Goal: Communication & Community: Answer question/provide support

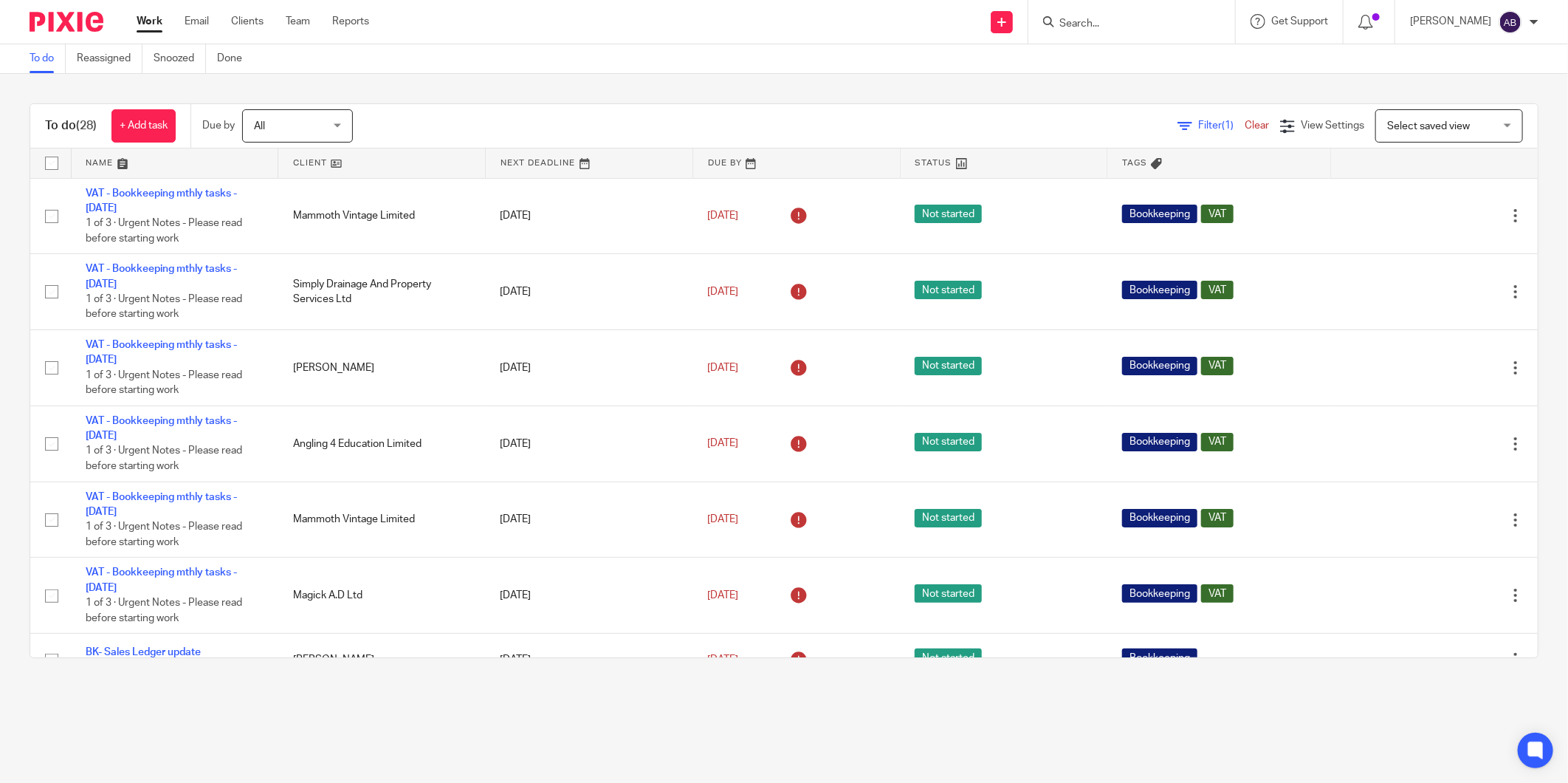
click at [1094, 23] on input "Search" at bounding box center [1124, 24] width 133 height 13
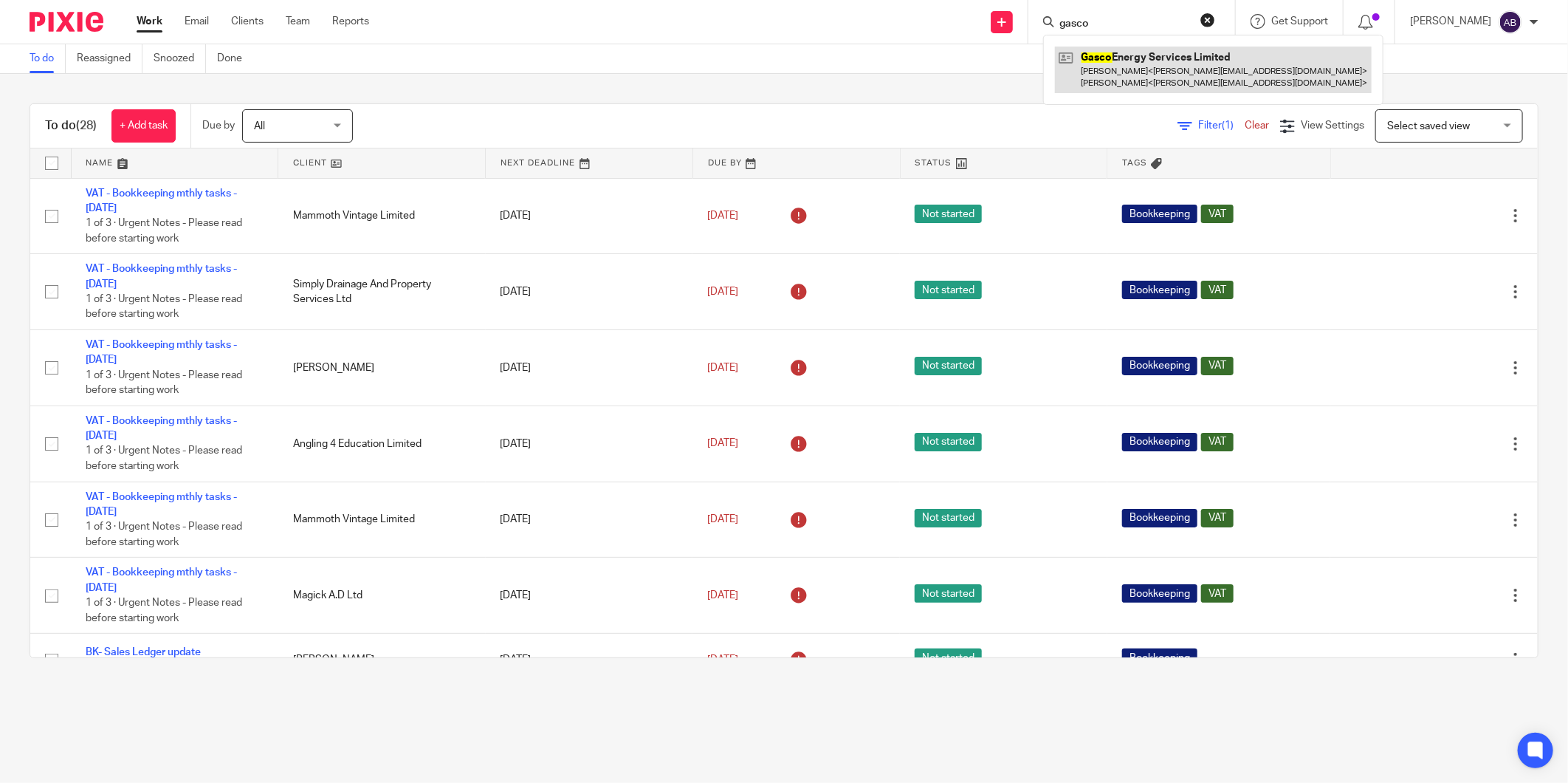
type input "gasco"
click at [1106, 75] on link at bounding box center [1213, 69] width 316 height 46
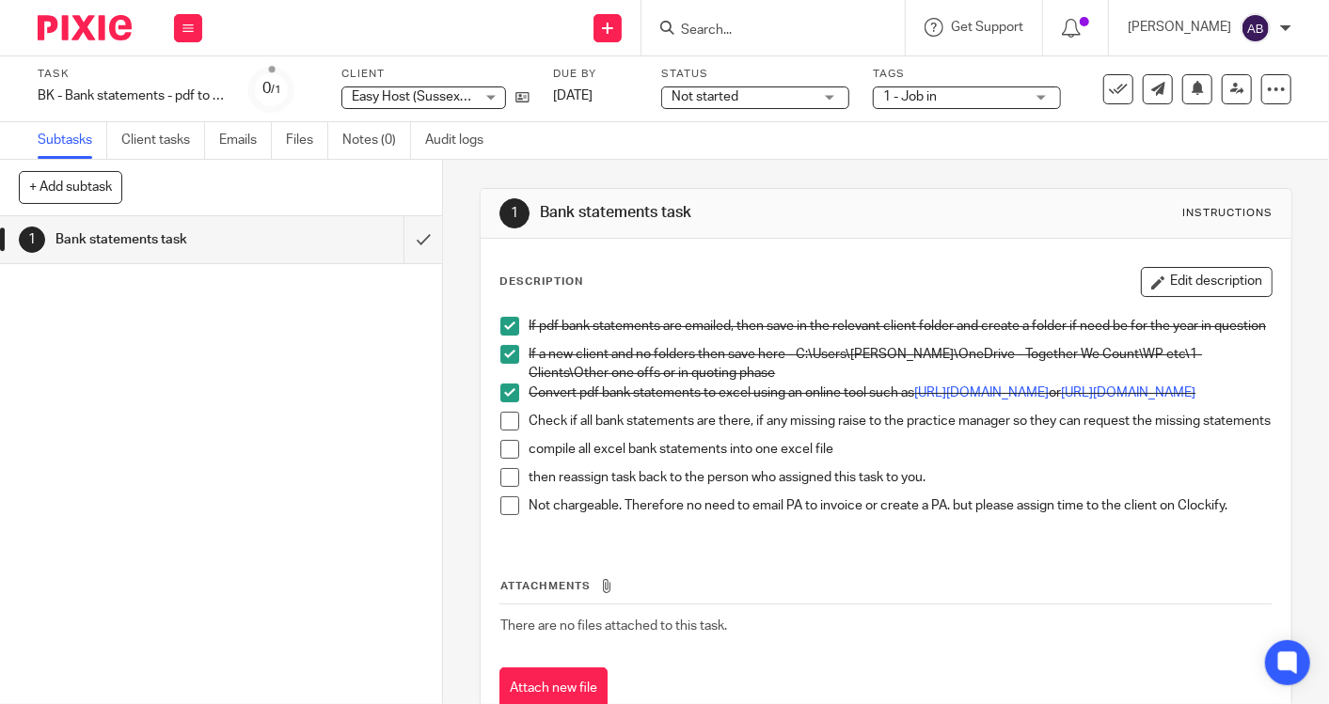
click at [500, 431] on span at bounding box center [509, 421] width 19 height 19
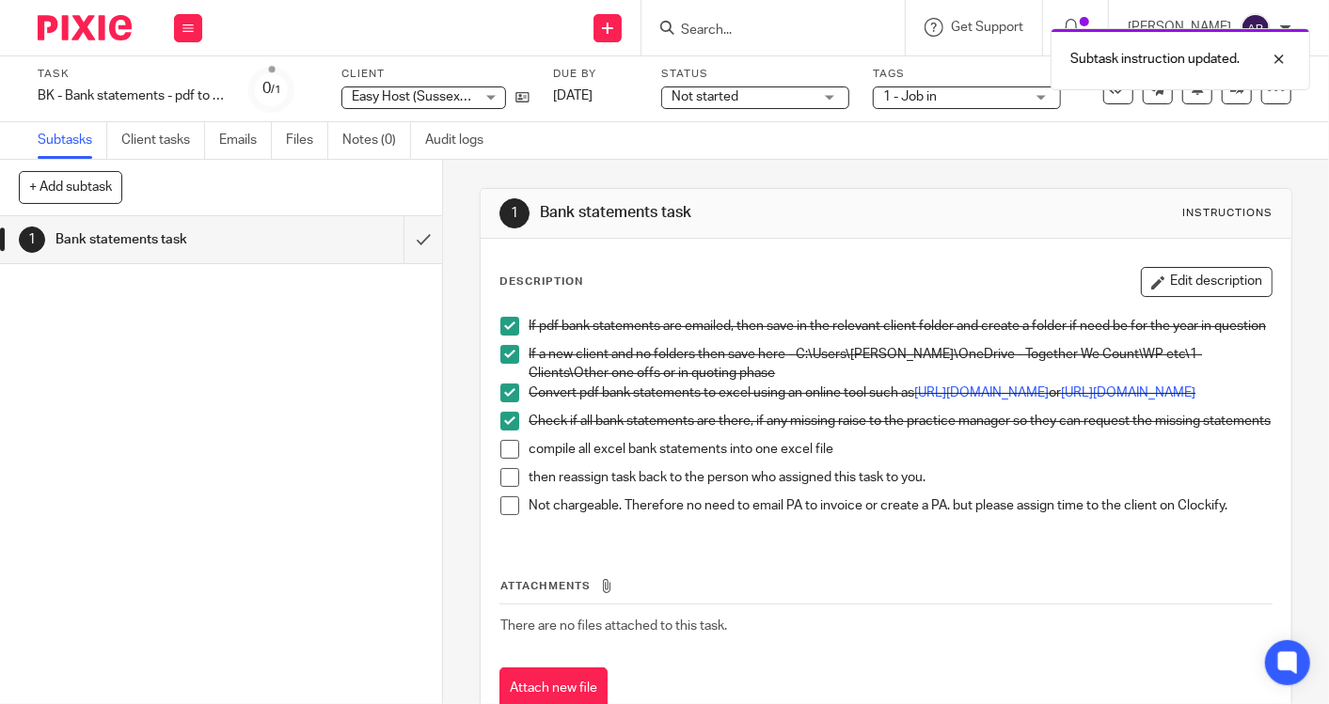
click at [502, 459] on span at bounding box center [509, 449] width 19 height 19
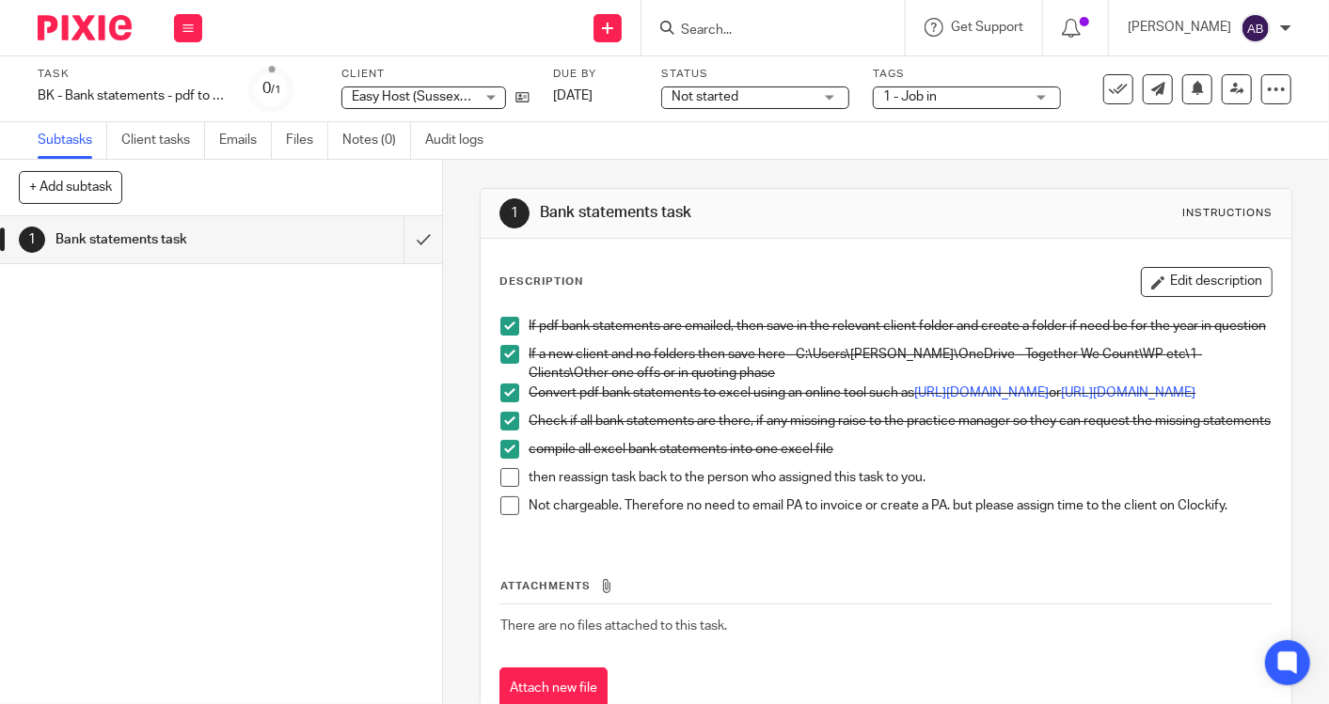
click at [712, 36] on input "Search" at bounding box center [763, 31] width 169 height 17
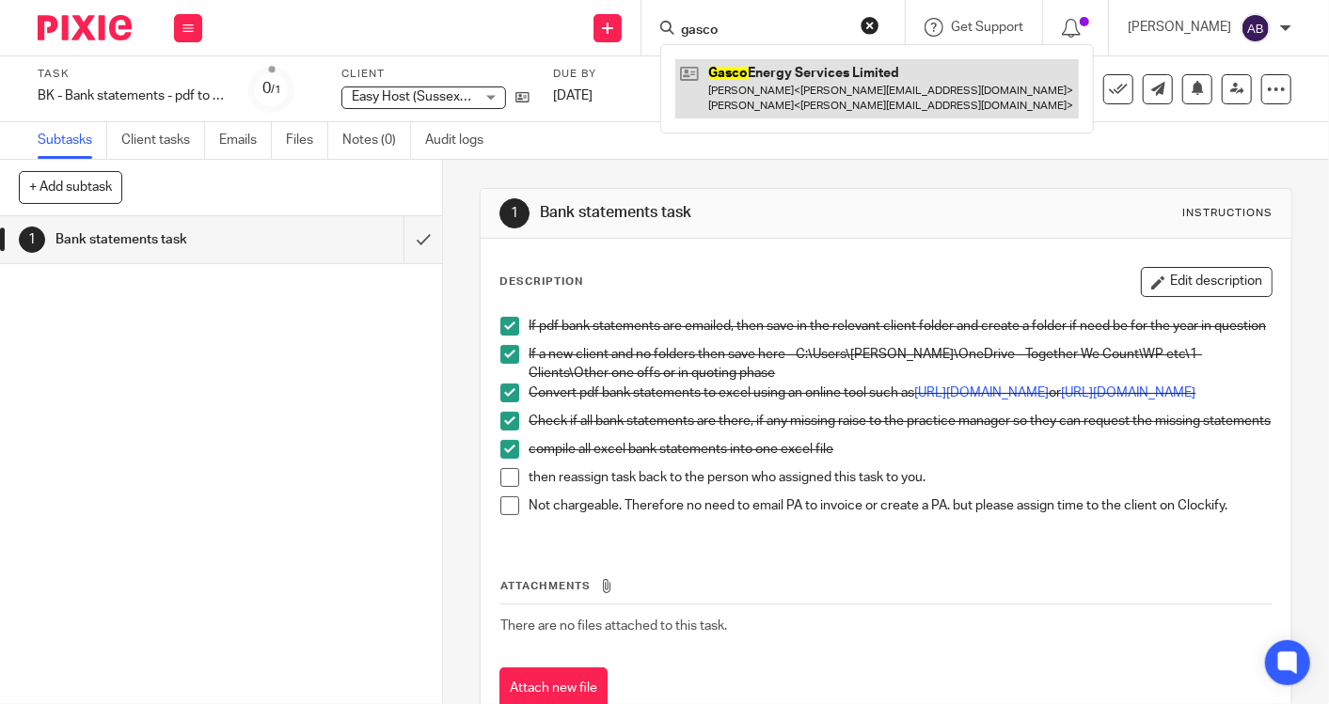
type input "gasco"
click at [772, 77] on link at bounding box center [876, 88] width 403 height 58
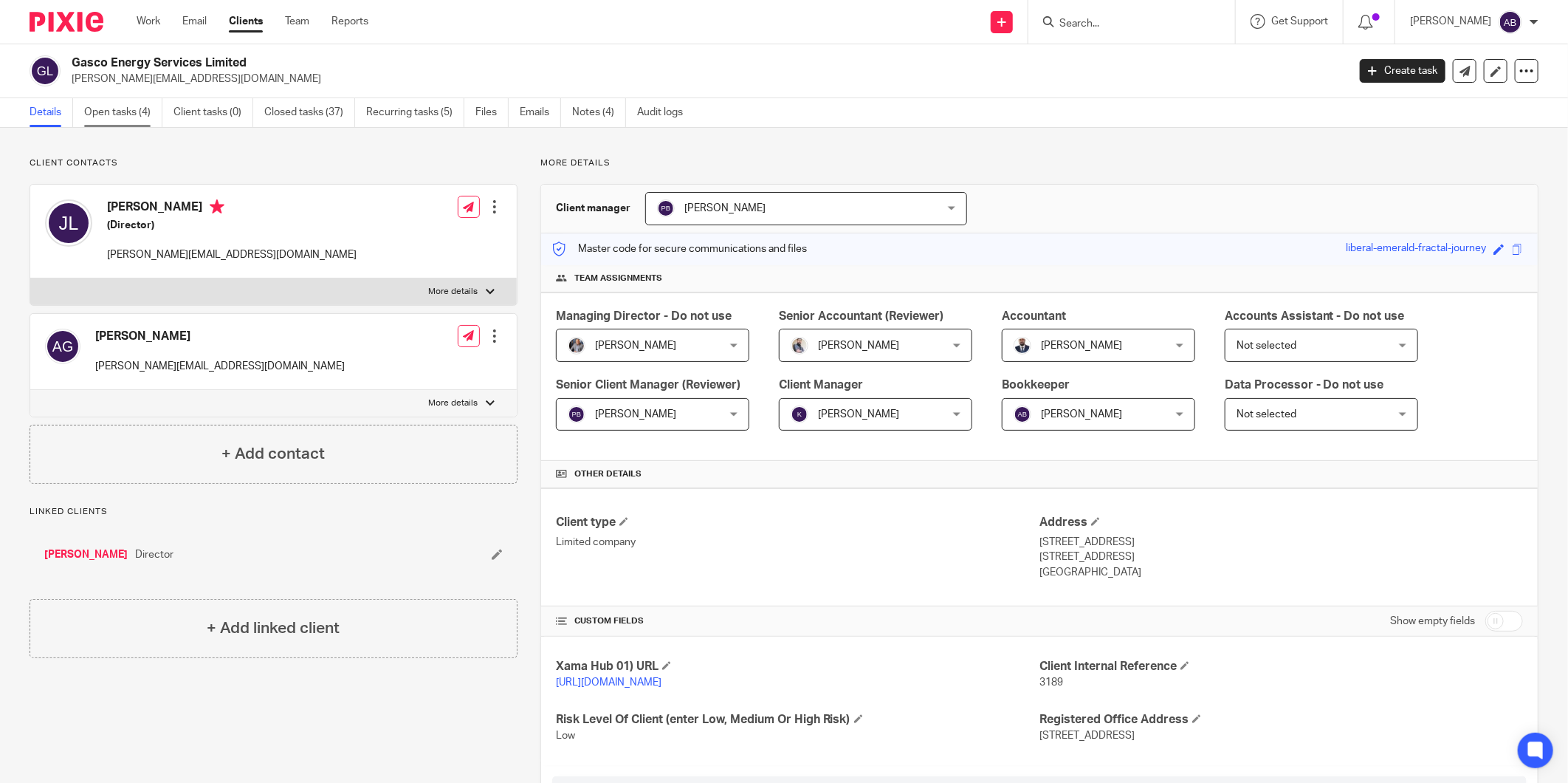
click at [117, 105] on link "Open tasks (4)" at bounding box center [123, 112] width 79 height 29
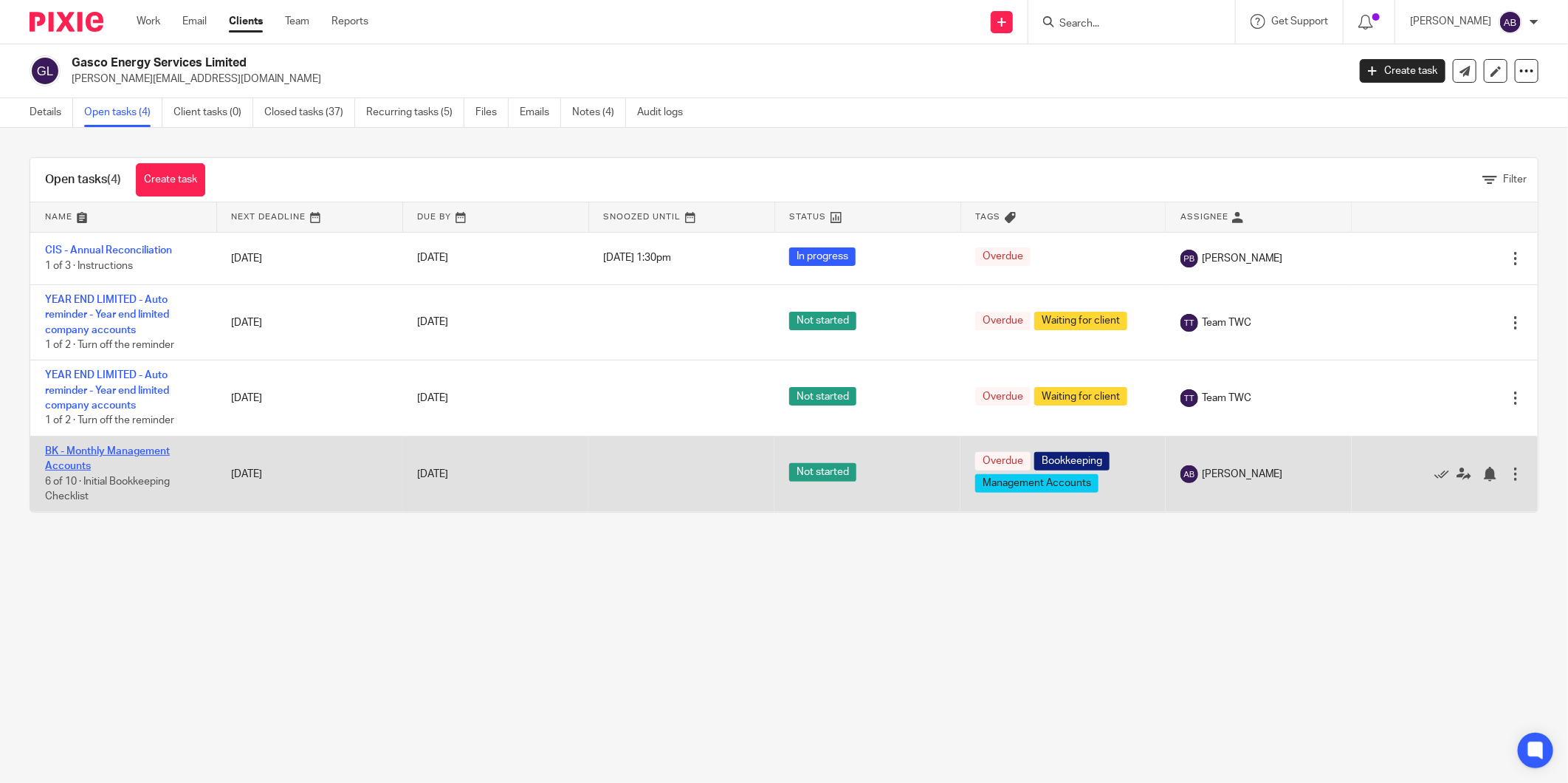
click at [148, 452] on link "BK - Monthly Management Accounts" at bounding box center [107, 459] width 125 height 25
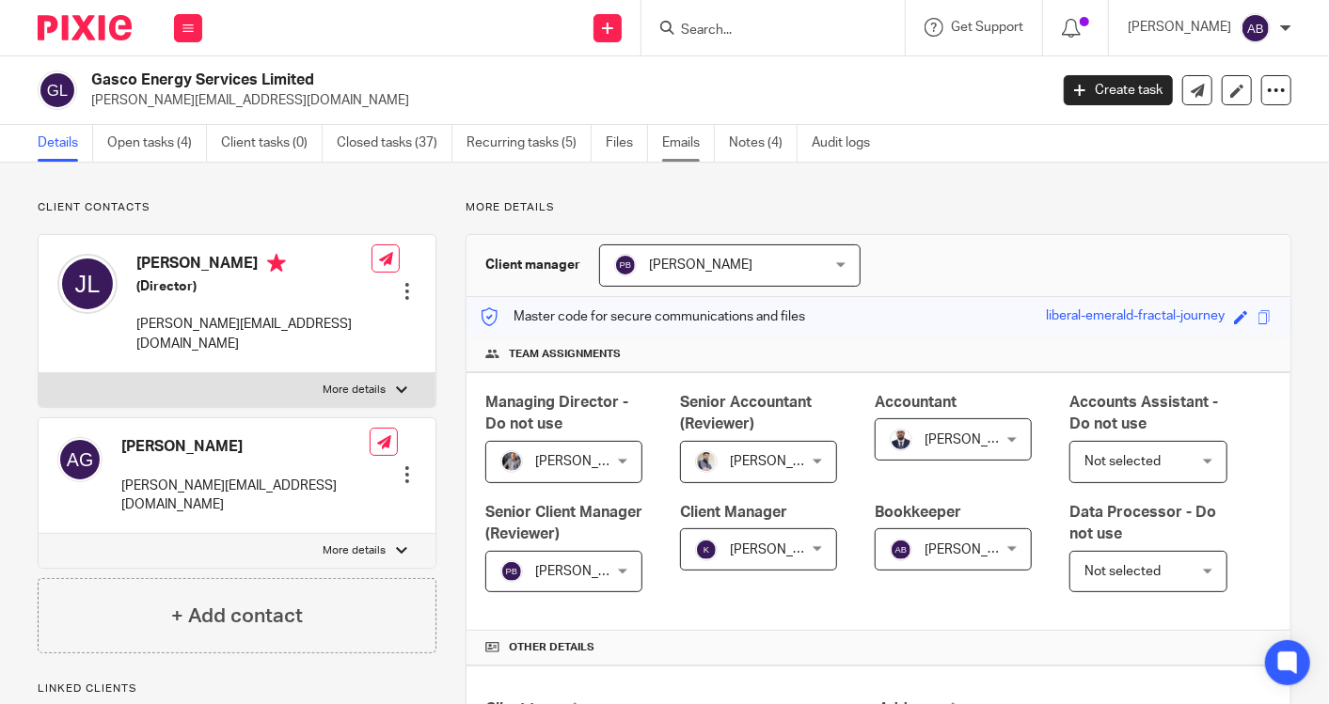
click at [683, 132] on link "Emails" at bounding box center [688, 143] width 53 height 37
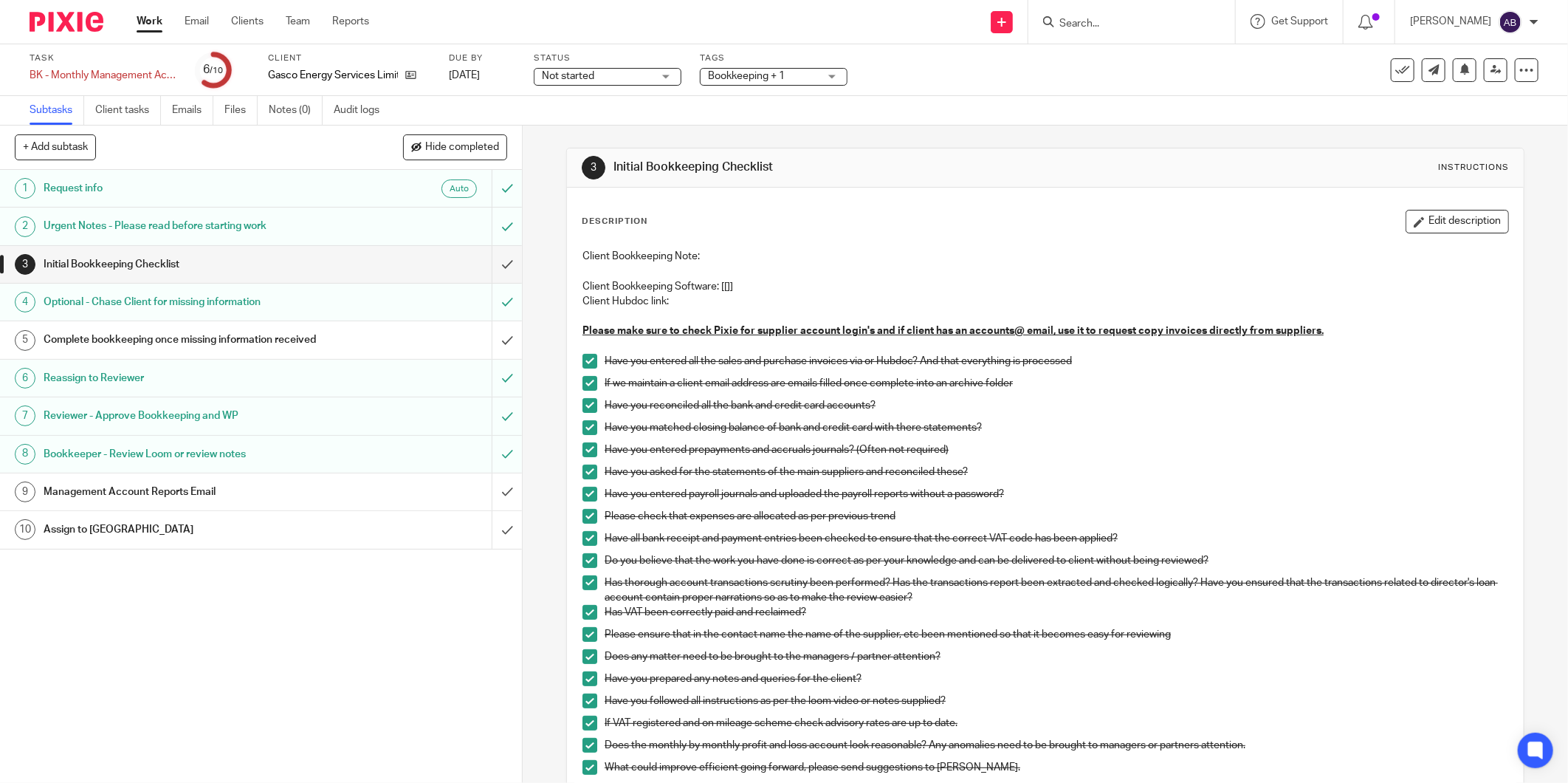
click at [172, 496] on h1 "Management Account Reports Email" at bounding box center [188, 492] width 290 height 22
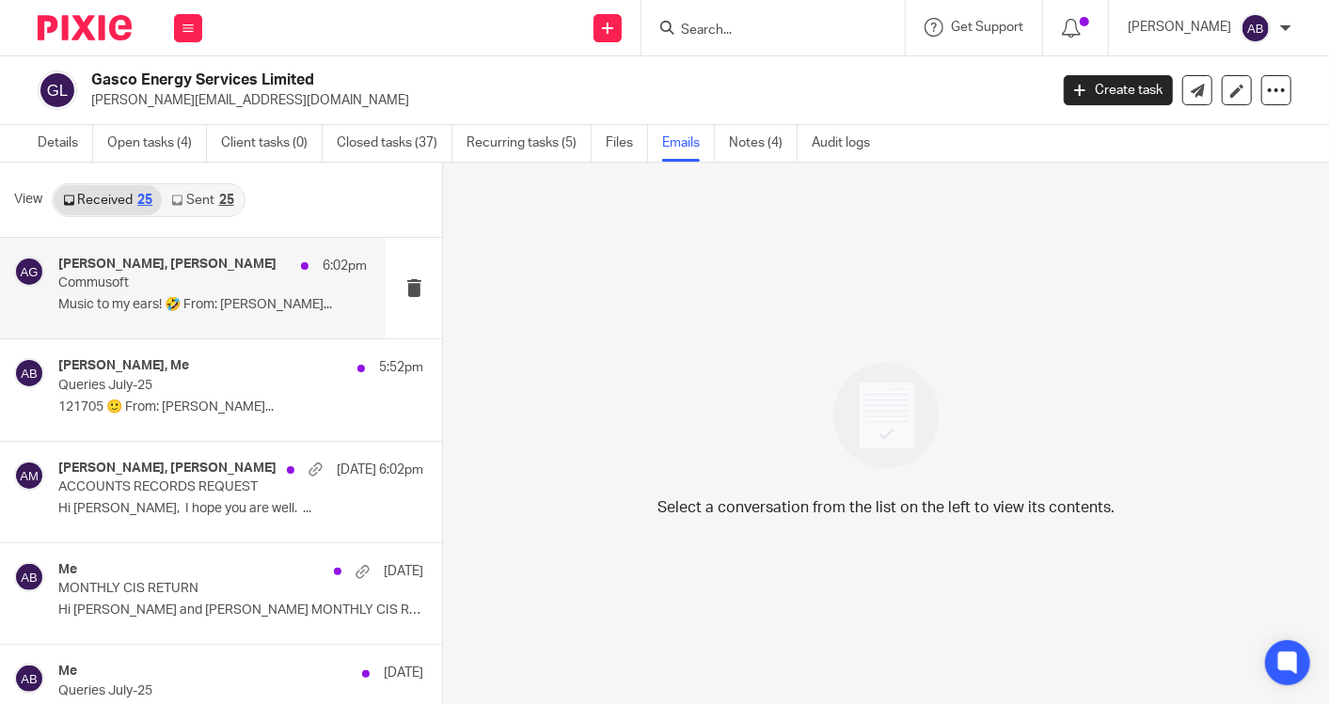
click at [188, 297] on p "Music to my ears! 🤣 From: Kim..." at bounding box center [212, 305] width 308 height 16
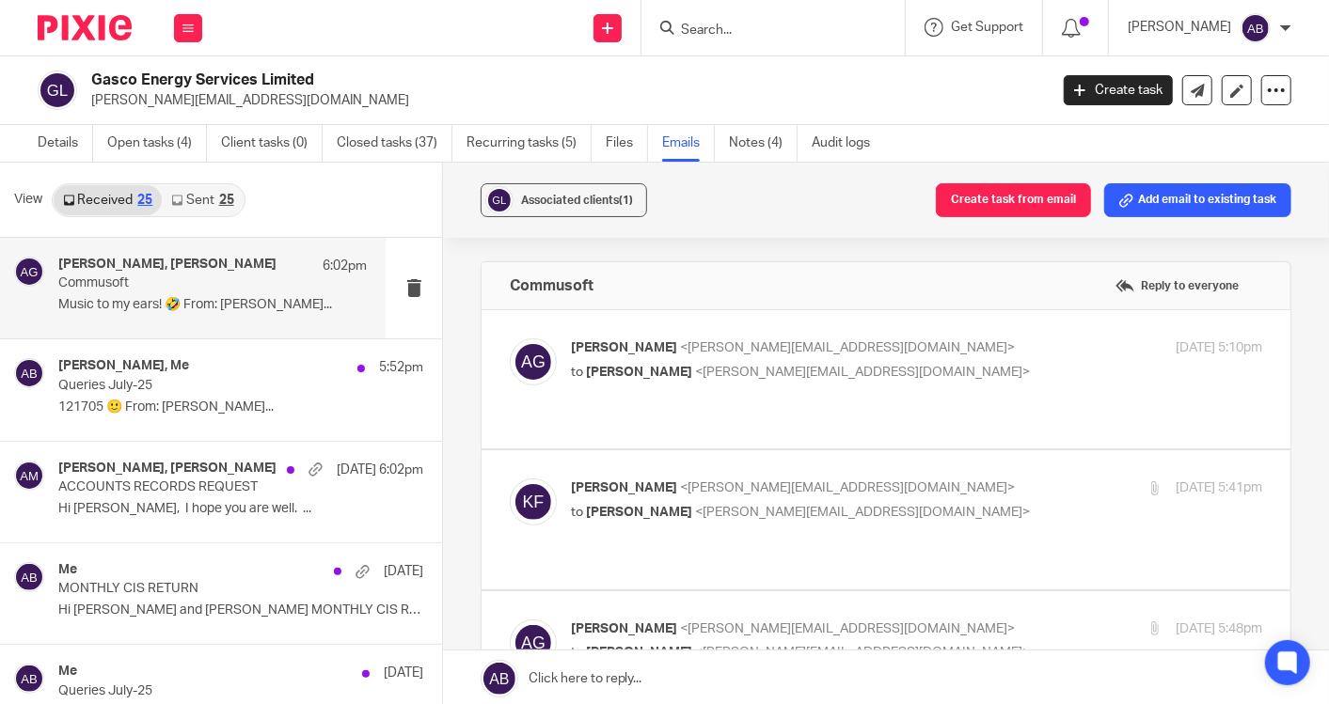
click at [902, 359] on div "Alexandra Gilfether <alexandra@jhpservices.co.uk> to Kim Faulkner <kim@together…" at bounding box center [801, 360] width 461 height 43
checkbox input "true"
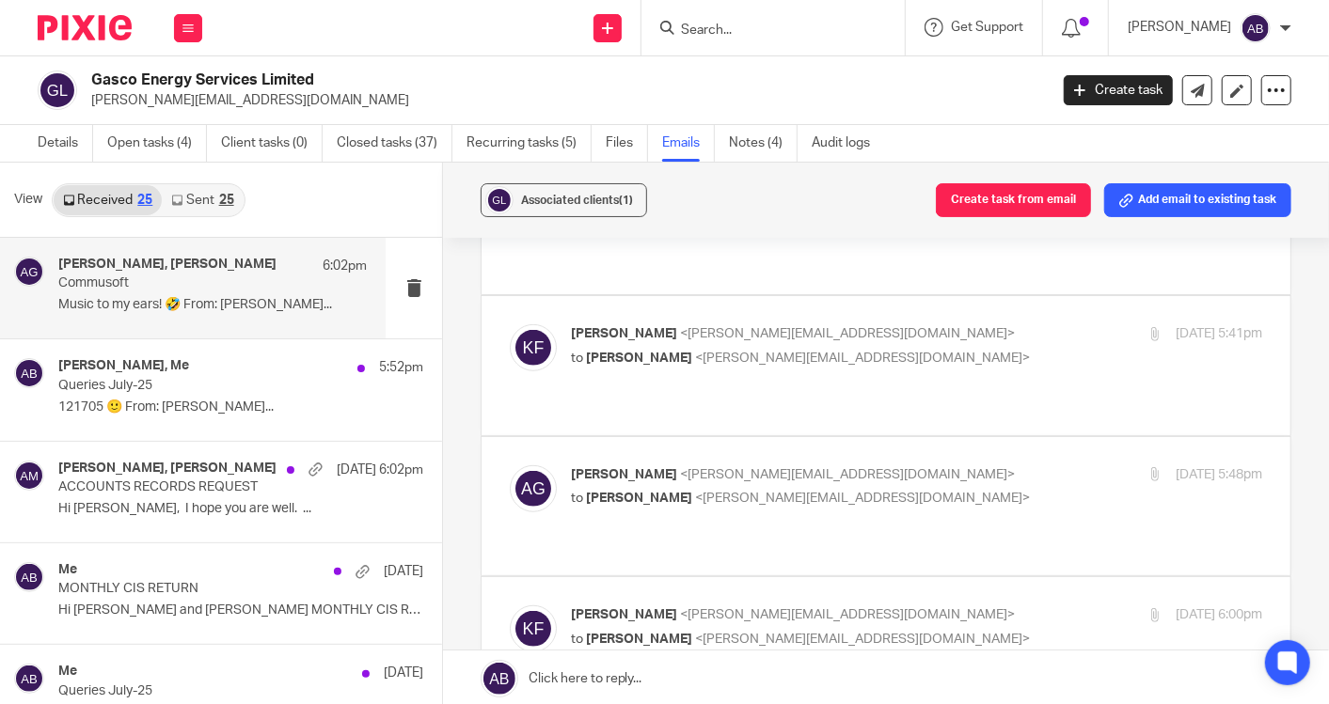
scroll to position [626, 0]
click at [959, 324] on div "Kim Faulkner <kim@togetherwecount.co.uk> to Alexandra Gilfether <alexandra@jhps…" at bounding box center [801, 345] width 461 height 43
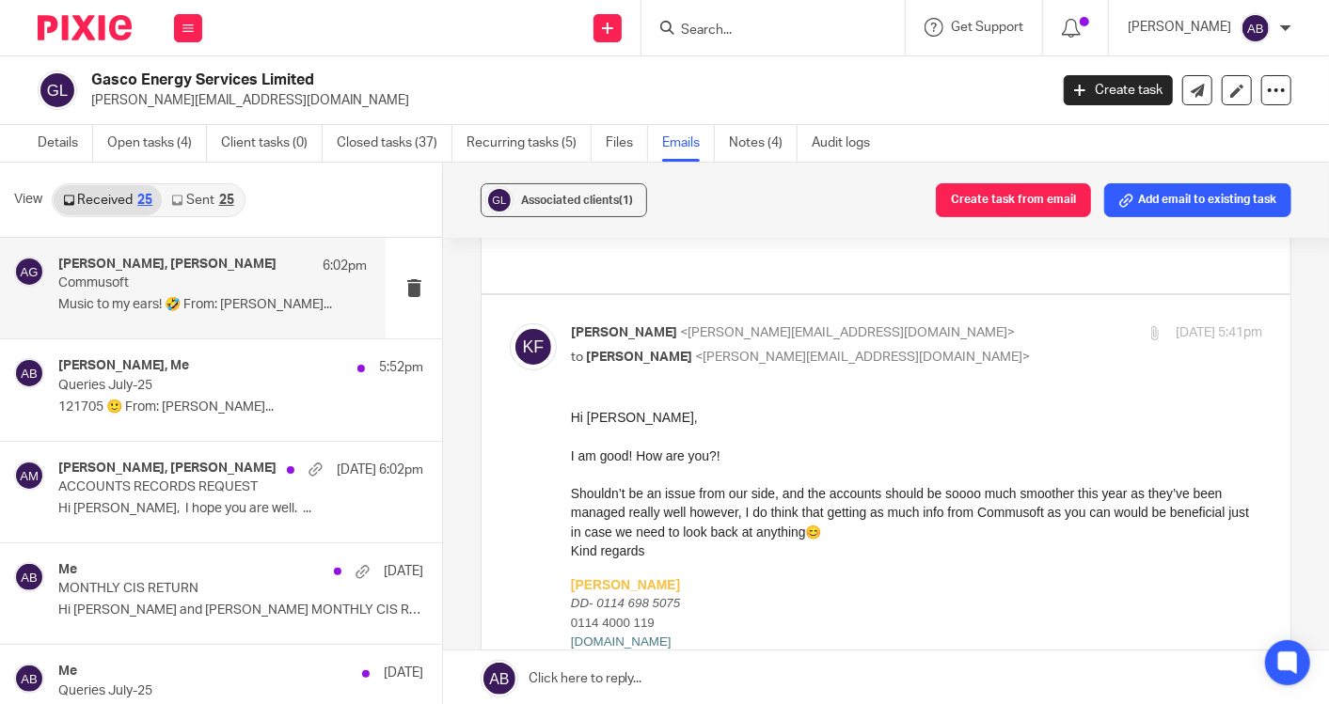
scroll to position [0, 0]
click at [958, 324] on div "Kim Faulkner <kim@togetherwecount.co.uk> to Alexandra Gilfether <alexandra@jhps…" at bounding box center [801, 345] width 461 height 43
checkbox input "false"
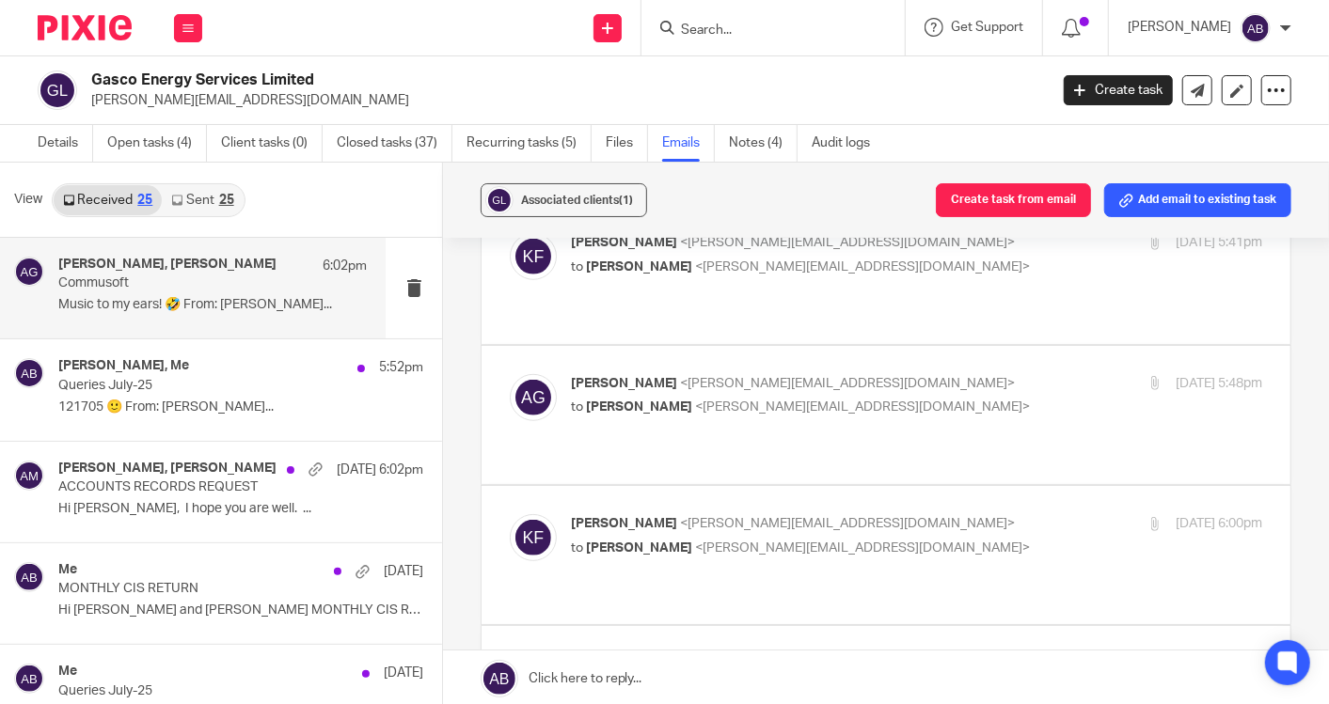
scroll to position [835, 0]
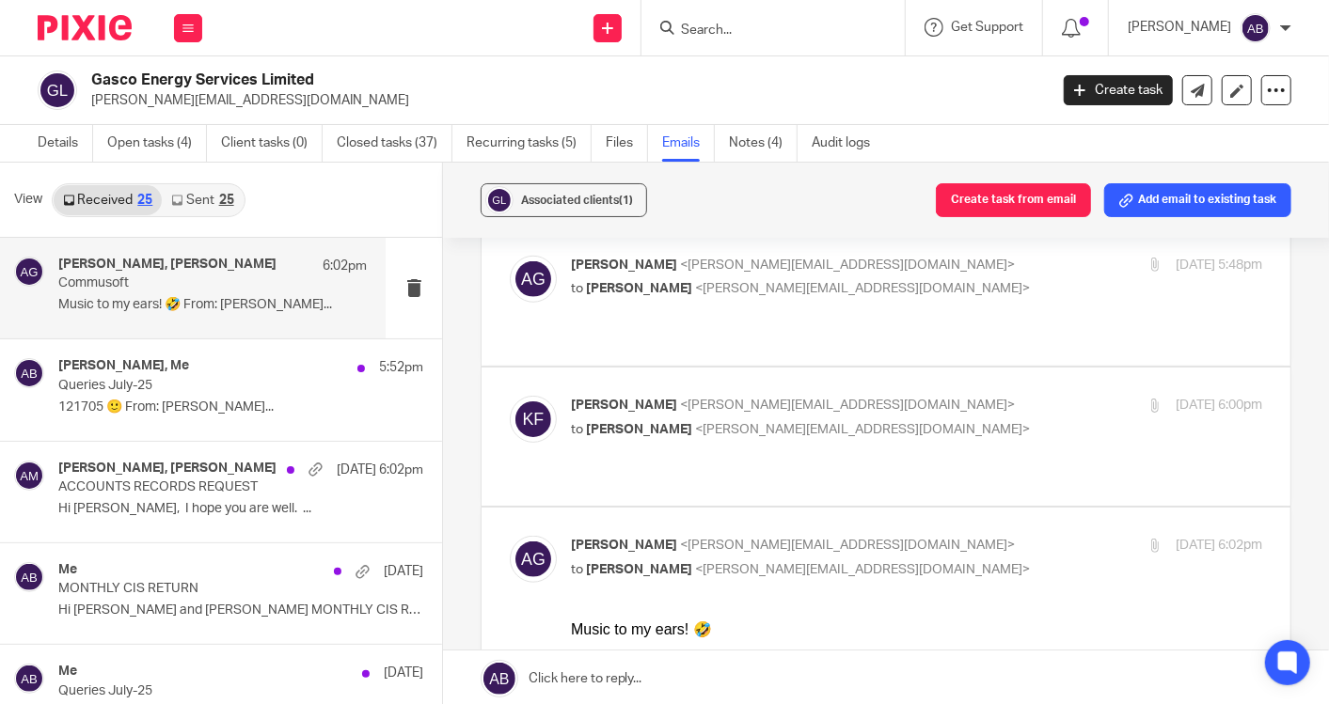
click at [951, 420] on p "to Alexandra Gilfether <alexandra@jhpservices.co.uk>" at bounding box center [801, 430] width 461 height 20
checkbox input "true"
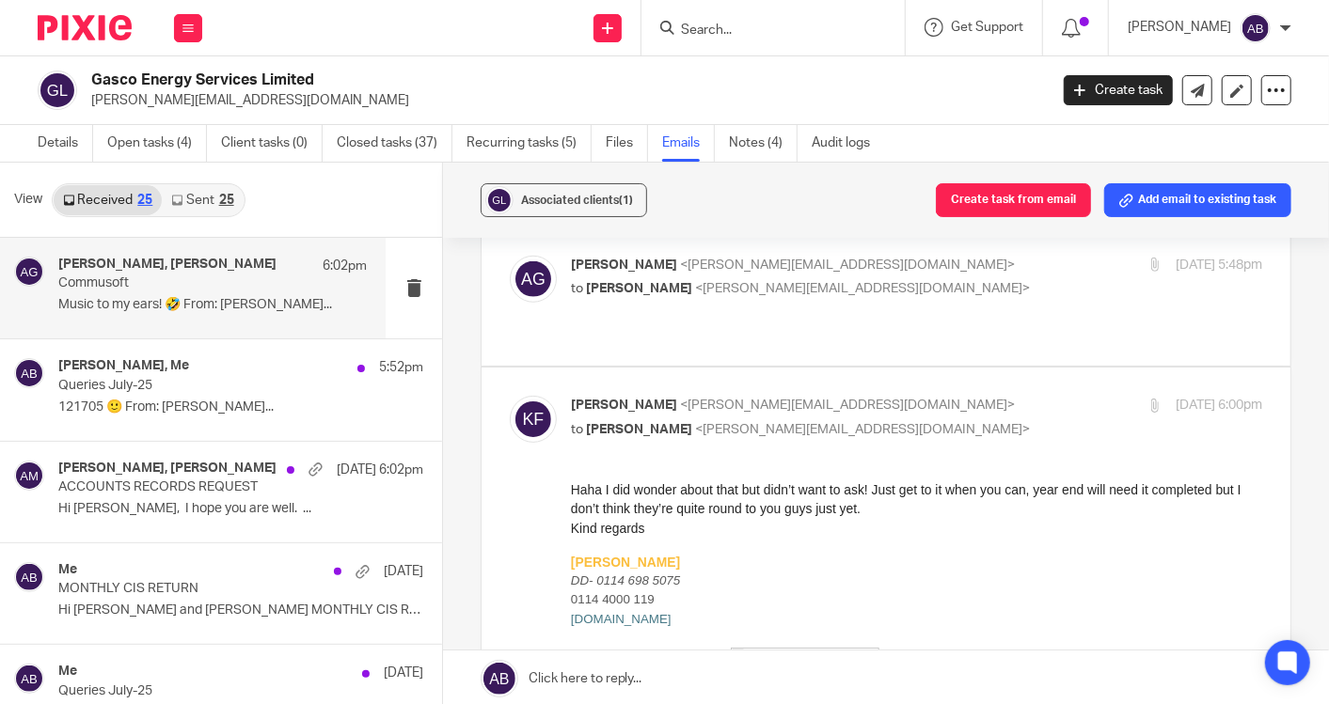
scroll to position [0, 0]
click at [919, 261] on div "Alexandra Gilfether <alexandra@jhpservices.co.uk> to Kim Faulkner <kim@together…" at bounding box center [886, 297] width 752 height 82
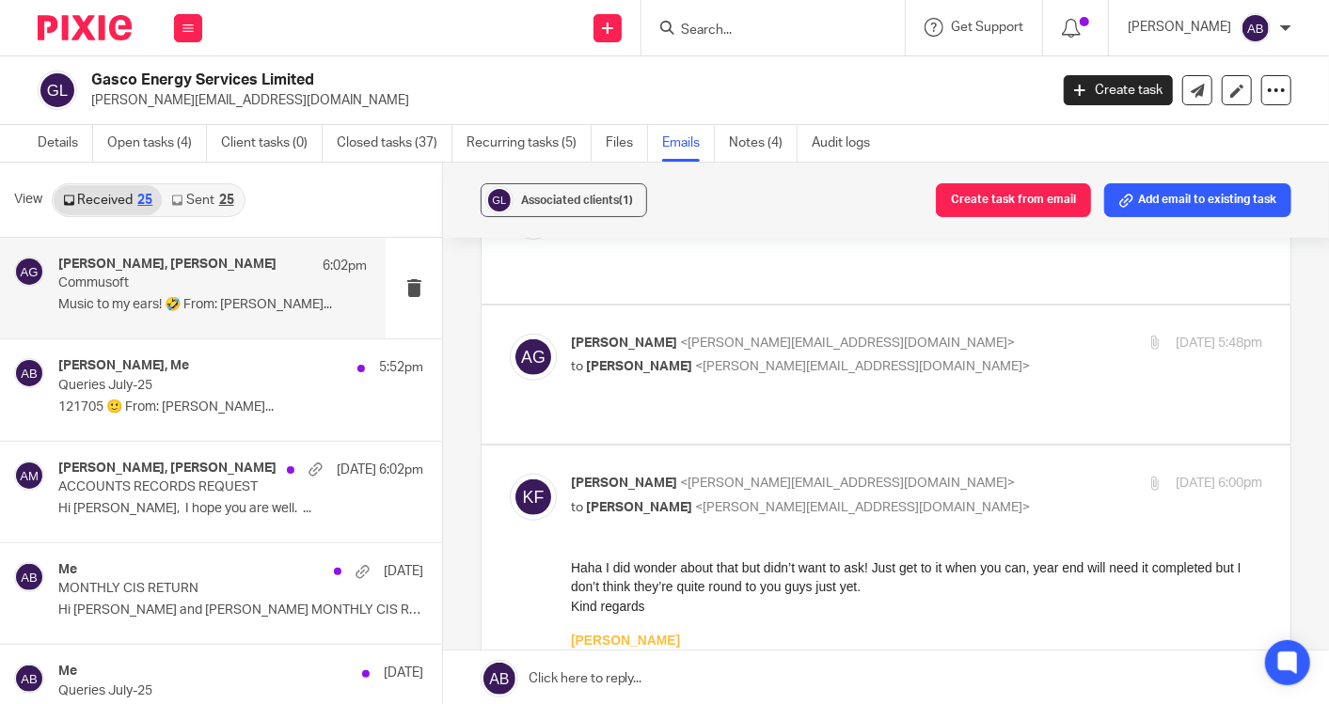
scroll to position [731, 0]
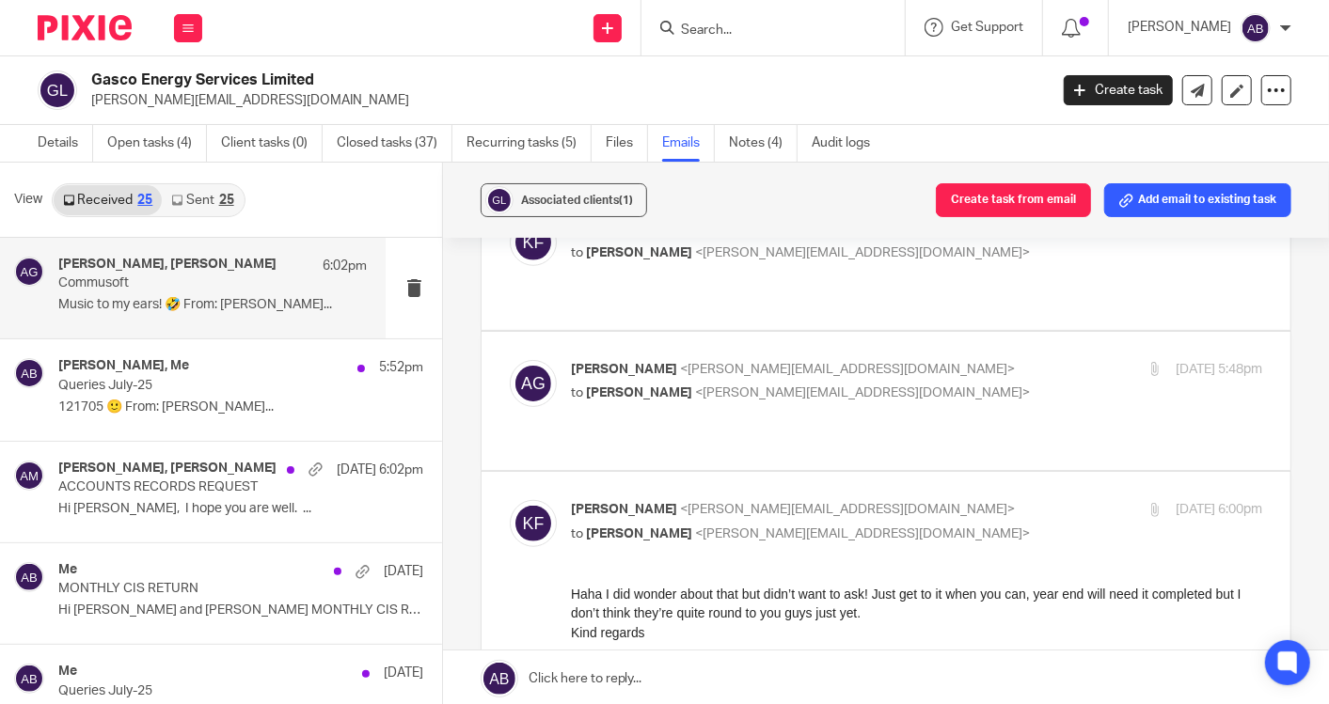
click at [923, 360] on p "Alexandra Gilfether <alexandra@jhpservices.co.uk>" at bounding box center [801, 370] width 461 height 20
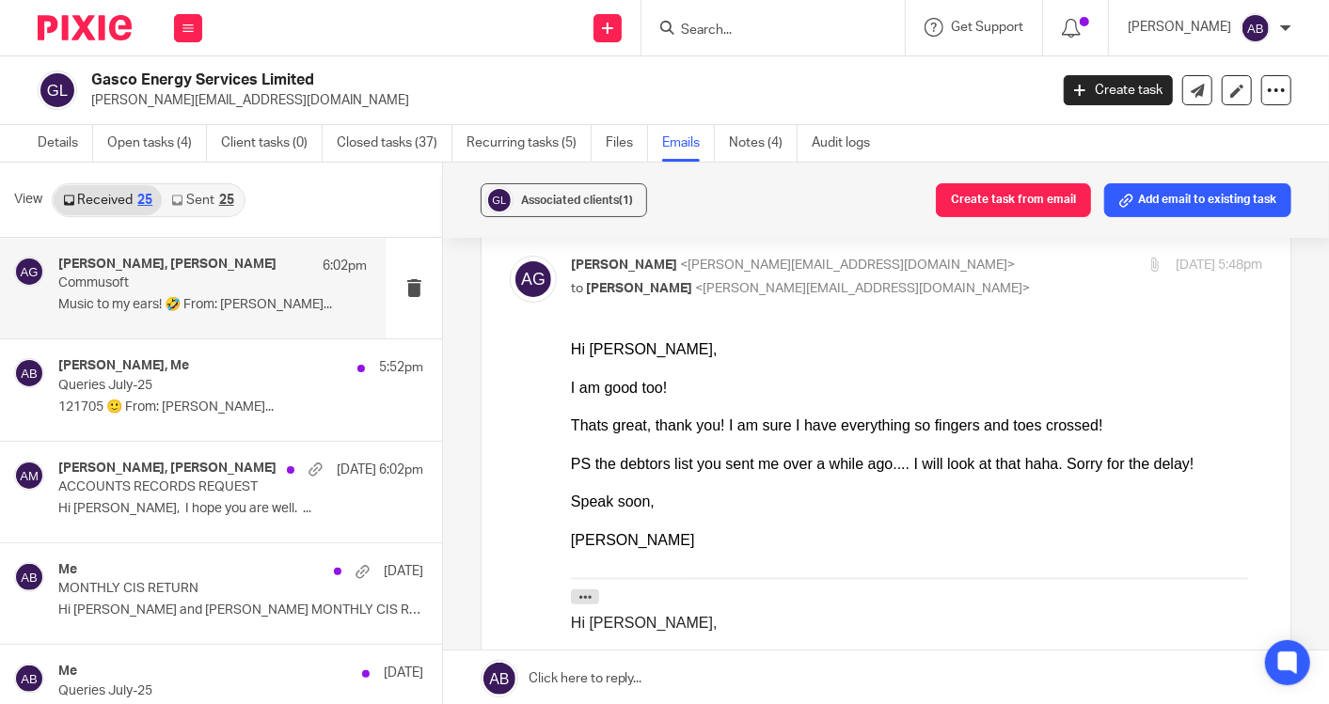
scroll to position [626, 0]
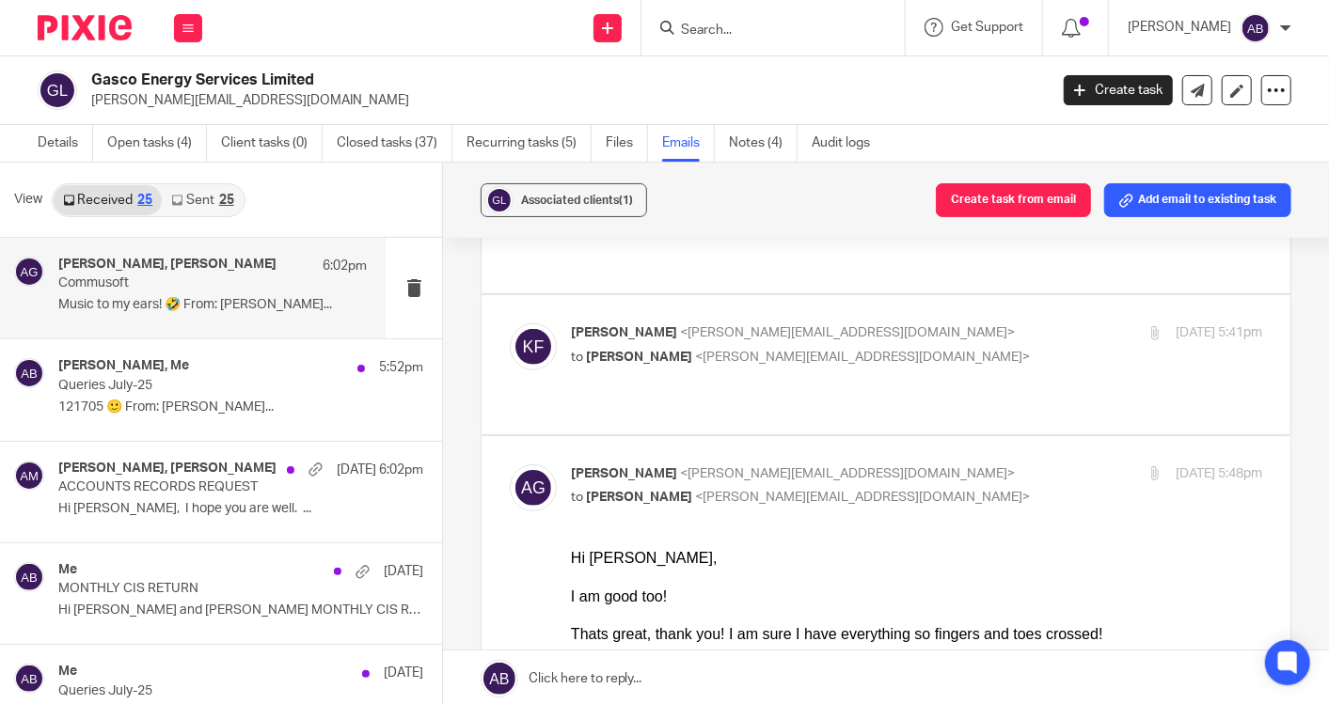
click at [510, 464] on input "checkbox" at bounding box center [509, 464] width 1 height 1
checkbox input "false"
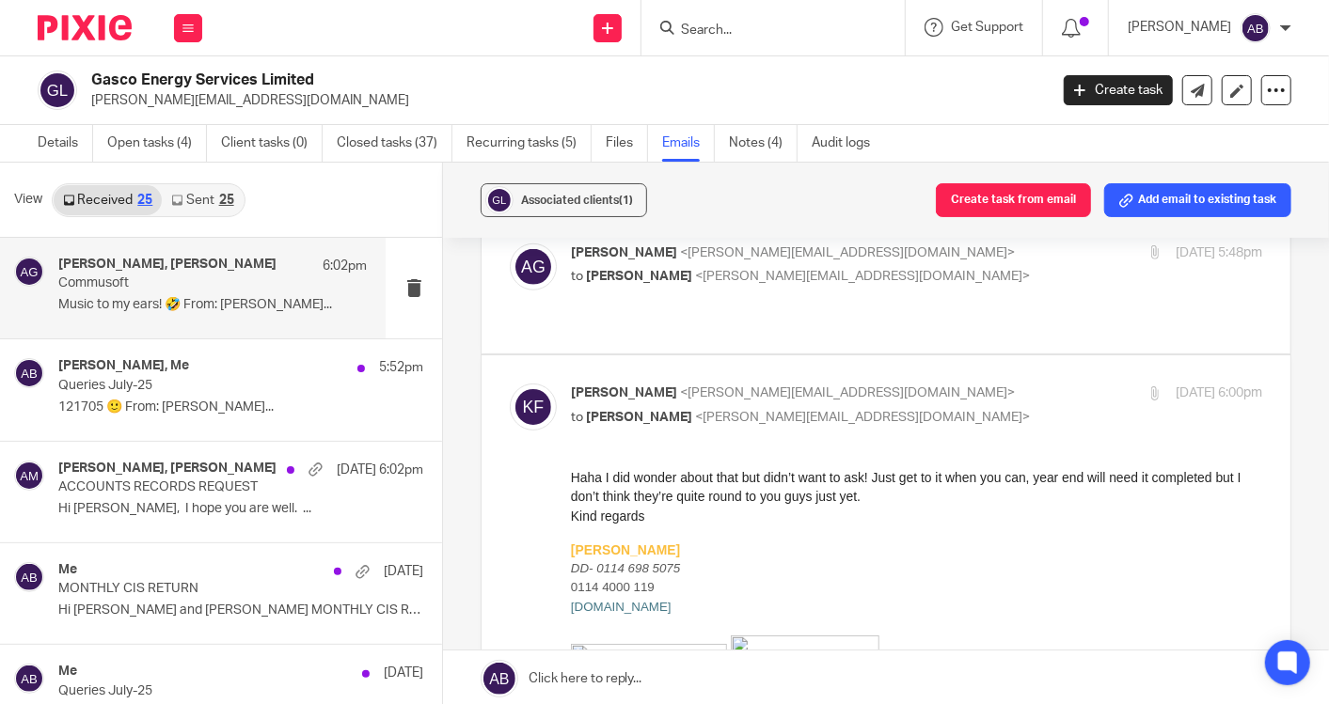
scroll to position [835, 0]
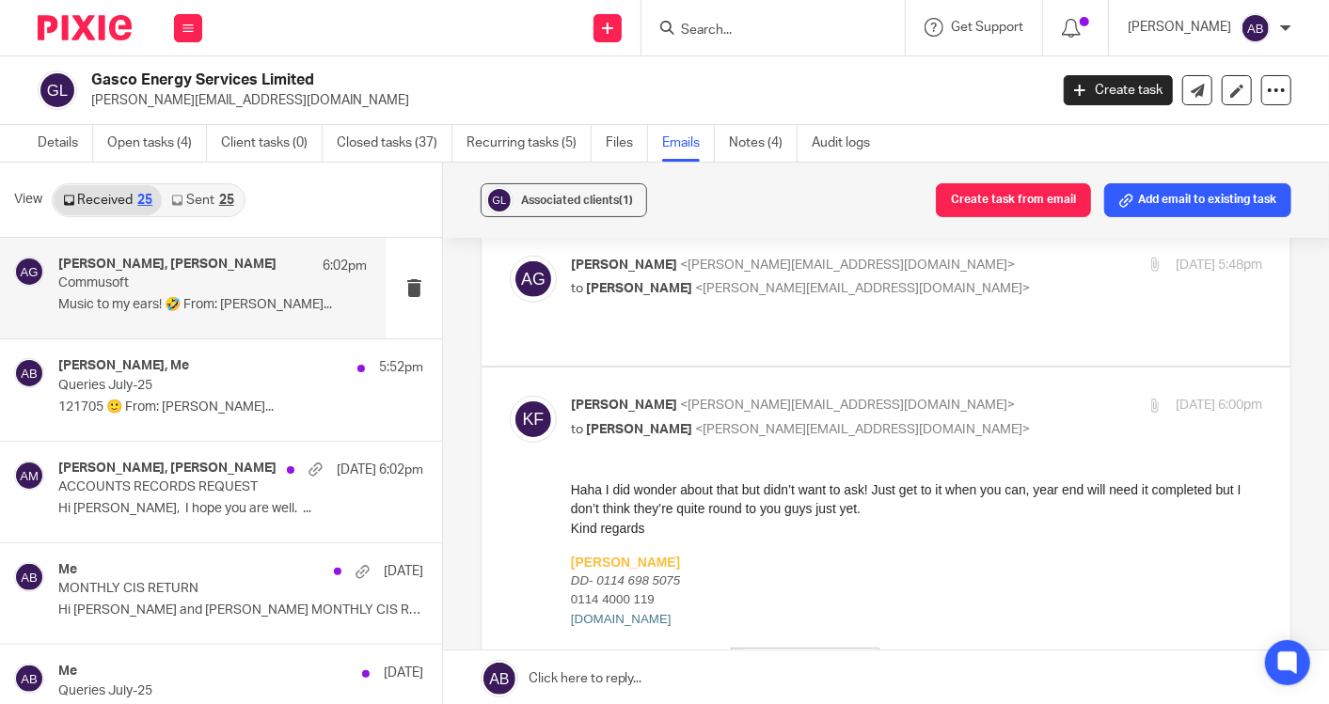
click at [930, 396] on p "Kim Faulkner <kim@togetherwecount.co.uk>" at bounding box center [801, 406] width 461 height 20
checkbox input "false"
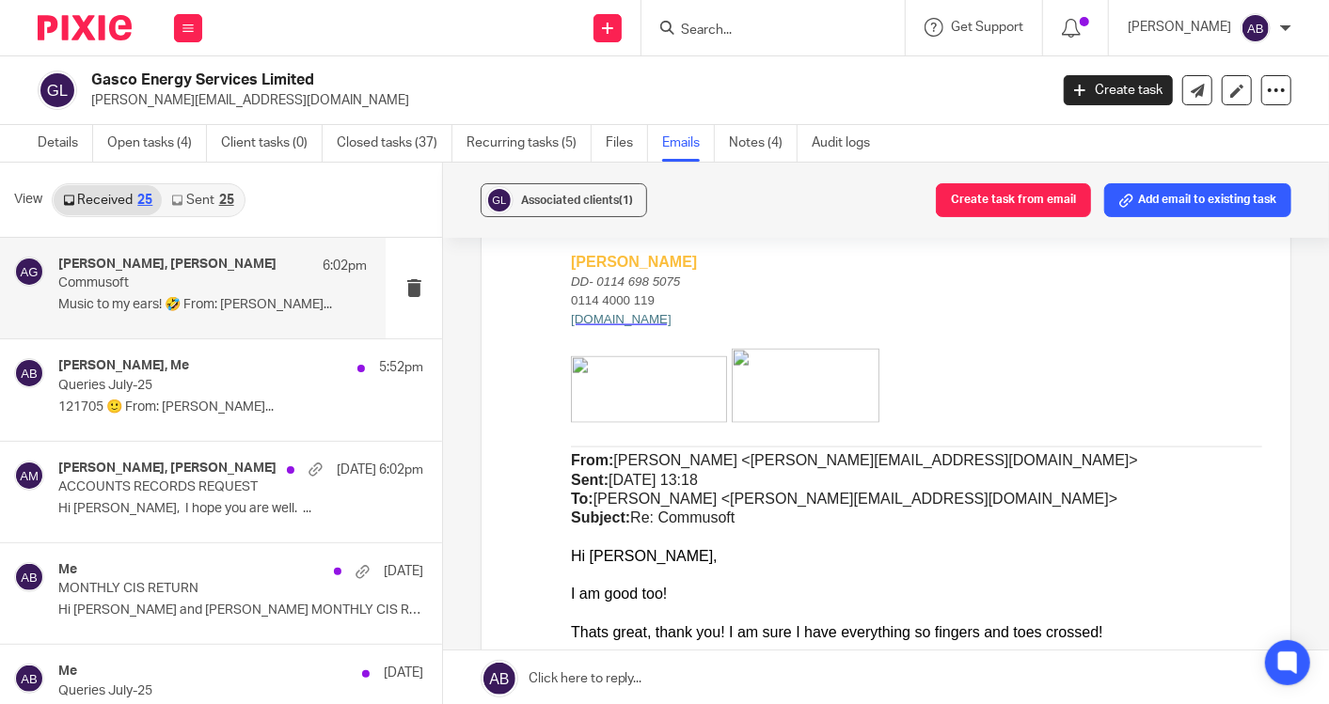
scroll to position [940, 0]
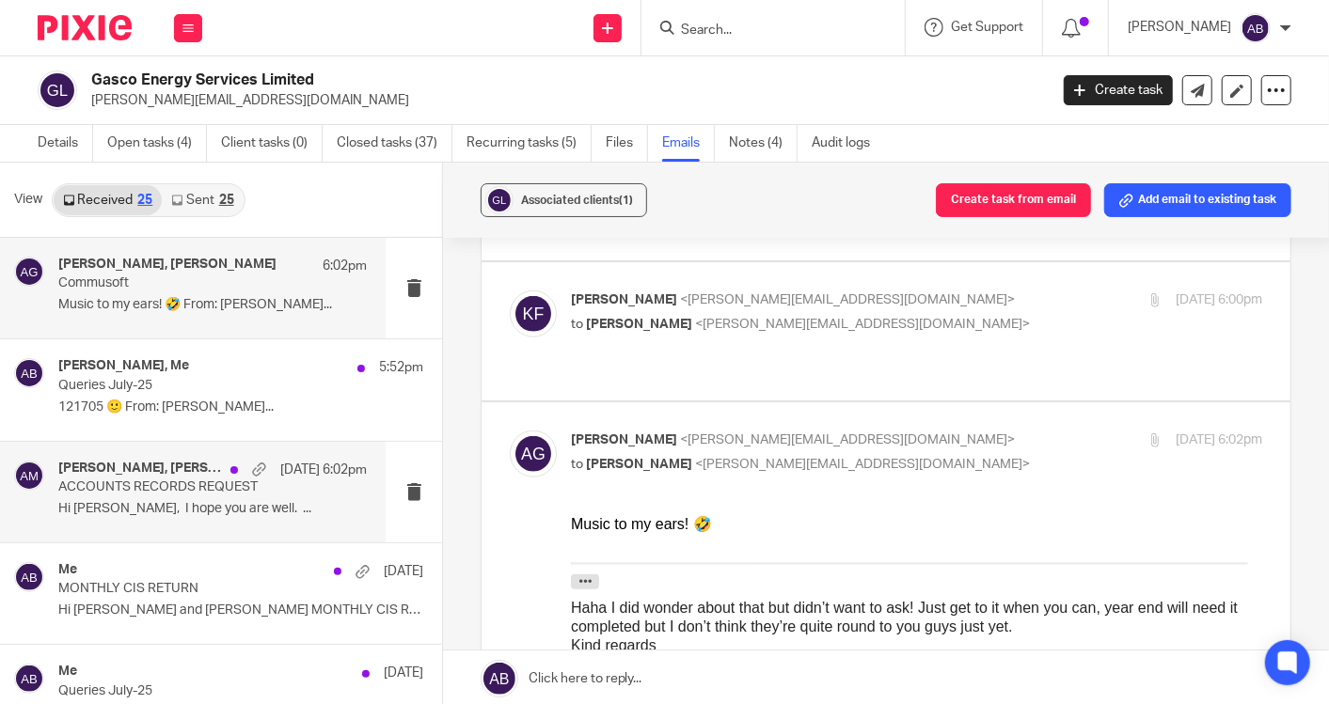
click at [217, 492] on p "ACCOUNTS RECORDS REQUEST" at bounding box center [181, 488] width 246 height 16
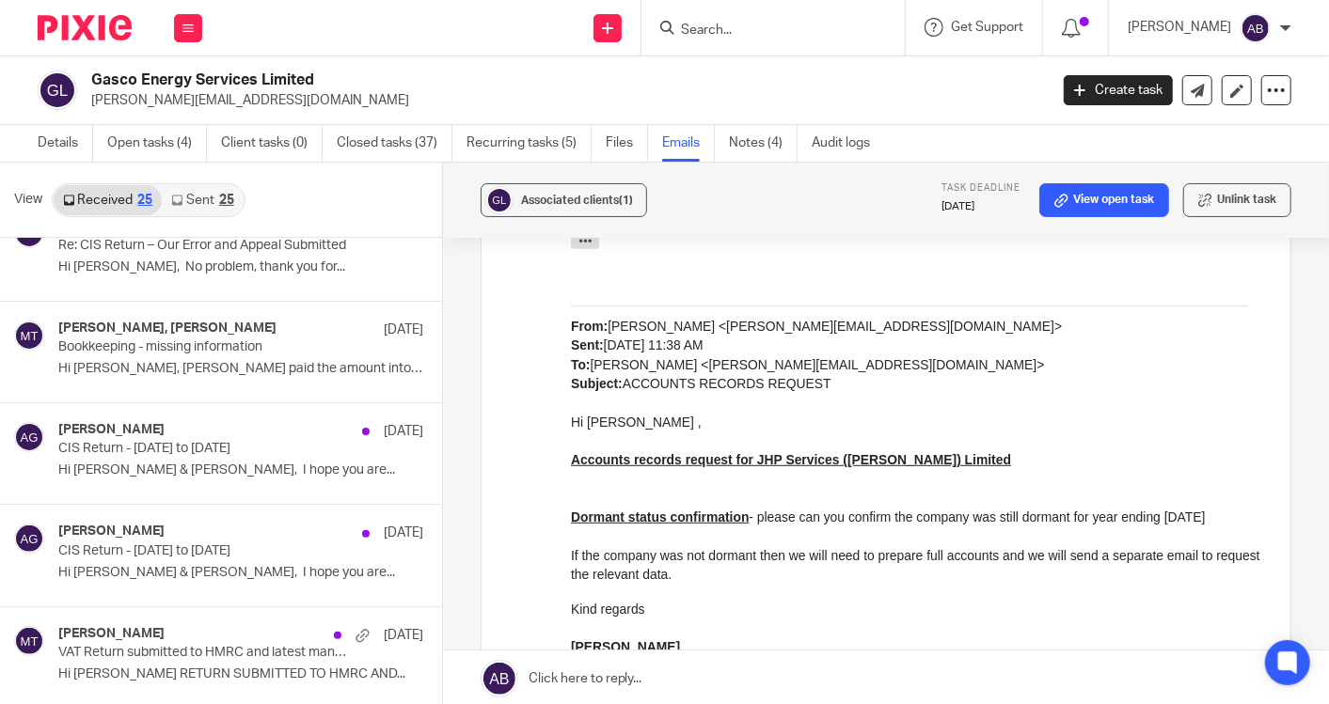
scroll to position [1671, 0]
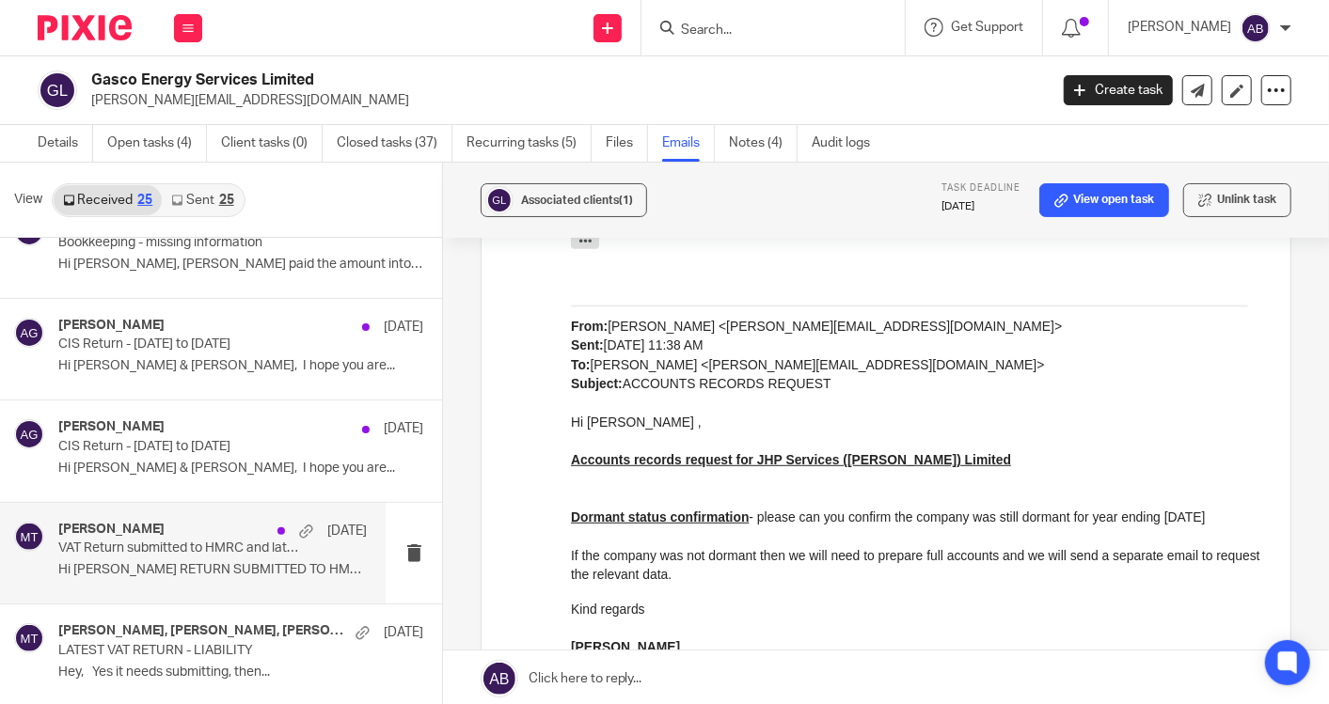
click at [186, 553] on div "Matt Tucker 2 Jul VAT Return submitted to HMRC and latest management accounts H…" at bounding box center [212, 553] width 308 height 63
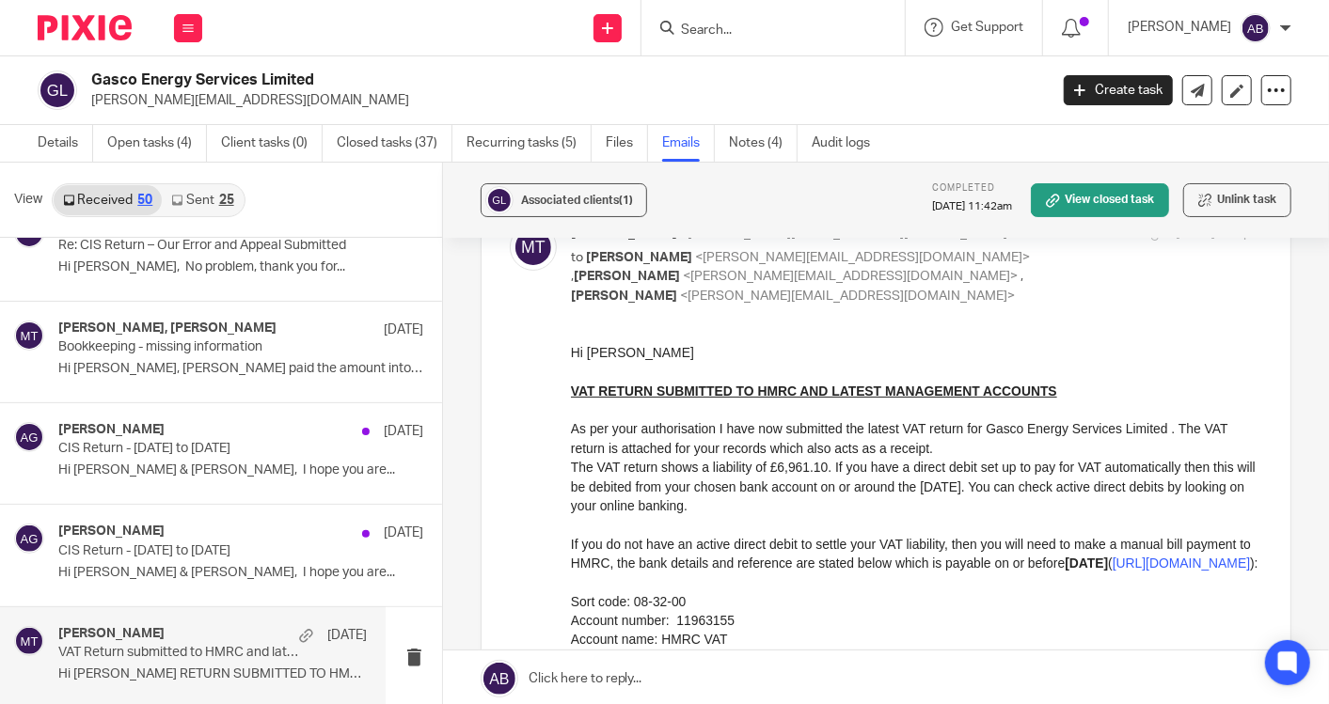
scroll to position [31, 0]
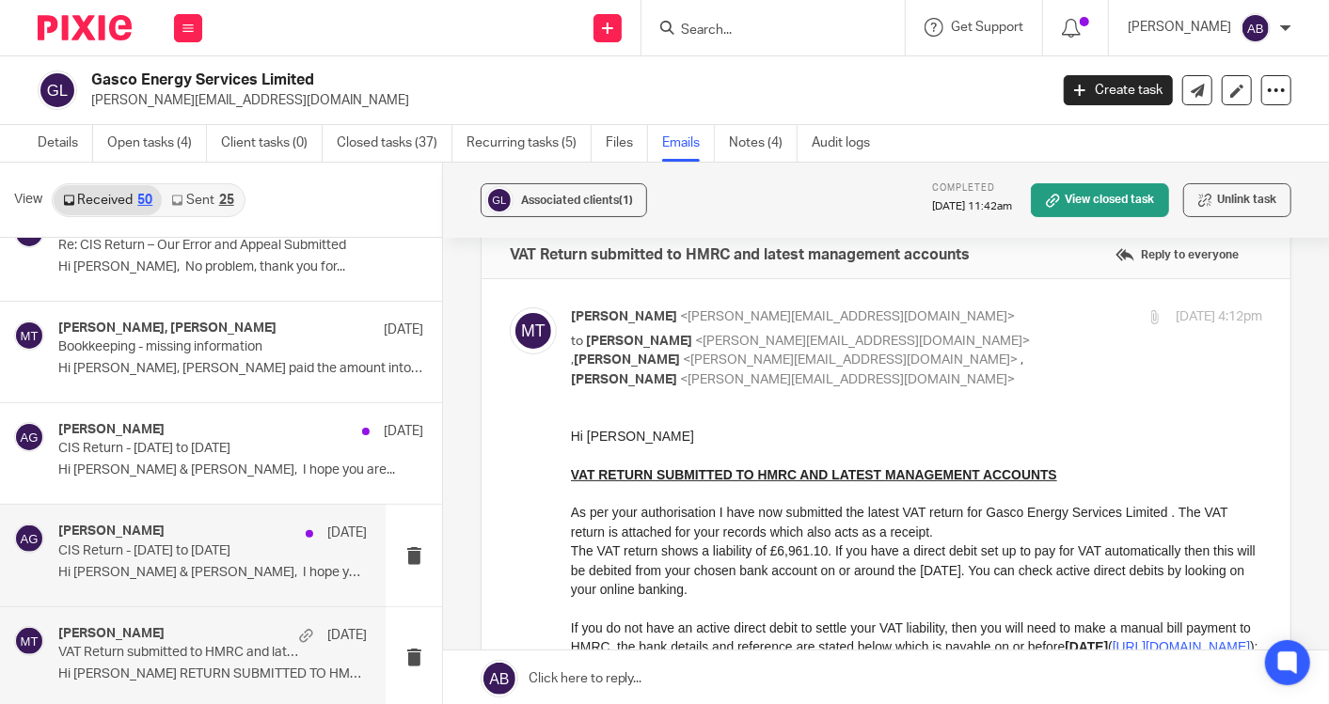
click at [226, 544] on p "CIS Return - 6th June to 5th July" at bounding box center [181, 552] width 246 height 16
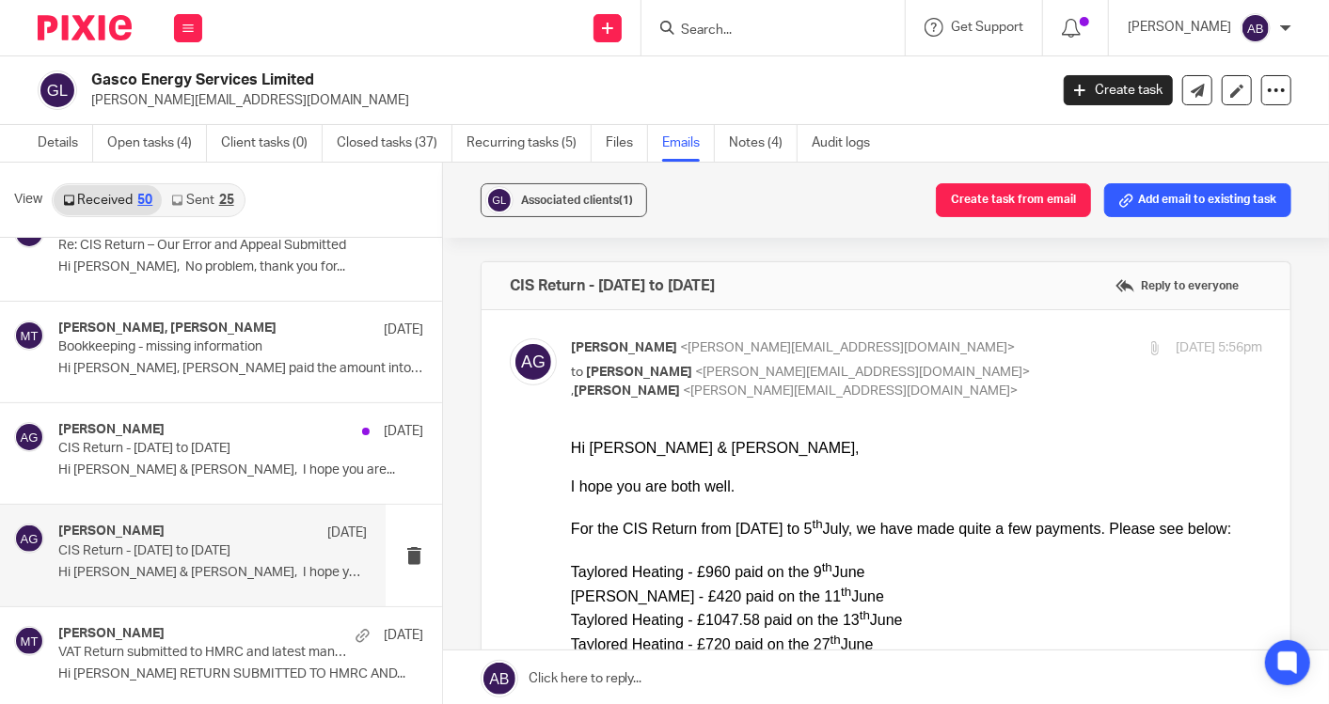
scroll to position [0, 0]
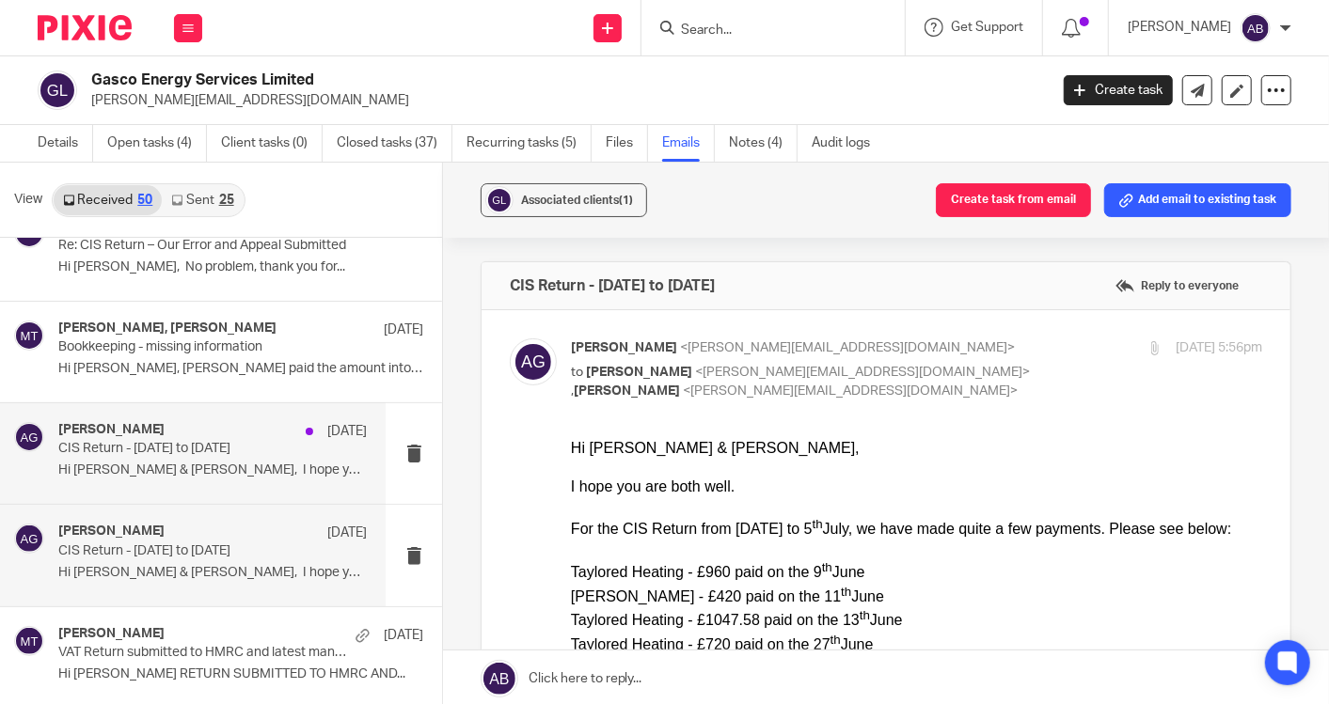
click at [158, 449] on p "CIS Return - 6th June to 5th July" at bounding box center [181, 449] width 246 height 16
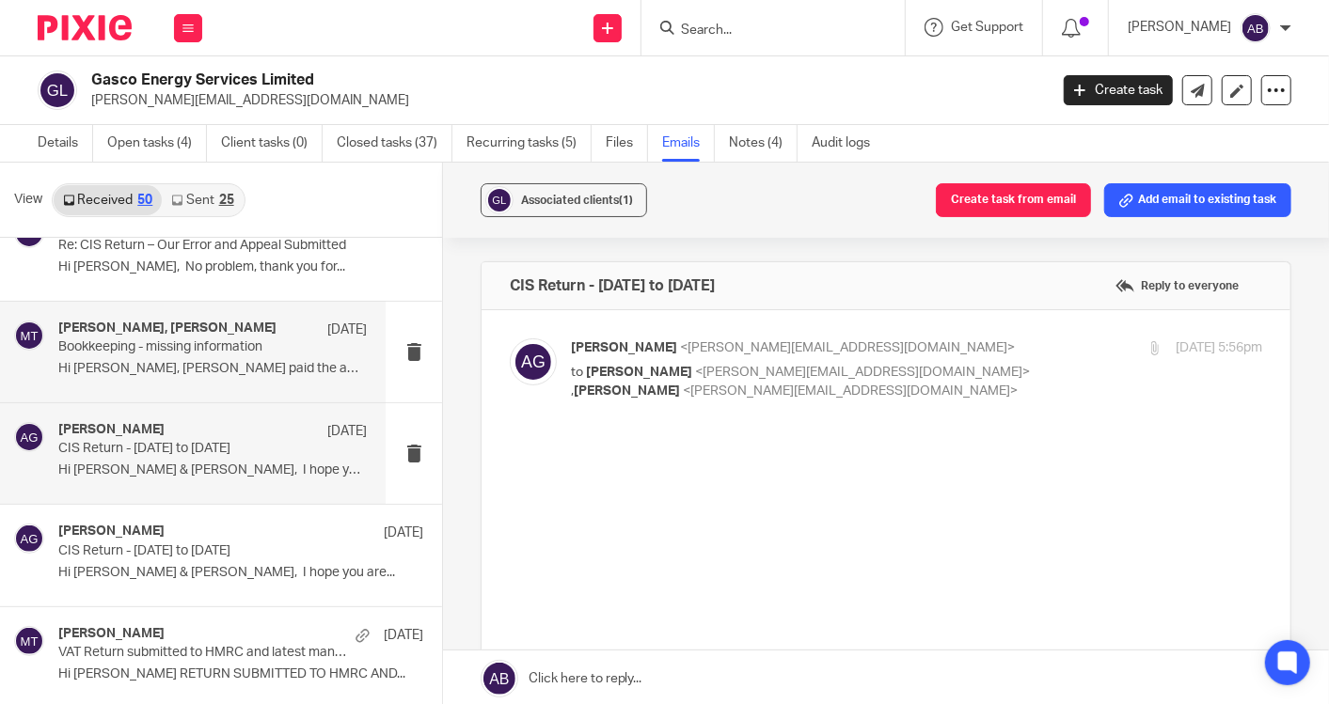
click at [207, 339] on p "Bookkeeping - missing information" at bounding box center [181, 347] width 246 height 16
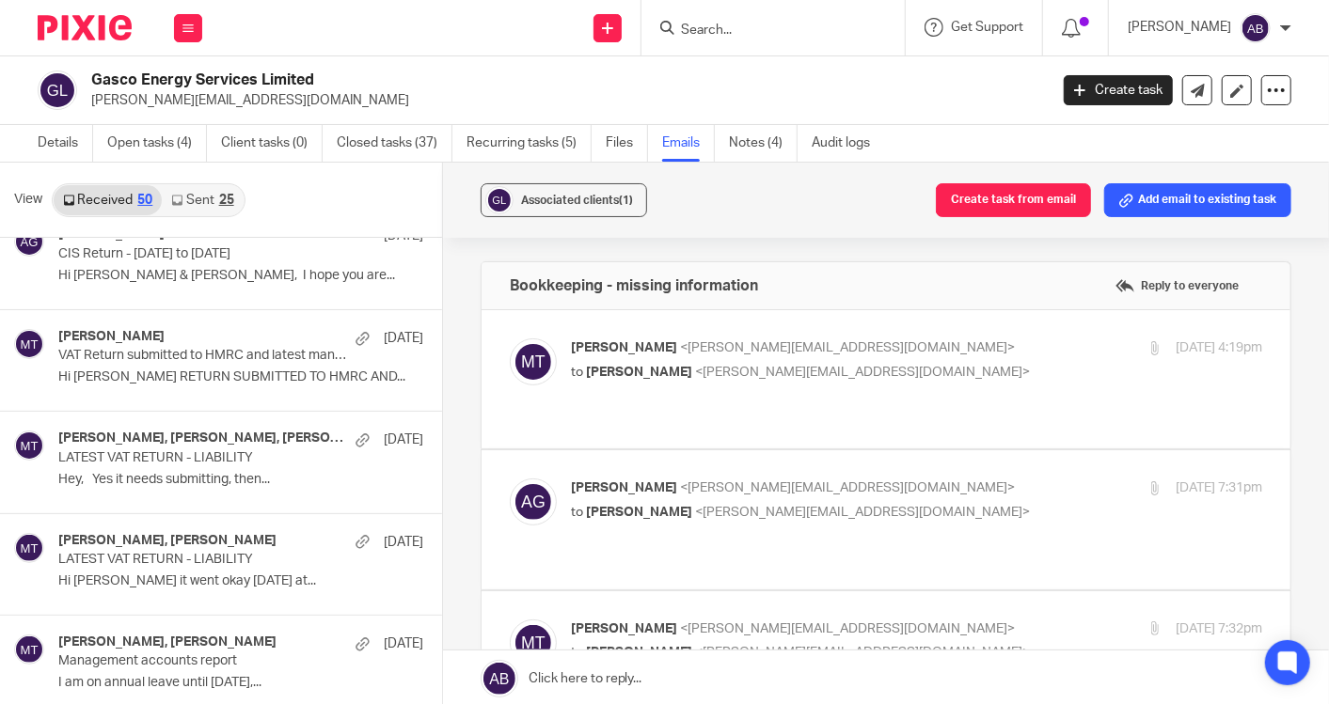
scroll to position [1881, 0]
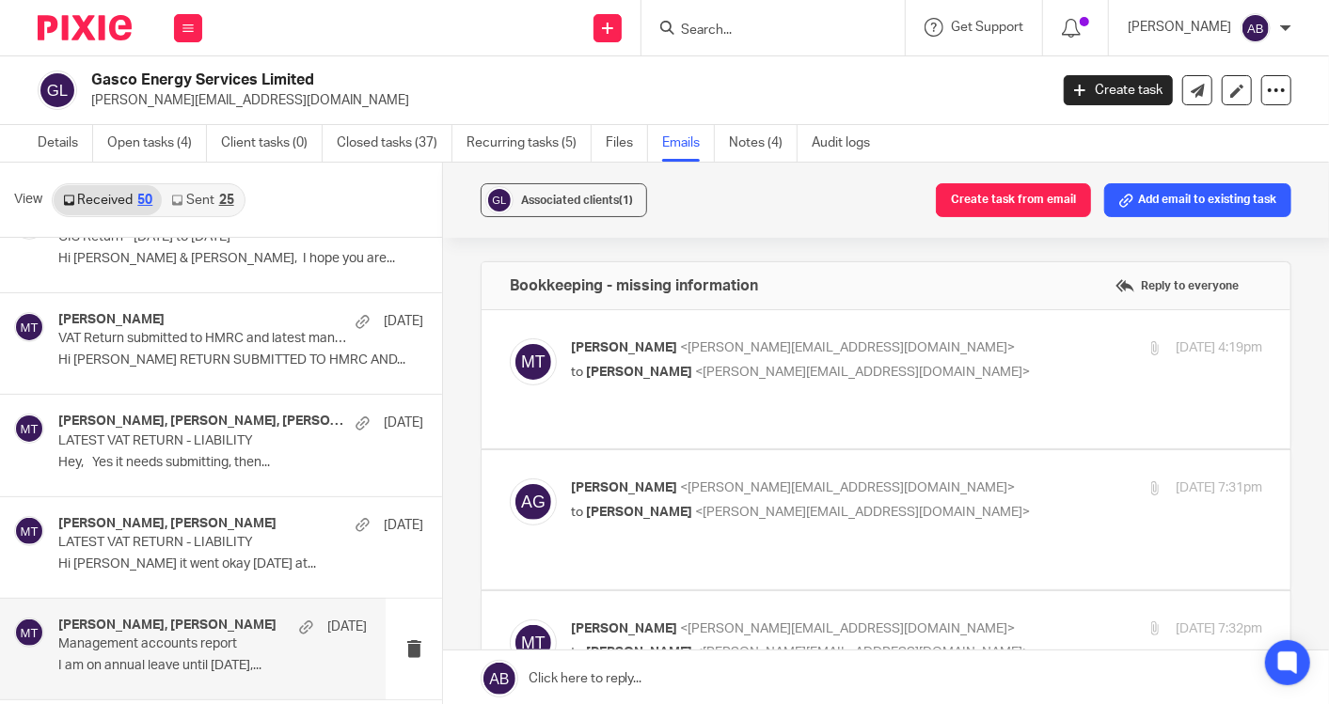
click at [193, 647] on div "Alexandra Gilfether, Matt Tucker 16 Jun Management accounts report I am on annu…" at bounding box center [212, 649] width 308 height 63
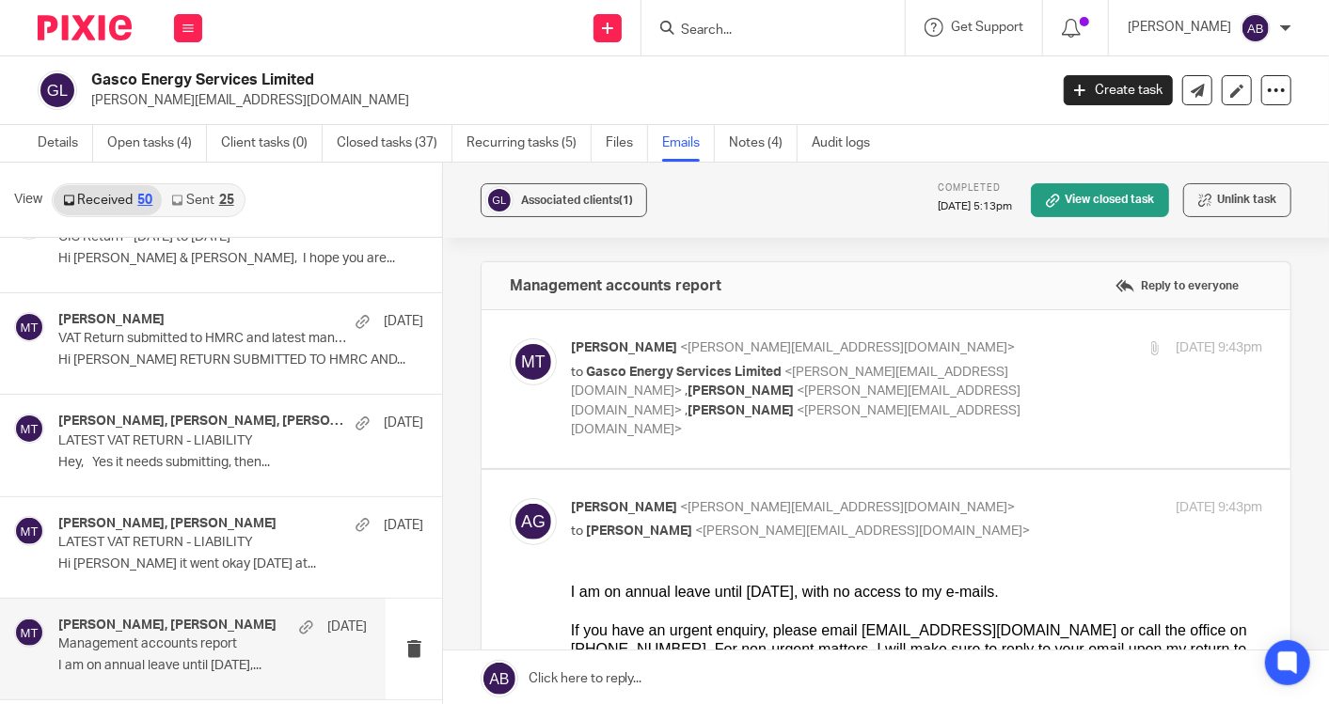
scroll to position [0, 0]
click at [1147, 352] on div at bounding box center [1154, 348] width 14 height 14
checkbox input "true"
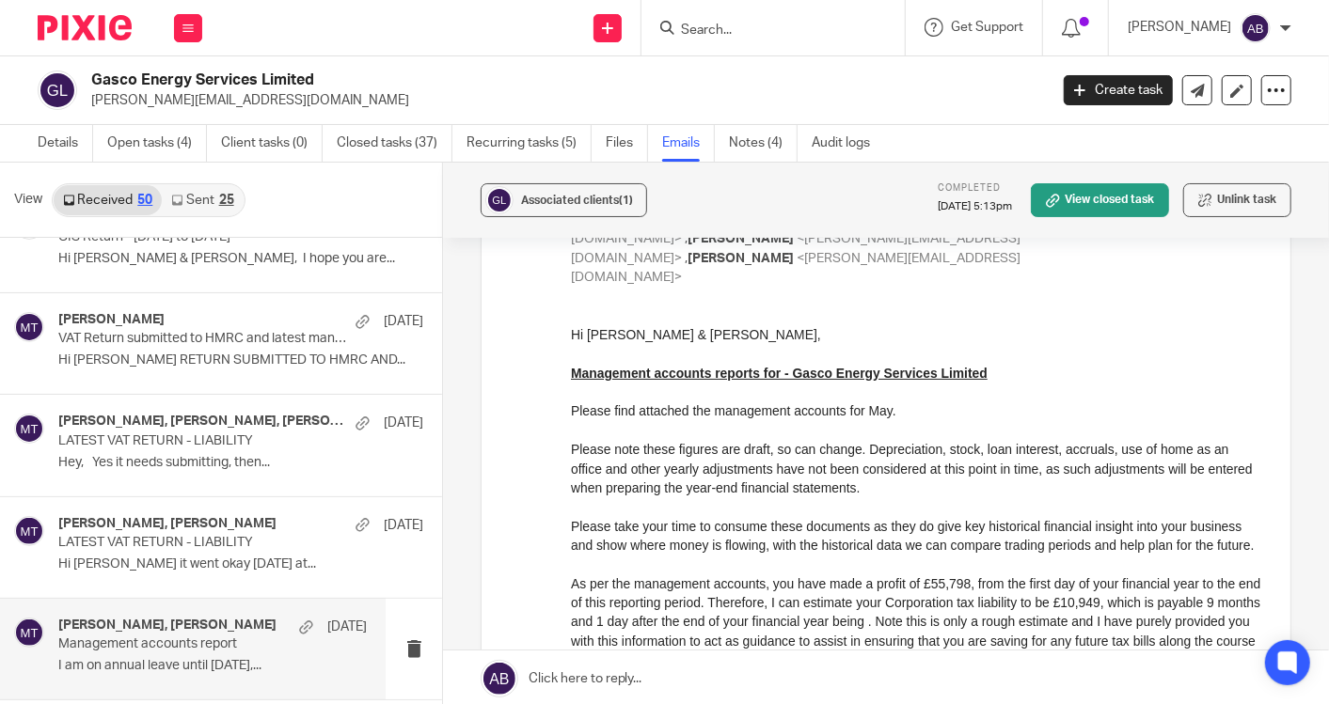
scroll to position [118, 0]
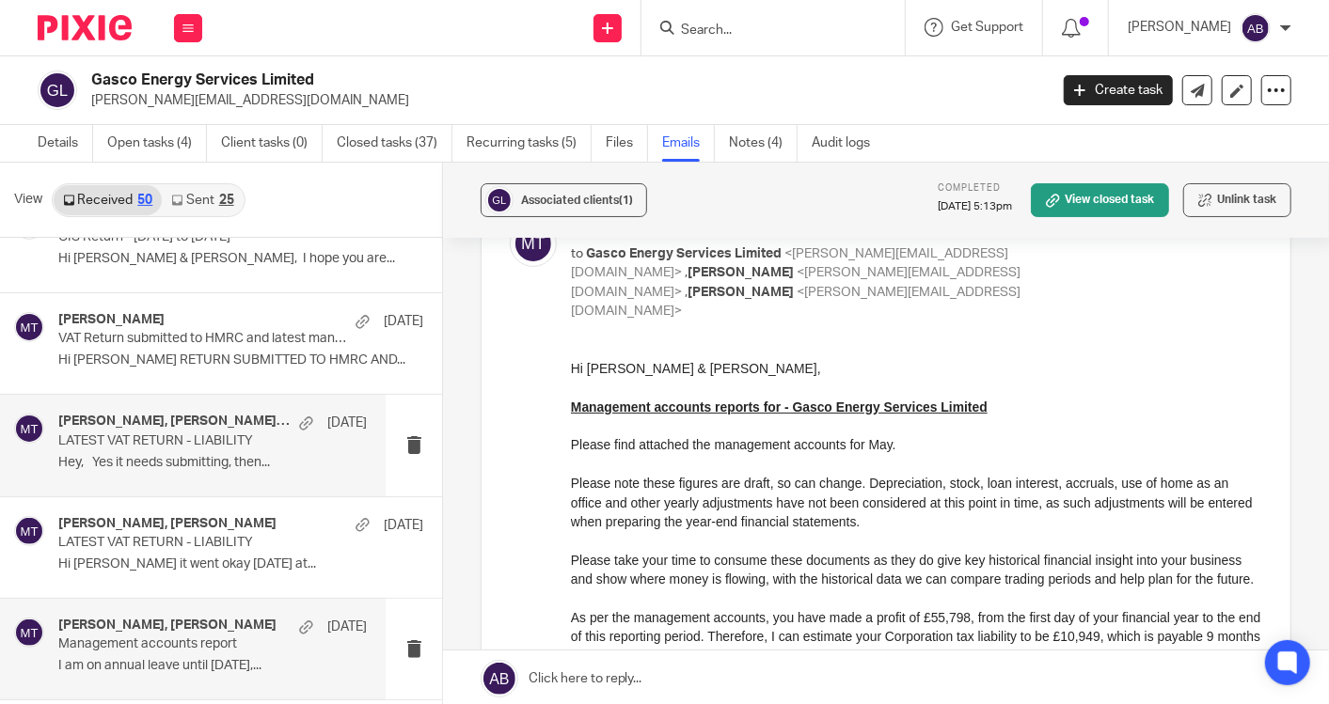
click at [185, 434] on p "LATEST VAT RETURN - LIABILITY" at bounding box center [181, 442] width 246 height 16
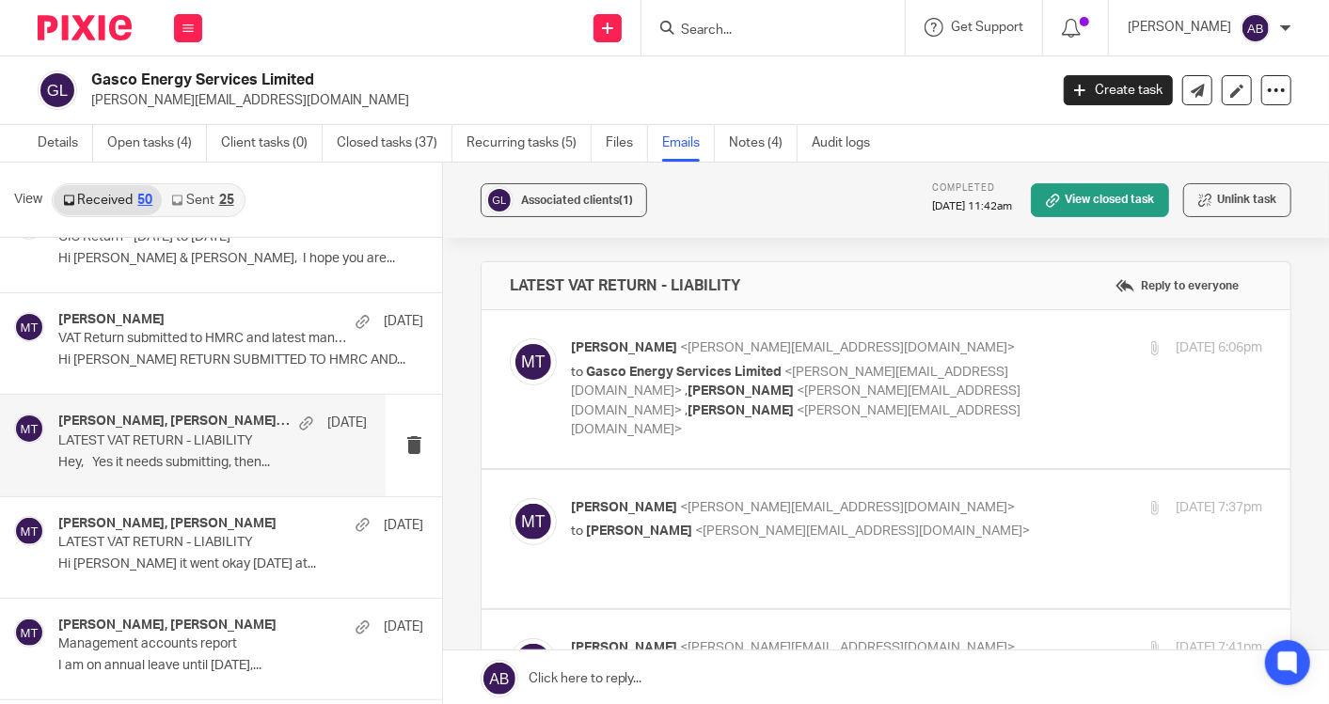
scroll to position [0, 0]
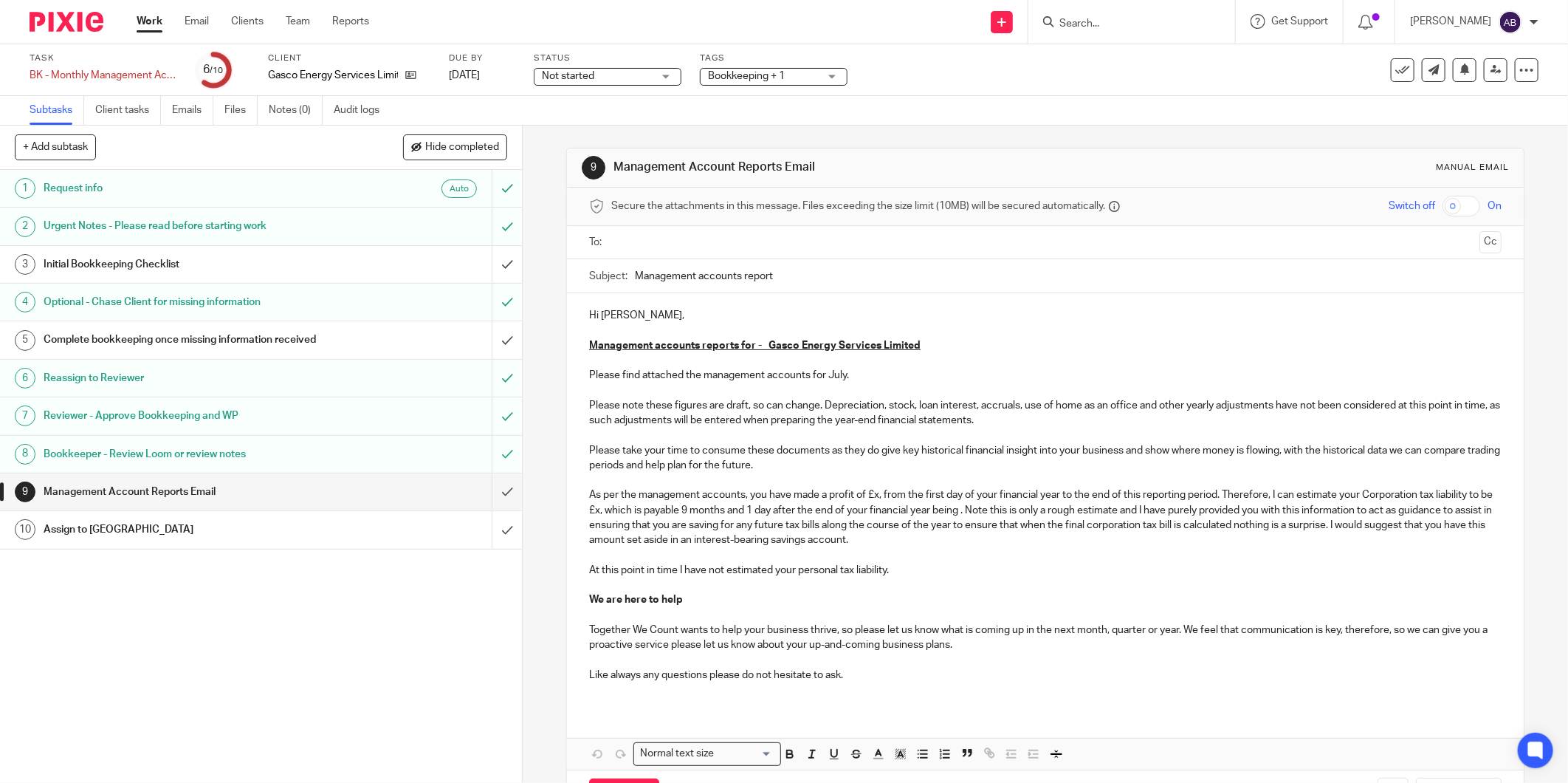
click at [660, 246] on input "text" at bounding box center [1045, 243] width 857 height 17
click at [743, 241] on input "text" at bounding box center [1106, 243] width 733 height 29
click at [1480, 248] on button "Cc" at bounding box center [1491, 243] width 22 height 22
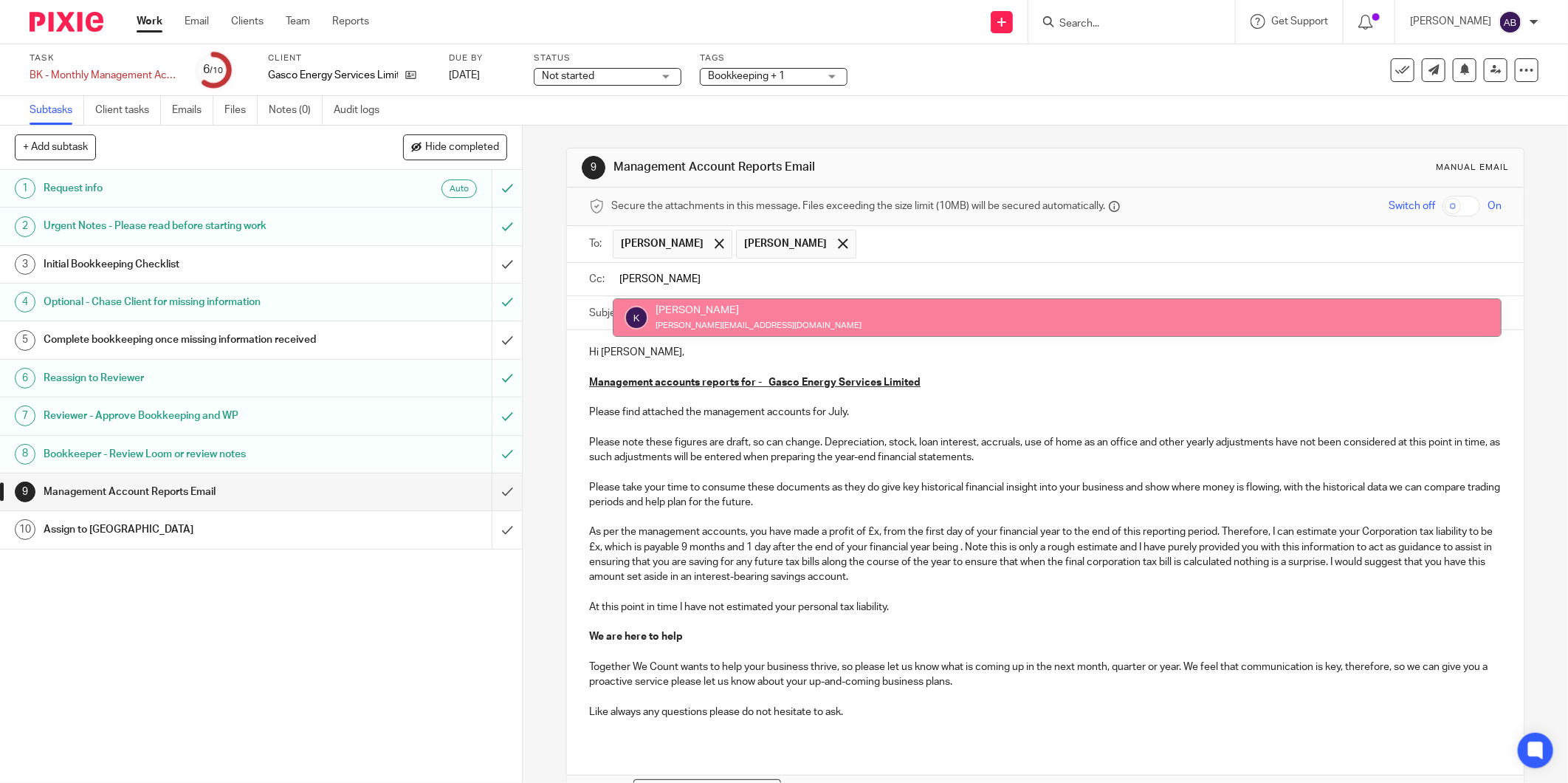
type input "kim"
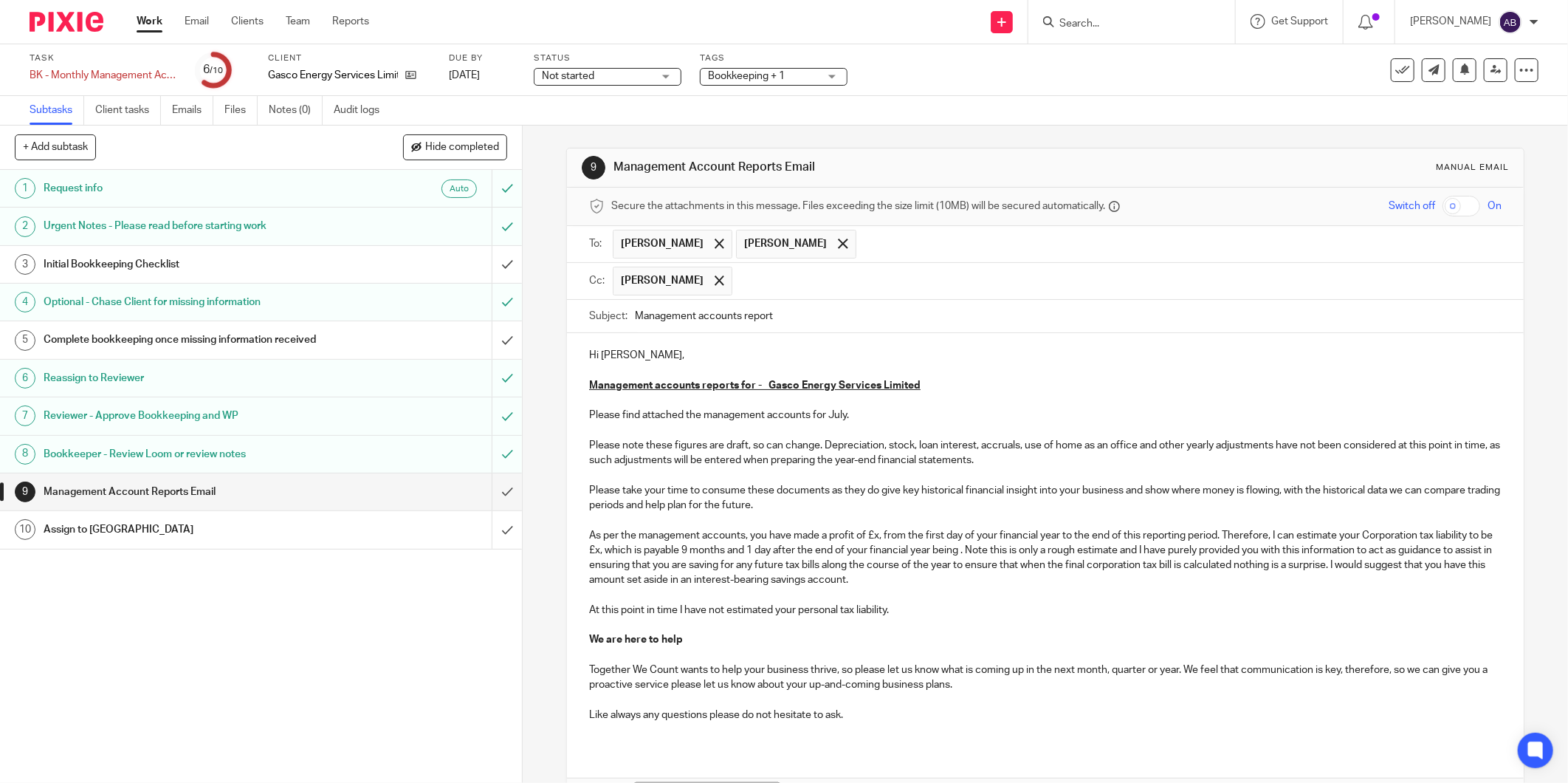
click at [874, 537] on p "Please note these figures are draft, so can change. Depreciation, stock, loan i…" at bounding box center [1045, 543] width 912 height 210
click at [843, 533] on p "Please note these figures are draft, so can change. Depreciation, stock, loan i…" at bounding box center [1045, 543] width 912 height 210
click at [864, 538] on p "Please note these figures are draft, so can change. Depreciation, stock, loan i…" at bounding box center [1045, 543] width 912 height 210
drag, startPoint x: 655, startPoint y: 547, endPoint x: 656, endPoint y: 575, distance: 28.0
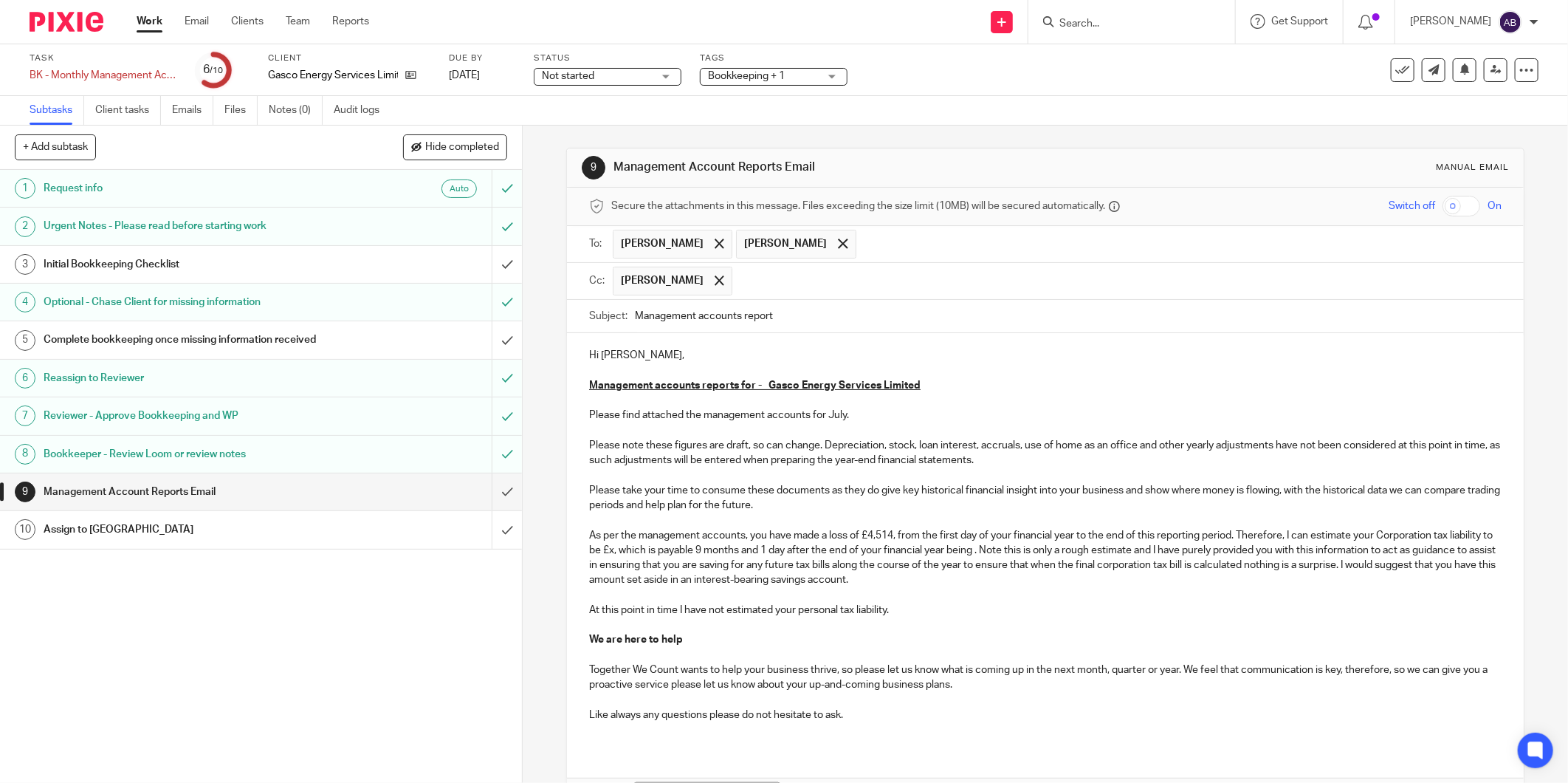
click at [655, 547] on p "Please note these figures are draft, so can change. Depreciation, stock, loan i…" at bounding box center [1045, 543] width 912 height 210
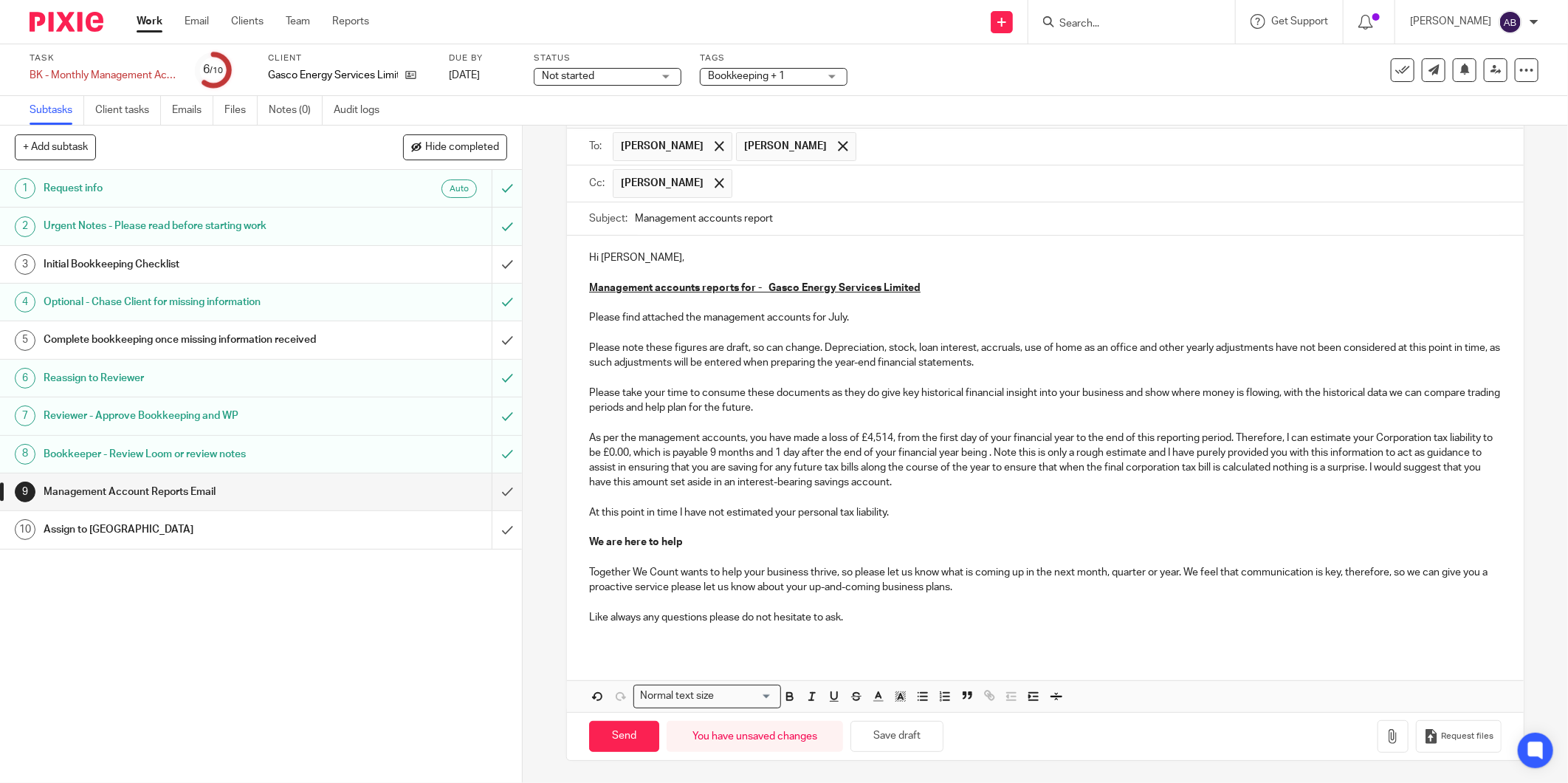
scroll to position [99, 0]
click at [897, 741] on button "Save draft" at bounding box center [897, 737] width 93 height 31
click at [892, 736] on button "Save draft" at bounding box center [897, 737] width 93 height 31
click at [148, 533] on h1 "Assign to [GEOGRAPHIC_DATA]" at bounding box center [188, 529] width 290 height 22
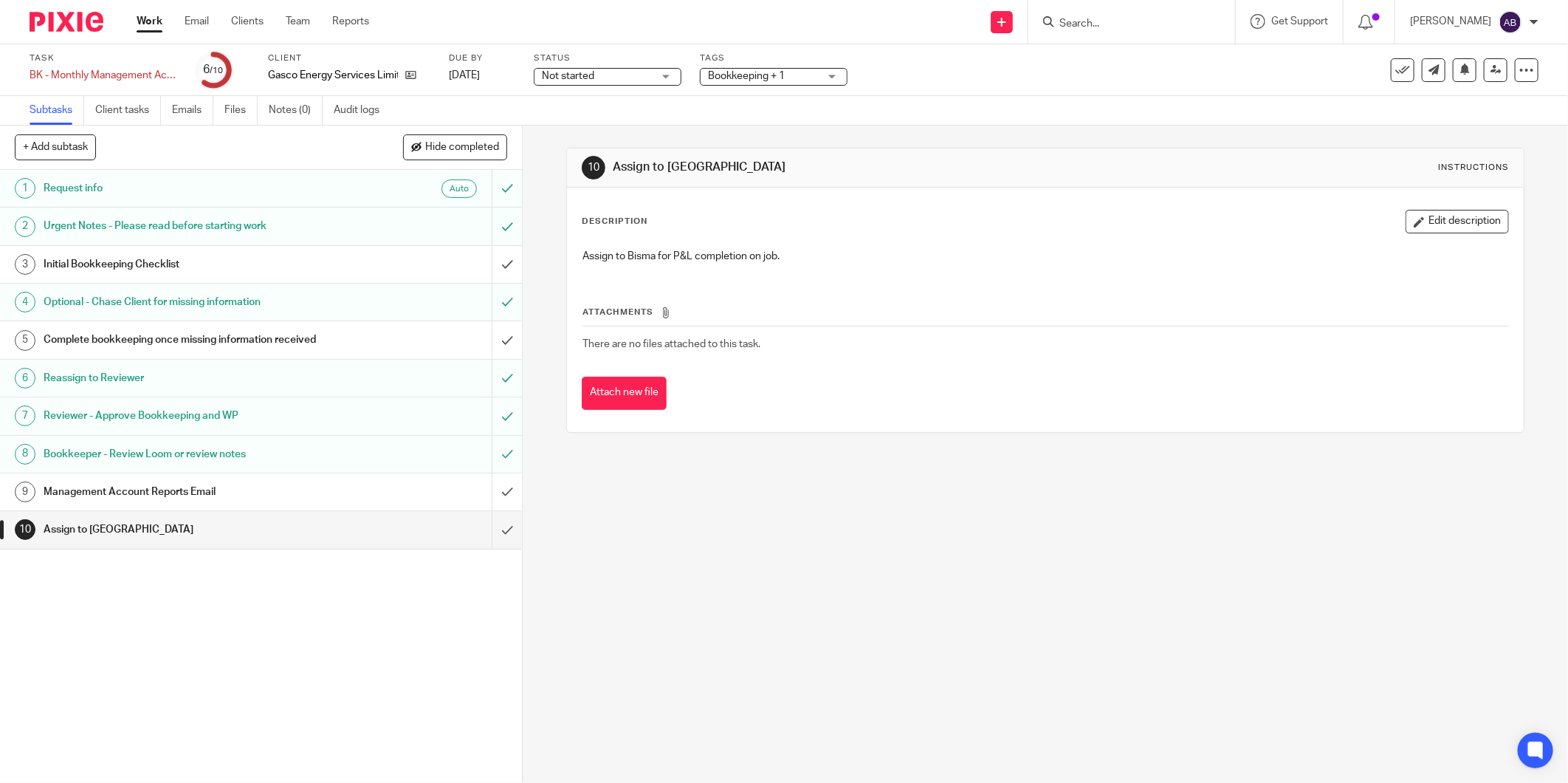
click at [158, 490] on h1 "Management Account Reports Email" at bounding box center [188, 492] width 290 height 22
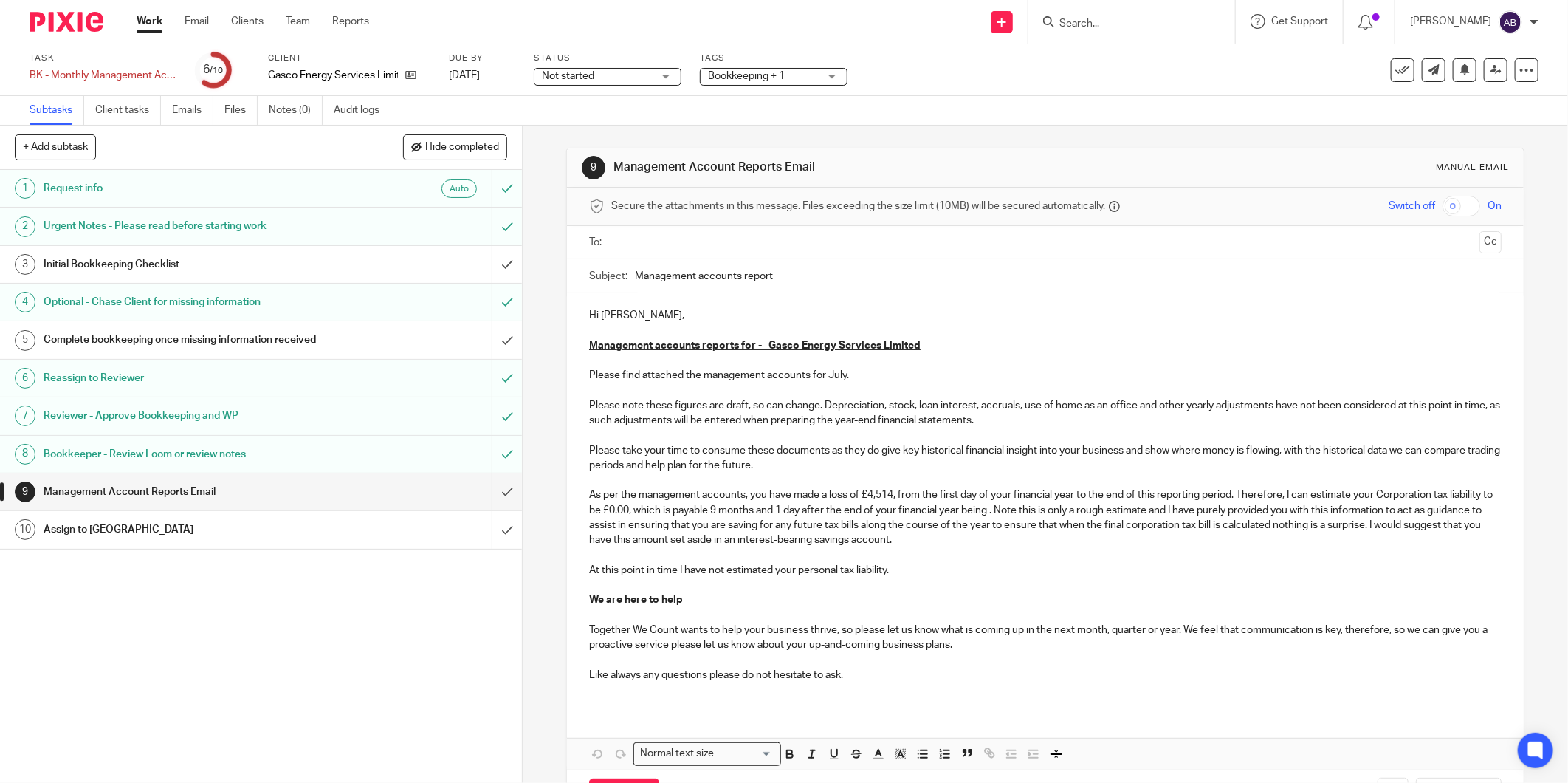
click at [1084, 18] on input "Search" at bounding box center [1124, 24] width 133 height 13
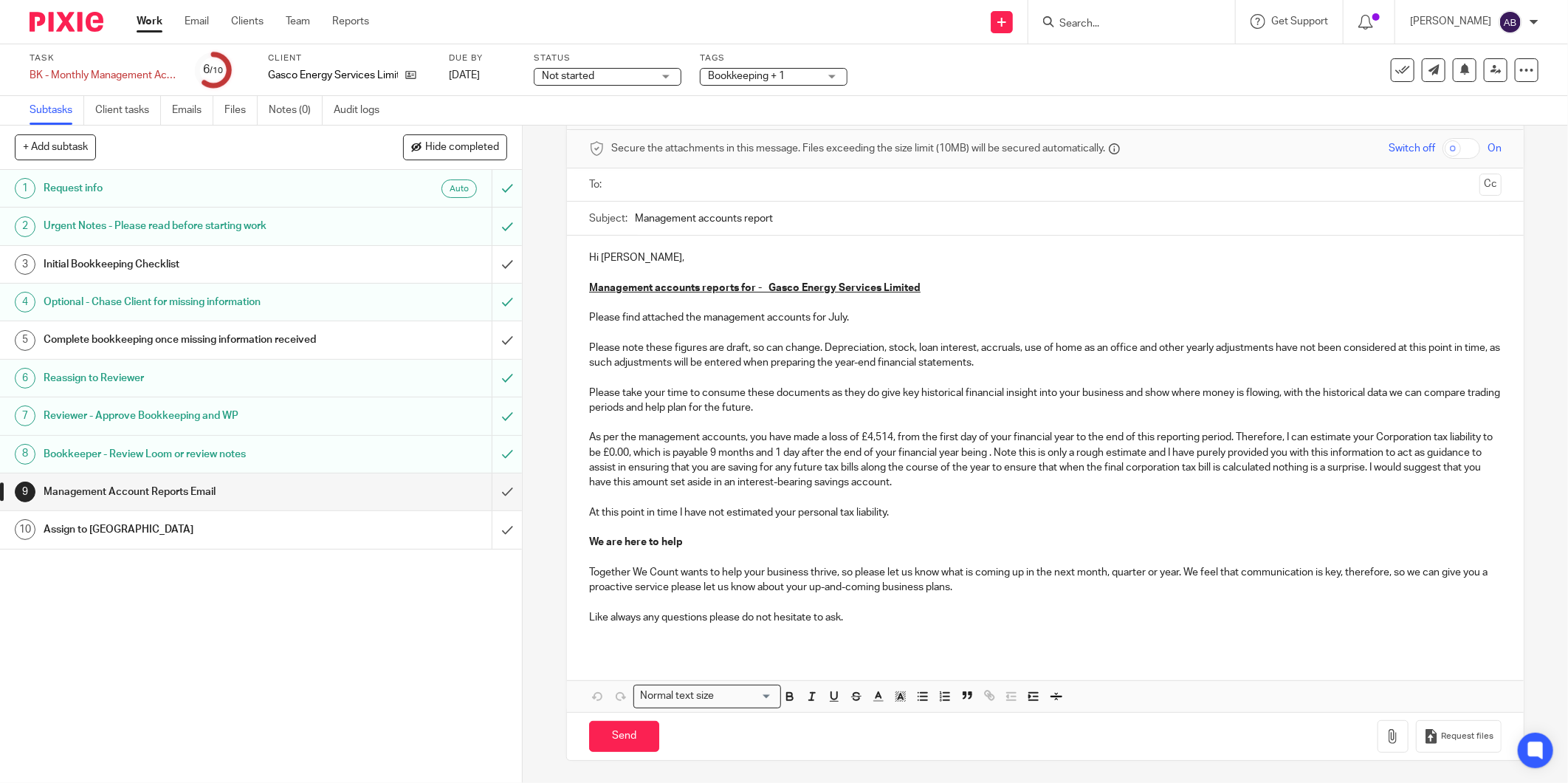
click at [992, 551] on p "Together We Count wants to help your business thrive, so please let us know wha…" at bounding box center [1045, 573] width 912 height 45
click at [928, 576] on p "Together We Count wants to help your business thrive, so please let us know wha…" at bounding box center [1045, 573] width 912 height 45
click at [923, 507] on p "Please note these figures are draft, so can change. Depreciation, stock, loan i…" at bounding box center [1045, 445] width 912 height 210
click at [905, 730] on button "Save draft" at bounding box center [897, 737] width 93 height 31
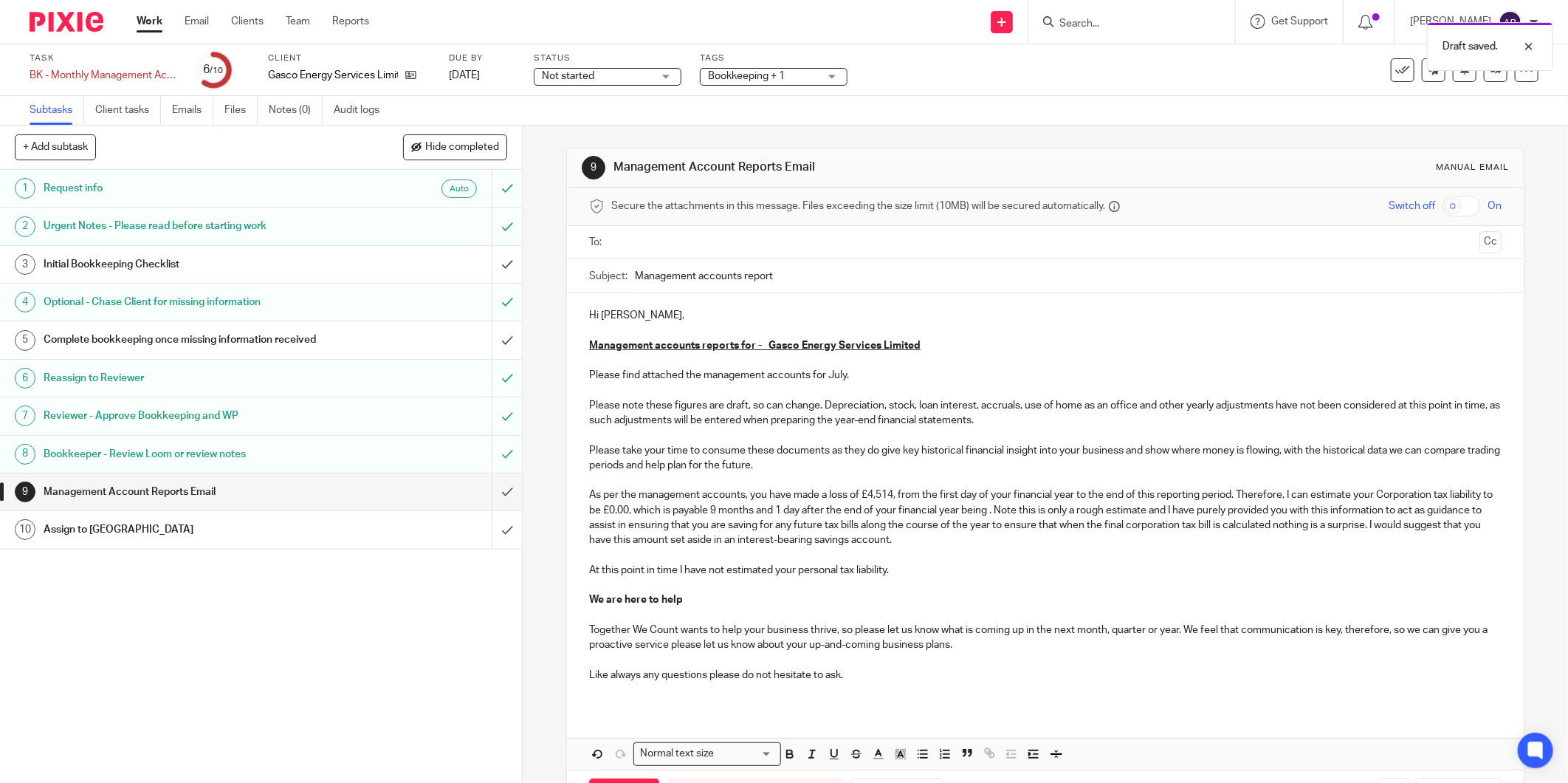
click at [1073, 19] on div "Draft saved." at bounding box center [1169, 42] width 769 height 56
click at [1095, 34] on div "Draft saved." at bounding box center [1169, 42] width 769 height 56
click at [1073, 26] on div "Draft saved." at bounding box center [1169, 42] width 769 height 56
drag, startPoint x: 1064, startPoint y: 23, endPoint x: 1080, endPoint y: 33, distance: 18.9
click at [1067, 26] on div "Draft saved." at bounding box center [1169, 42] width 769 height 56
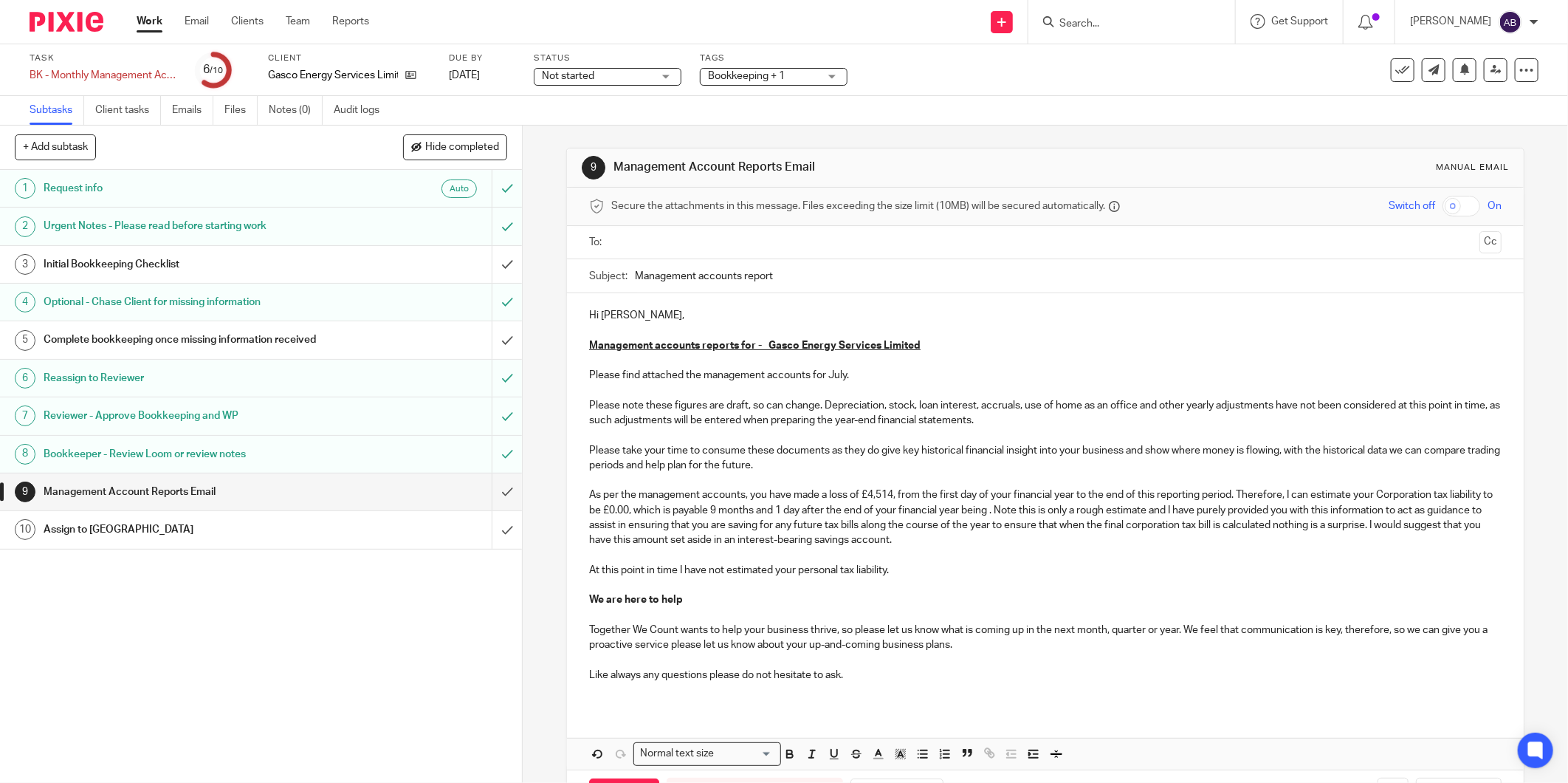
click at [1101, 24] on input "Search" at bounding box center [1124, 24] width 133 height 13
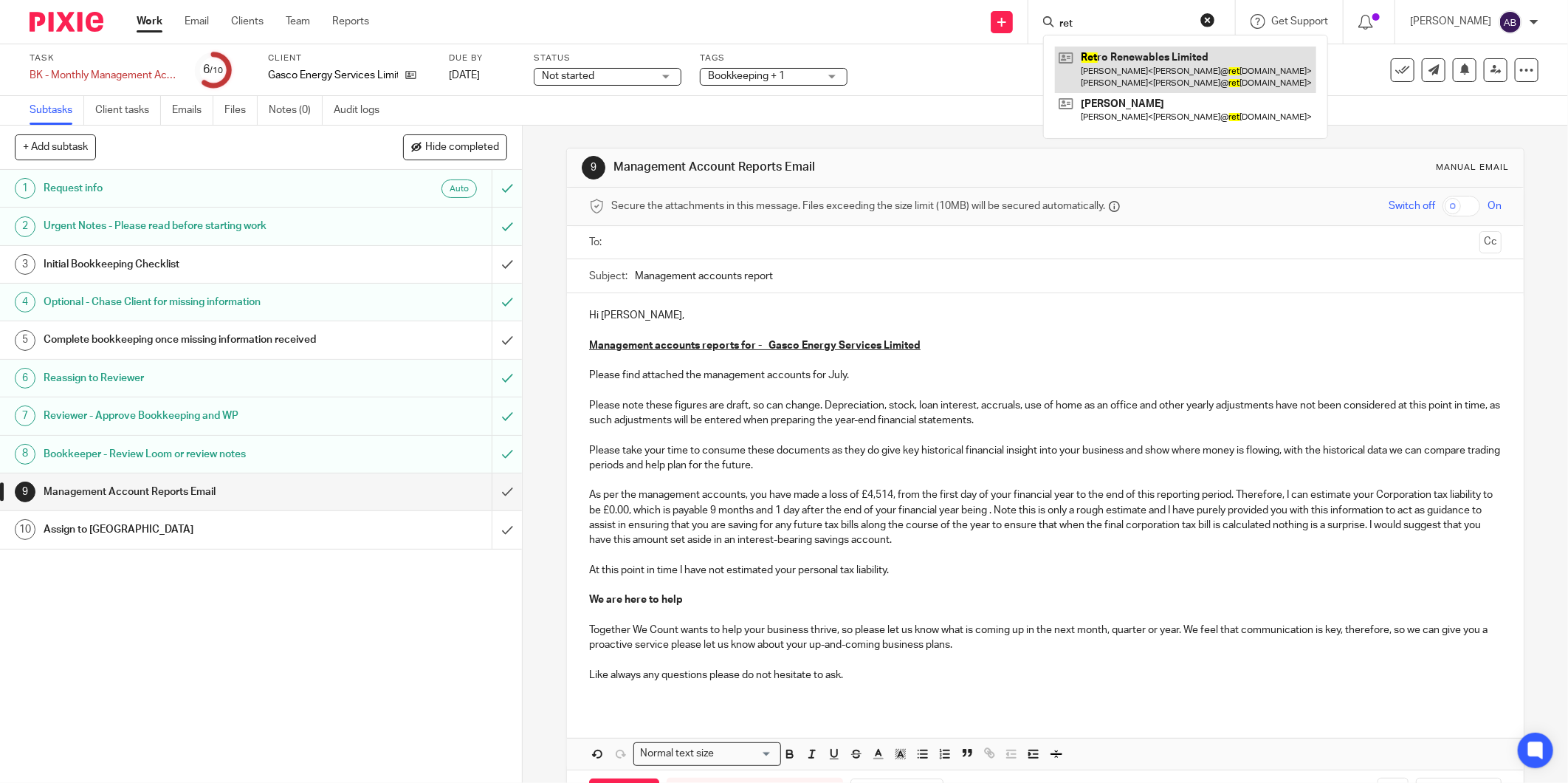
type input "ret"
drag, startPoint x: 1103, startPoint y: 68, endPoint x: 1095, endPoint y: 68, distance: 8.0
click at [1103, 68] on link at bounding box center [1186, 69] width 261 height 46
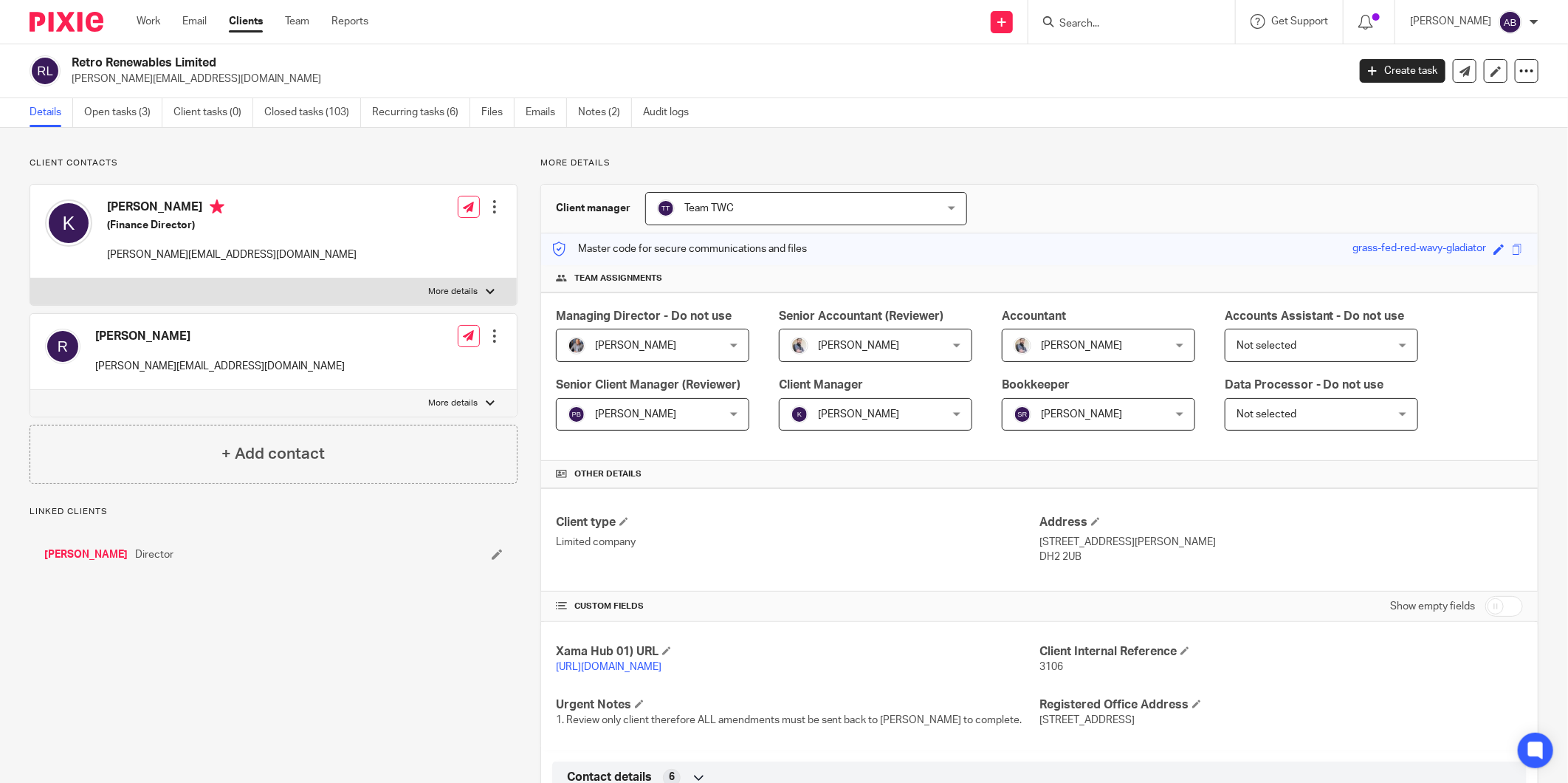
click at [1076, 28] on input "Search" at bounding box center [1124, 24] width 133 height 13
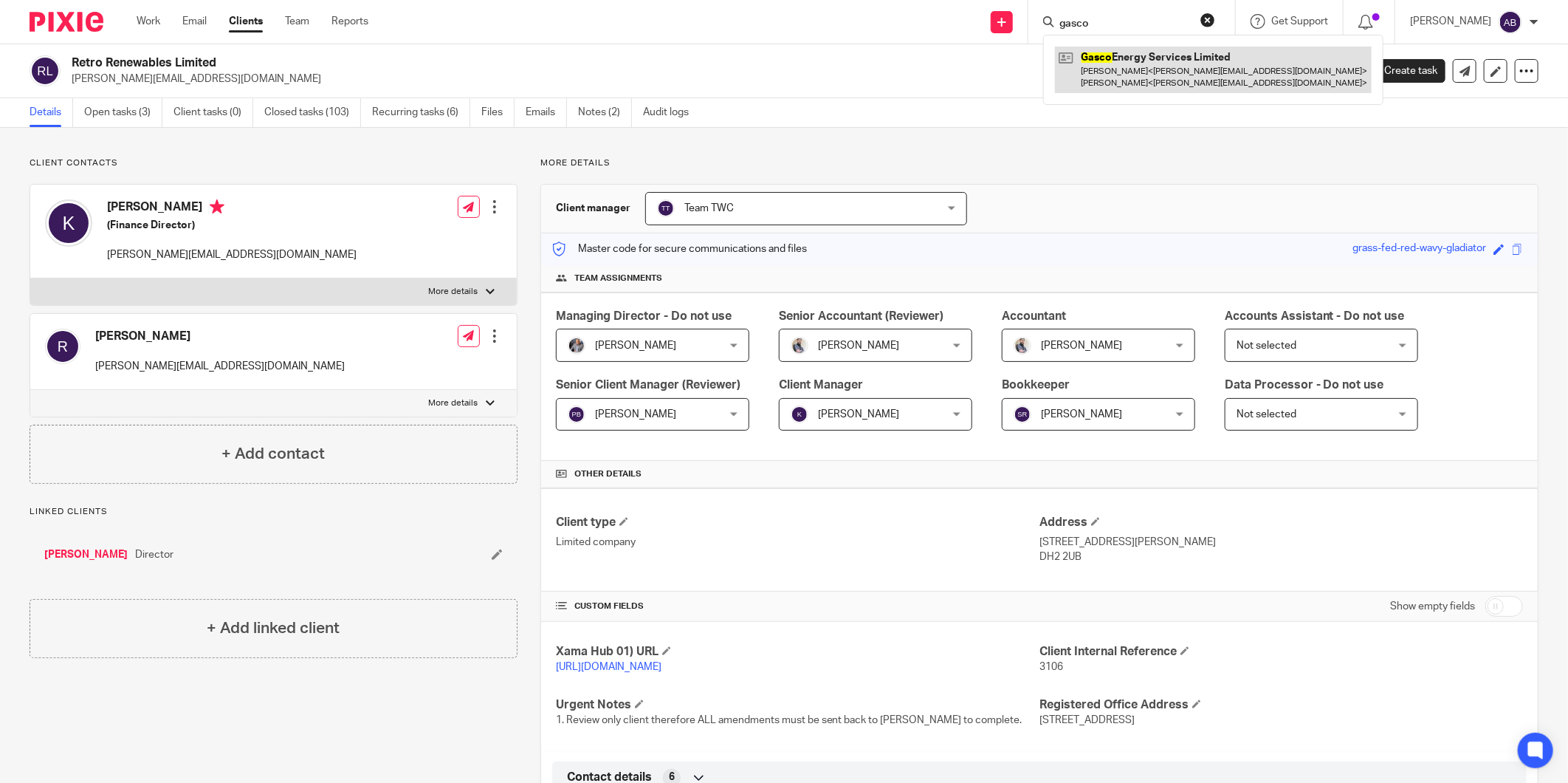
type input "gasco"
click at [1139, 68] on link at bounding box center [1213, 69] width 316 height 46
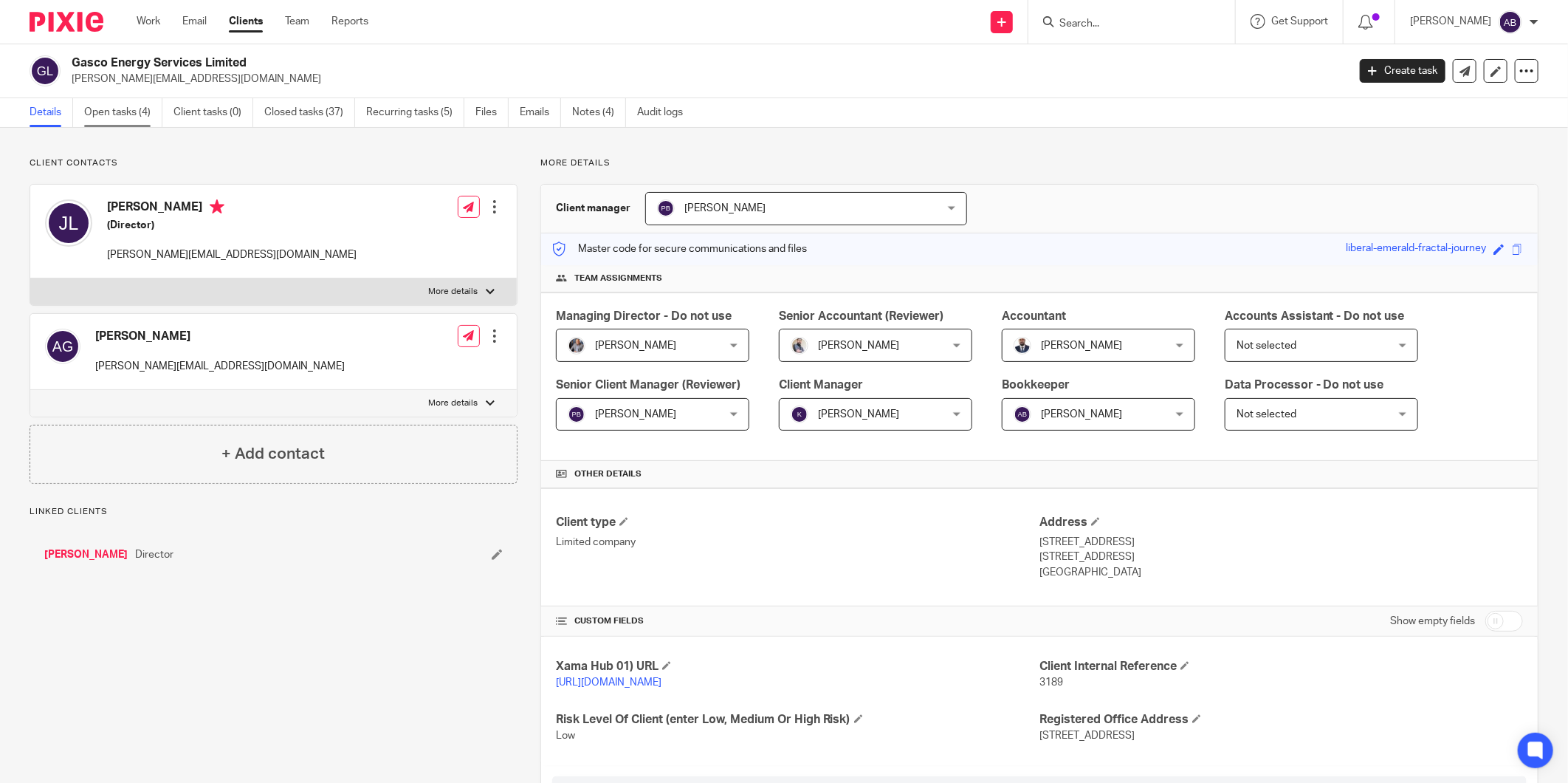
click at [127, 109] on link "Open tasks (4)" at bounding box center [123, 112] width 79 height 29
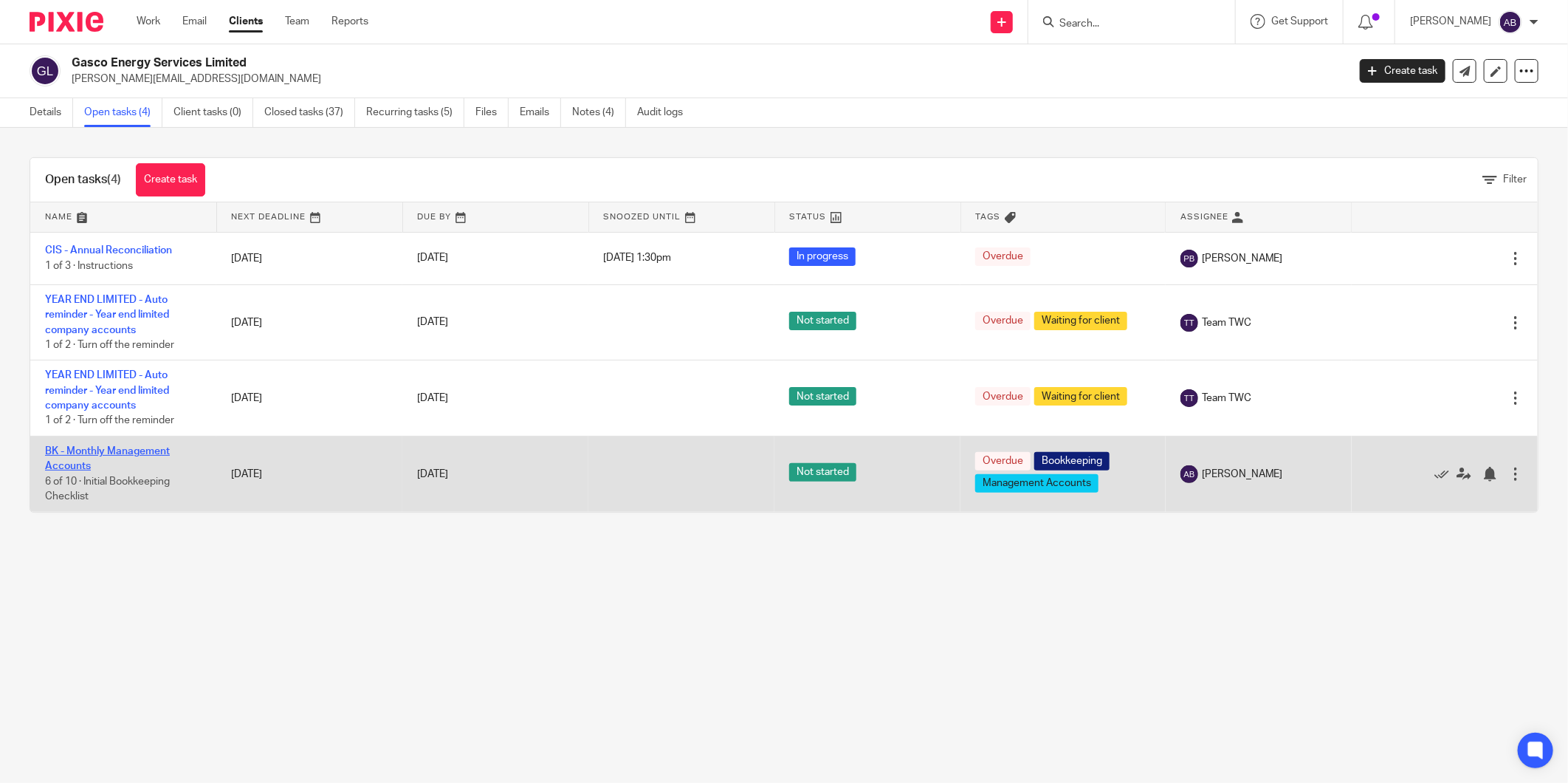
click at [148, 448] on link "BK - Monthly Management Accounts" at bounding box center [107, 459] width 125 height 25
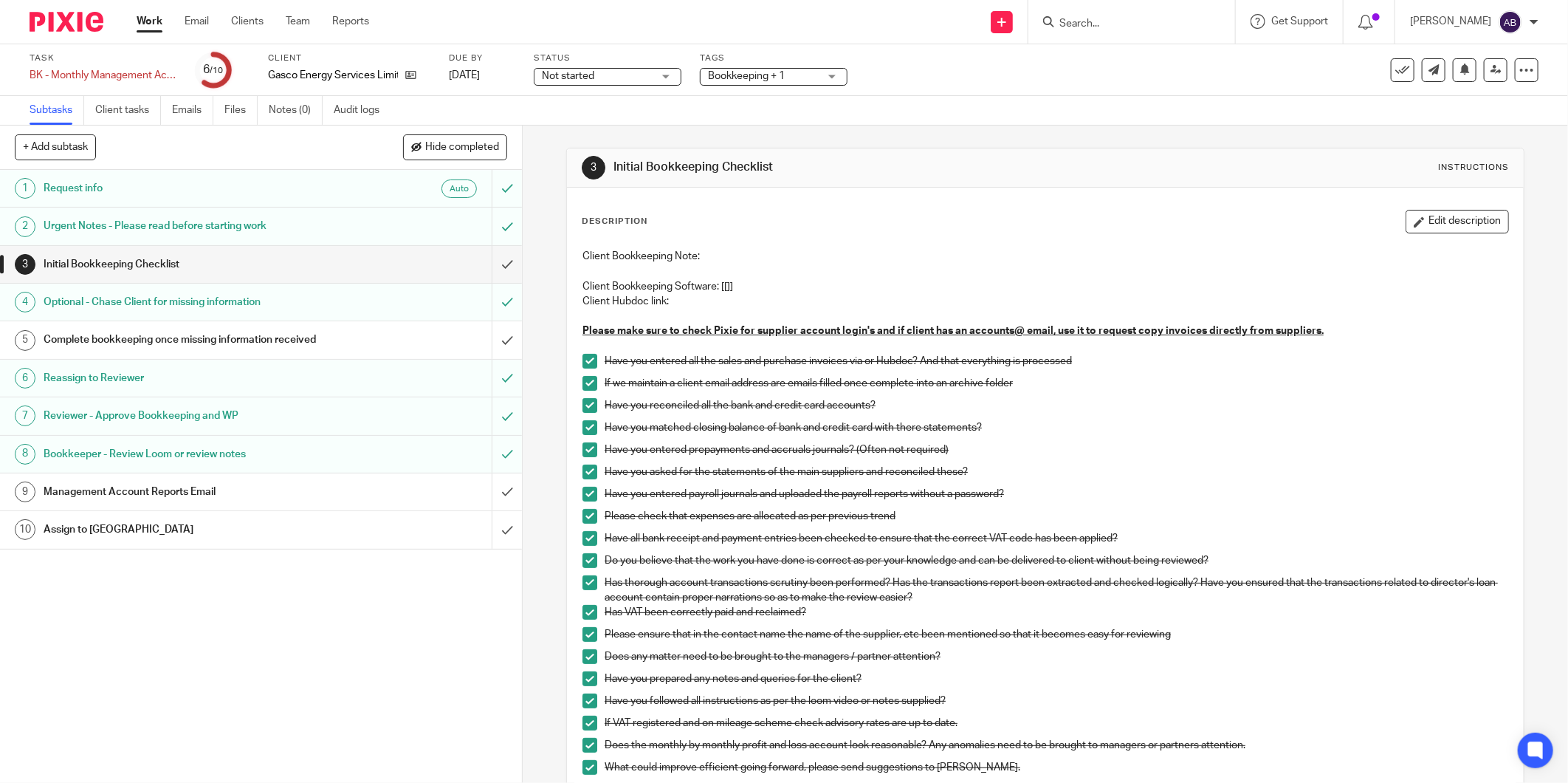
click at [129, 489] on h1 "Management Account Reports Email" at bounding box center [188, 492] width 290 height 22
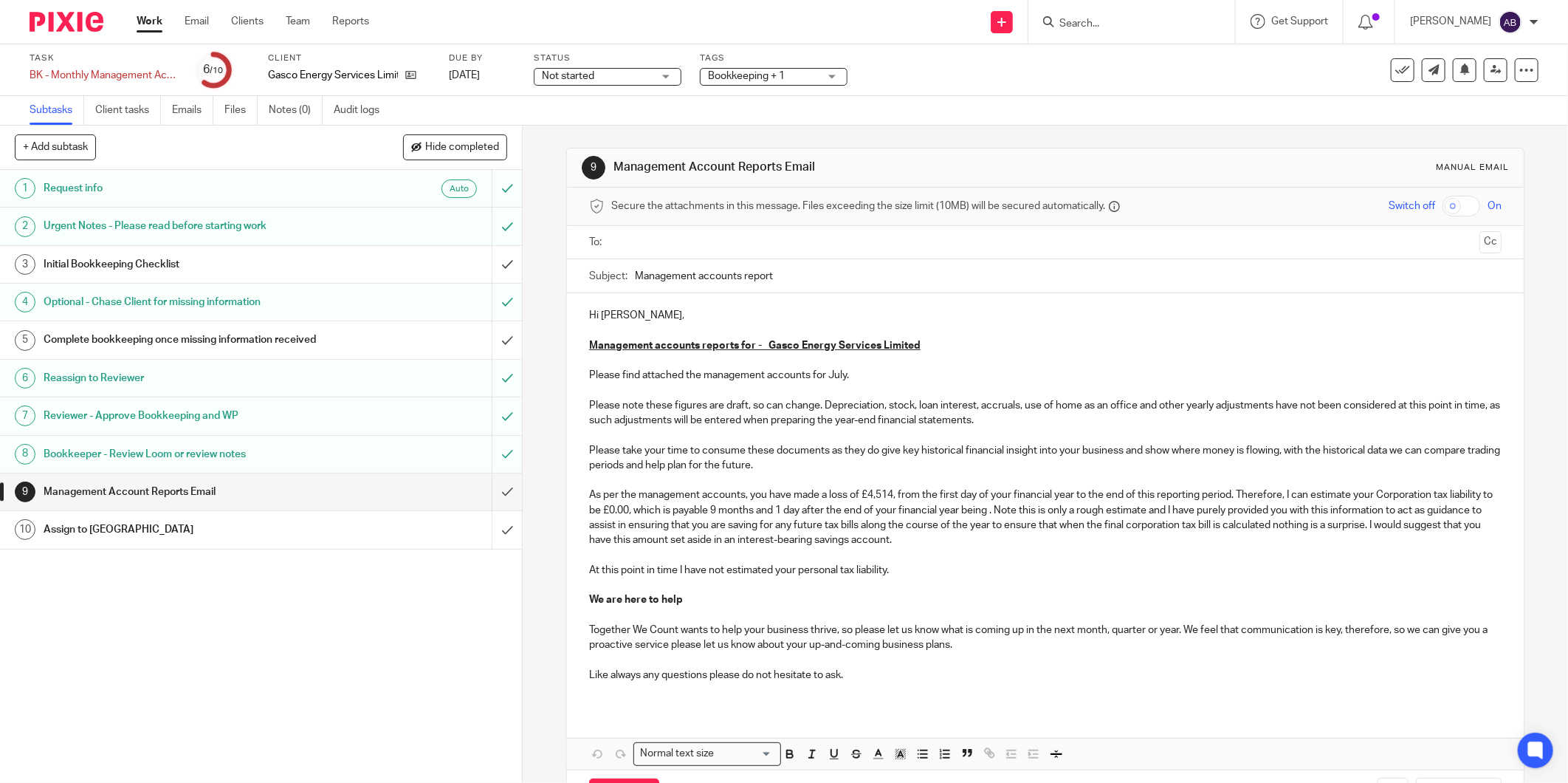
click at [626, 243] on input "text" at bounding box center [1045, 243] width 857 height 17
click at [778, 234] on input "text" at bounding box center [1106, 243] width 733 height 29
drag, startPoint x: 1466, startPoint y: 247, endPoint x: 1448, endPoint y: 249, distance: 18.1
click at [1480, 247] on button "Cc" at bounding box center [1491, 243] width 22 height 22
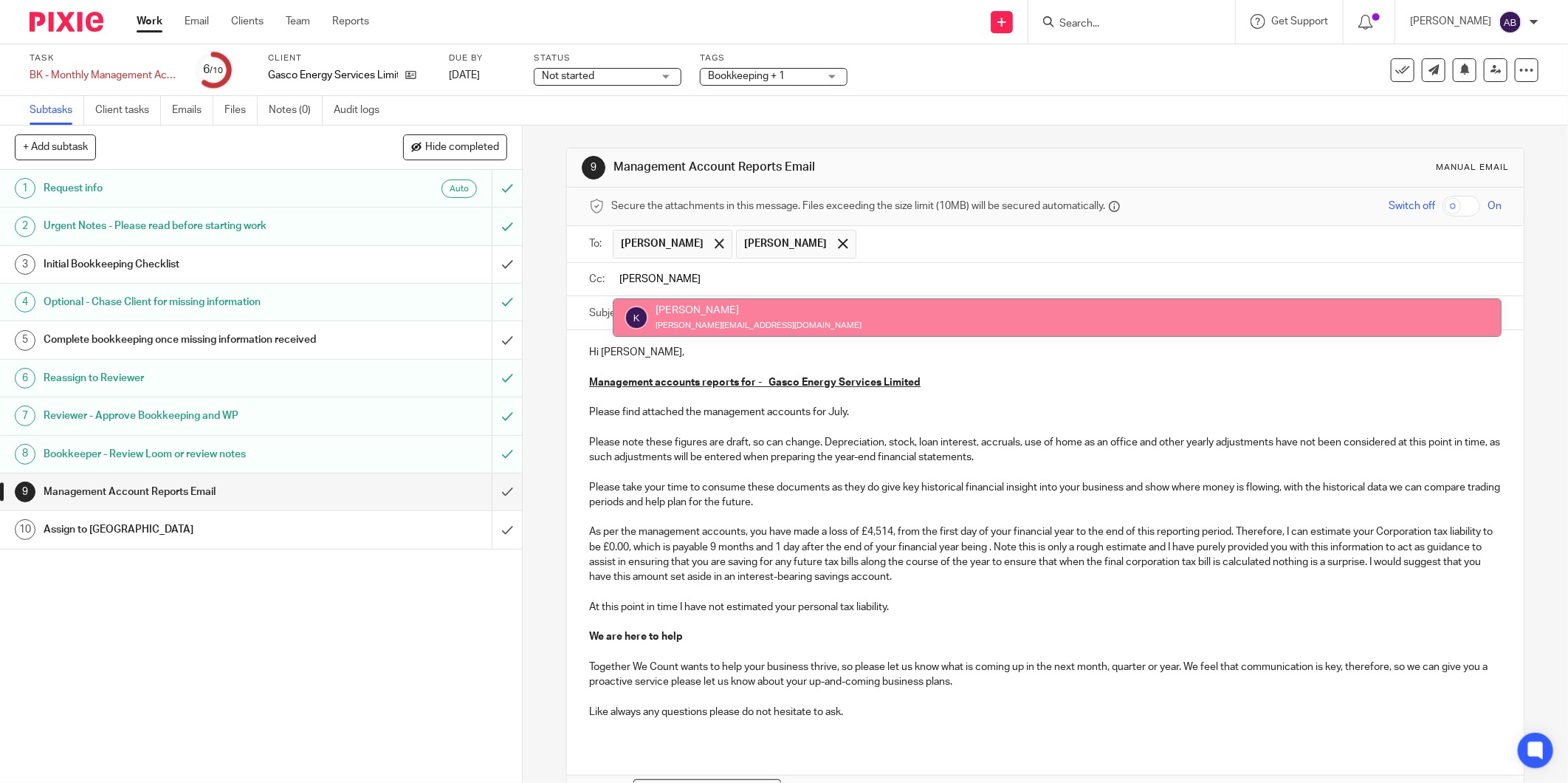
type input "[PERSON_NAME]"
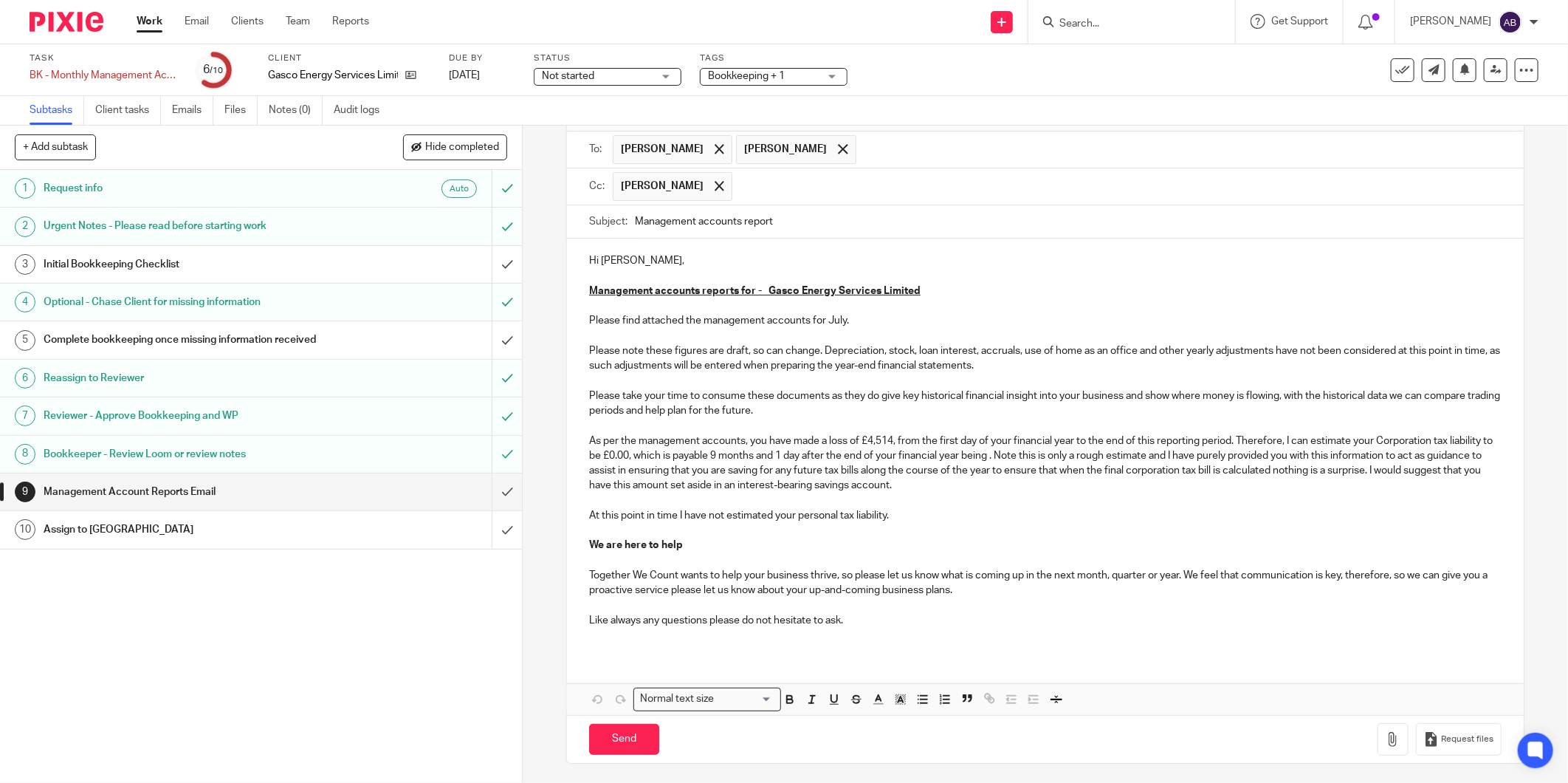
scroll to position [99, 0]
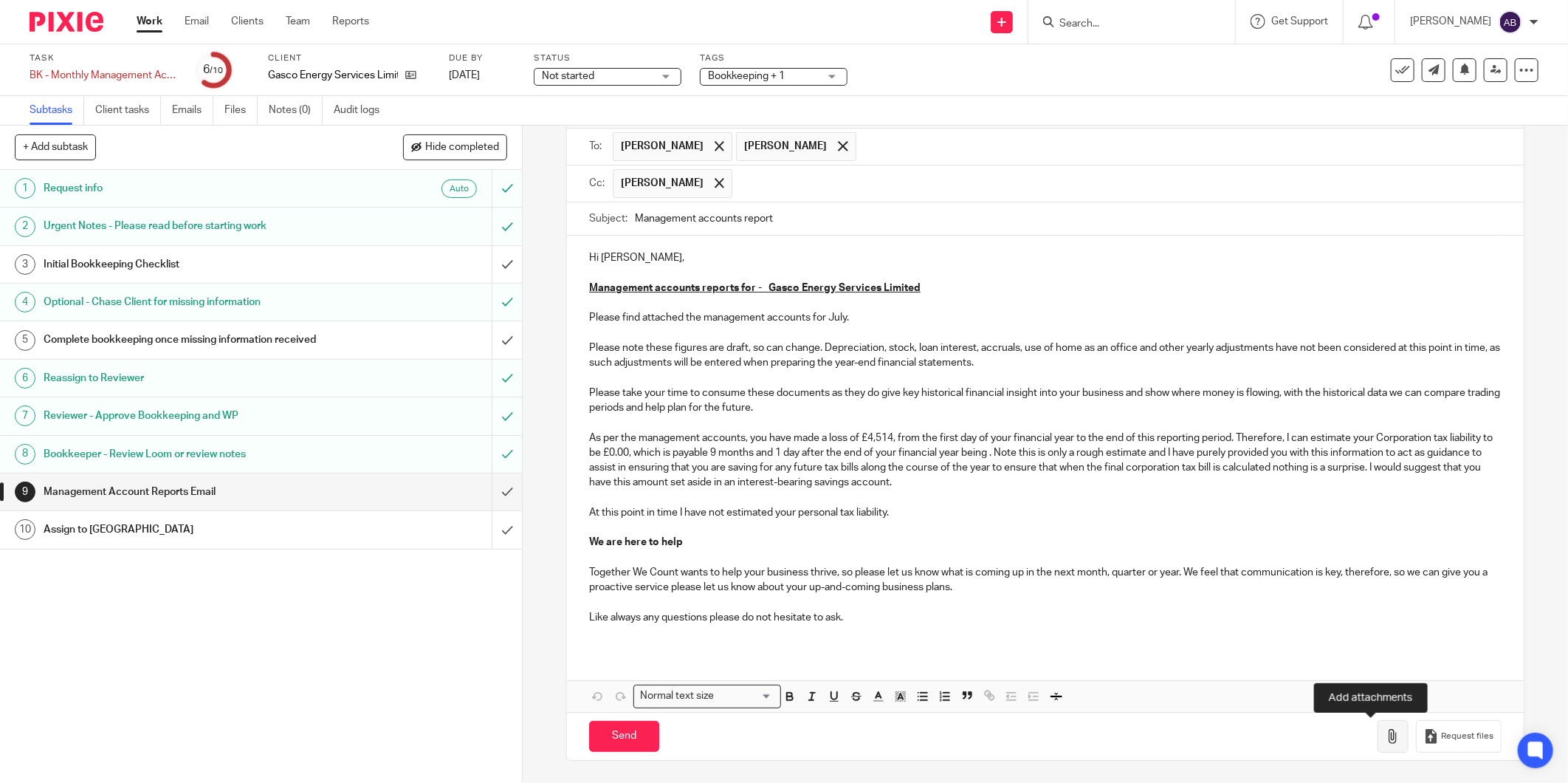
click at [1386, 741] on icon "button" at bounding box center [1393, 736] width 15 height 15
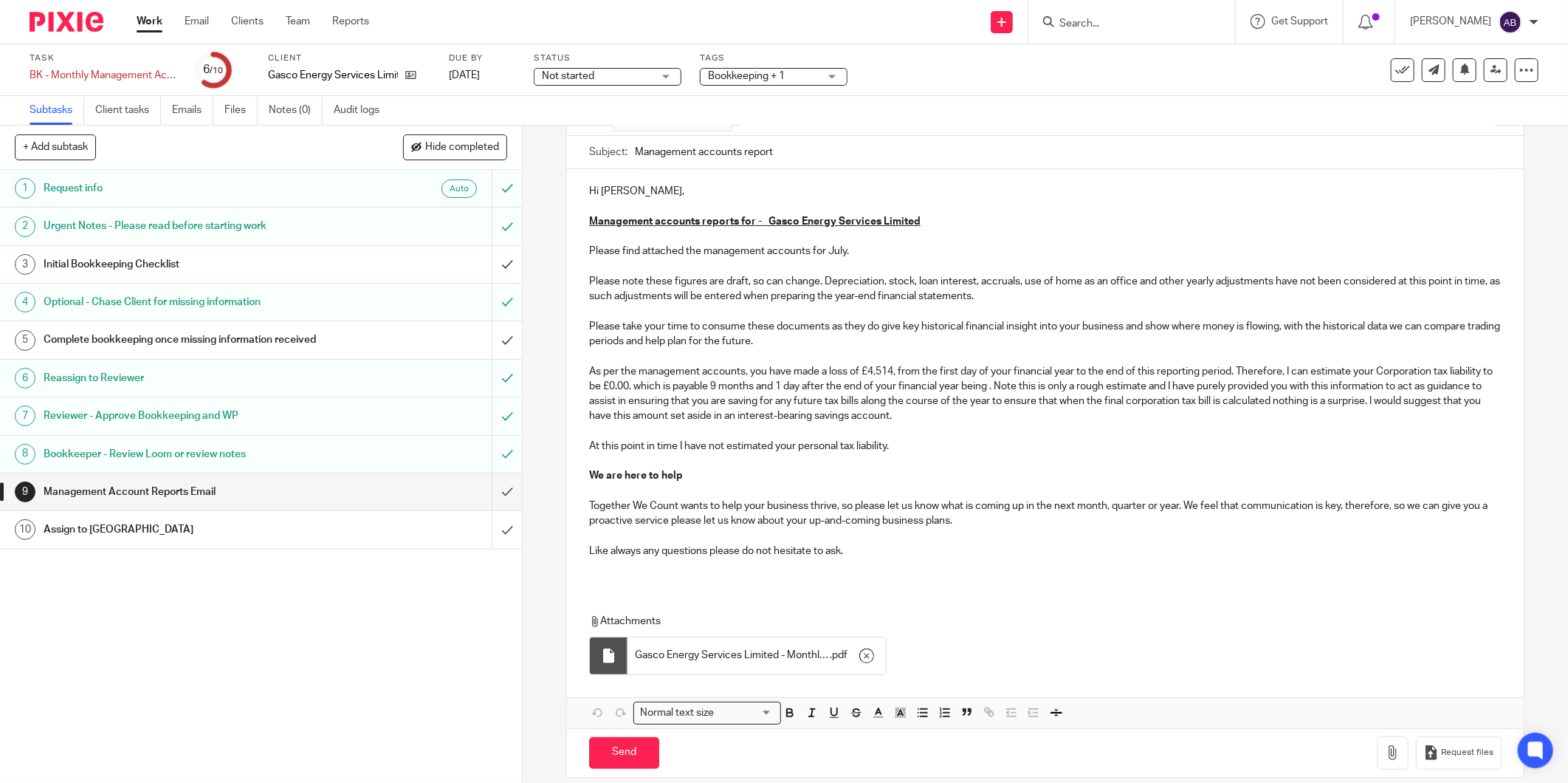
scroll to position [182, 0]
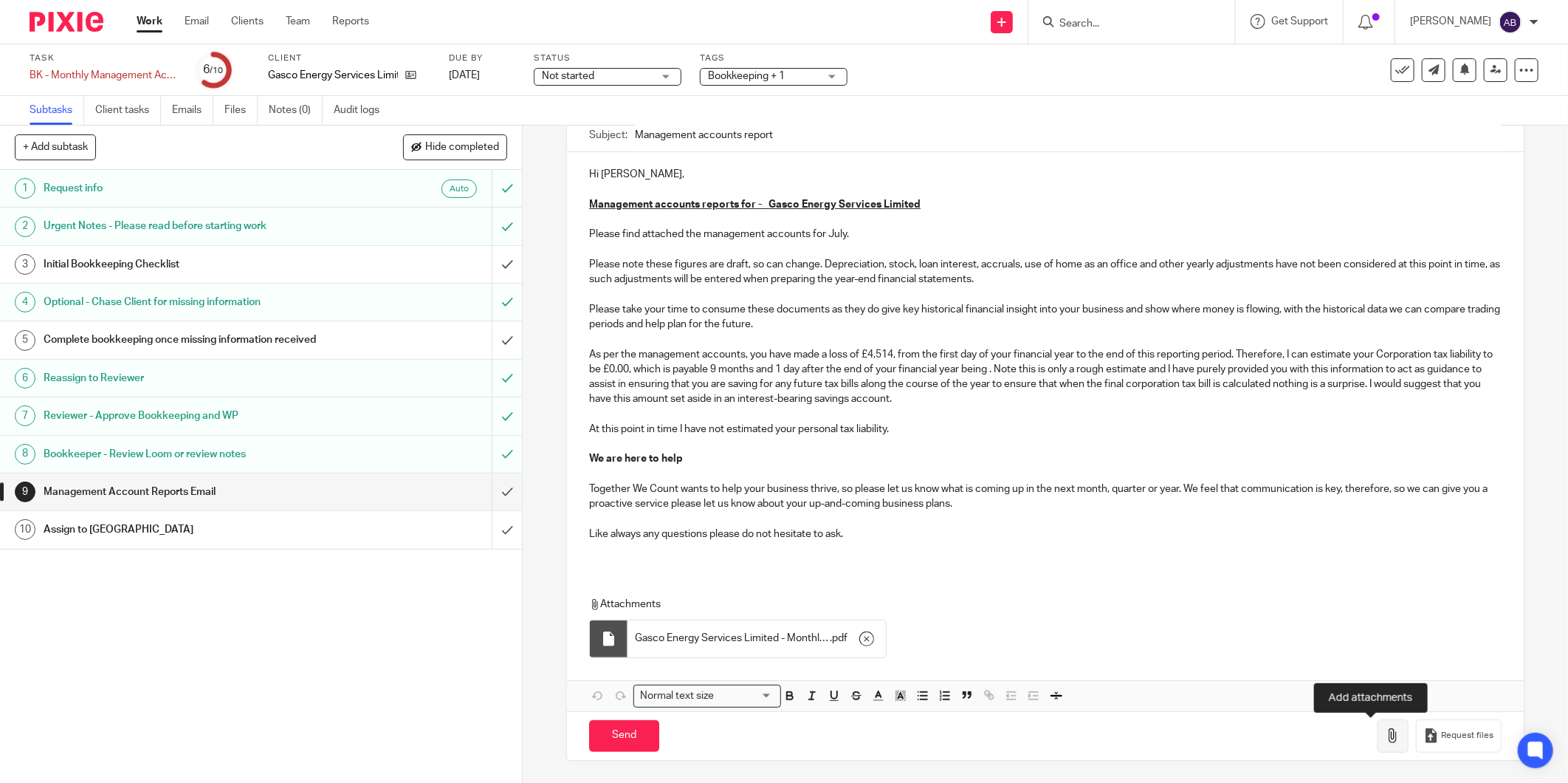
click at [1386, 734] on icon "button" at bounding box center [1393, 735] width 15 height 15
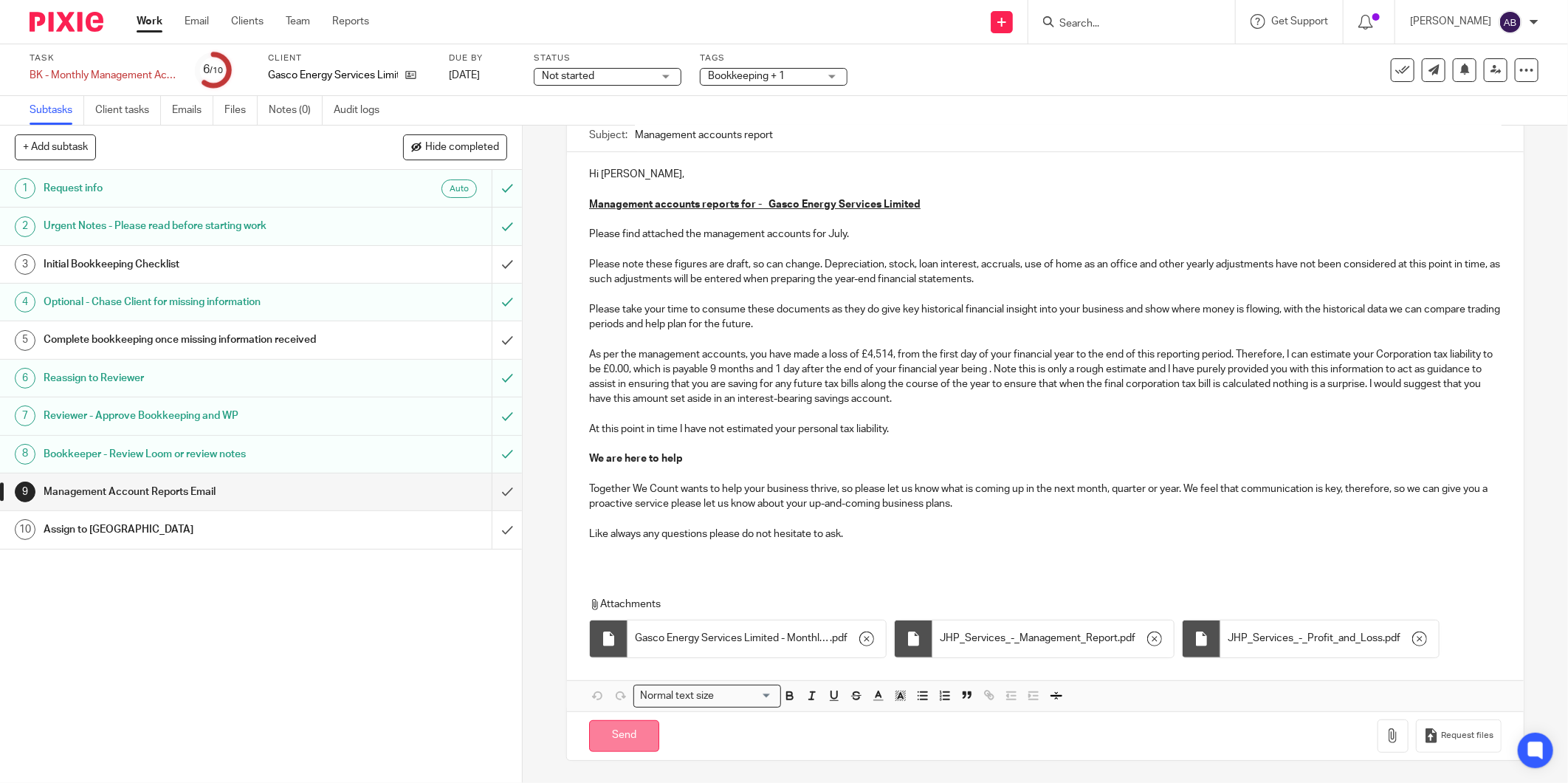
click at [609, 737] on input "Send" at bounding box center [623, 736] width 70 height 31
type input "Sent"
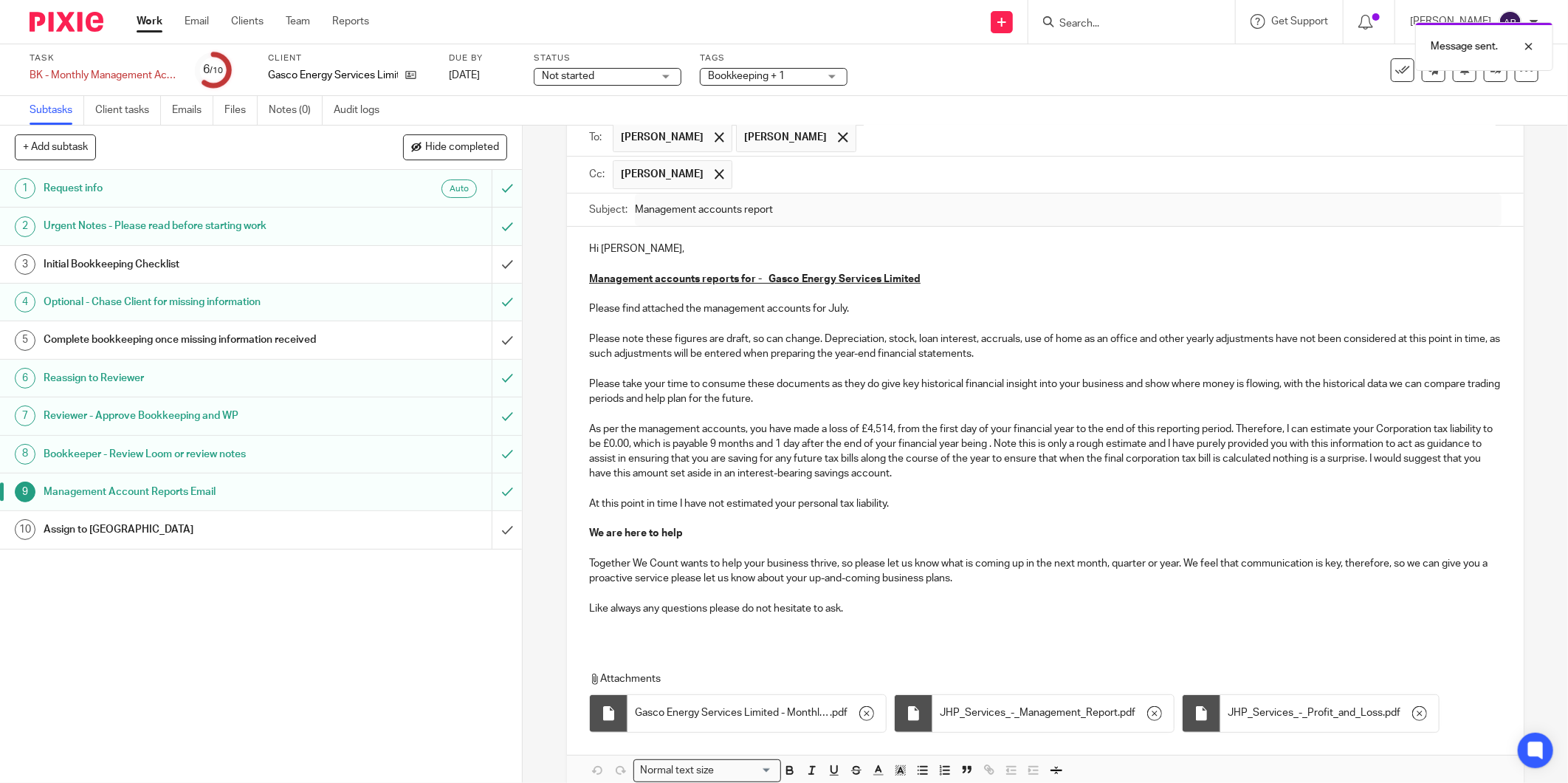
scroll to position [0, 0]
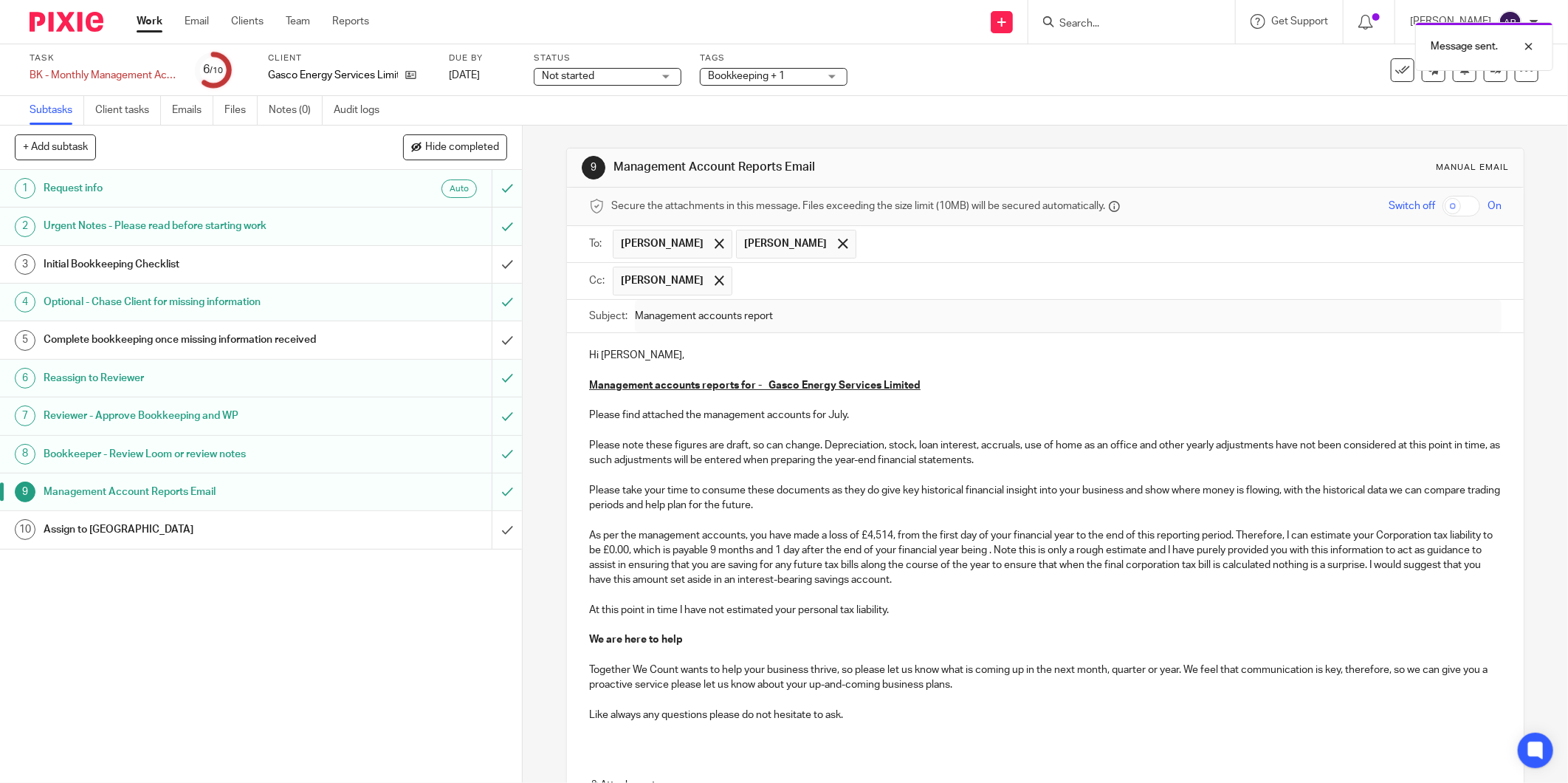
click at [342, 530] on div "Assign to [GEOGRAPHIC_DATA]" at bounding box center [260, 529] width 433 height 22
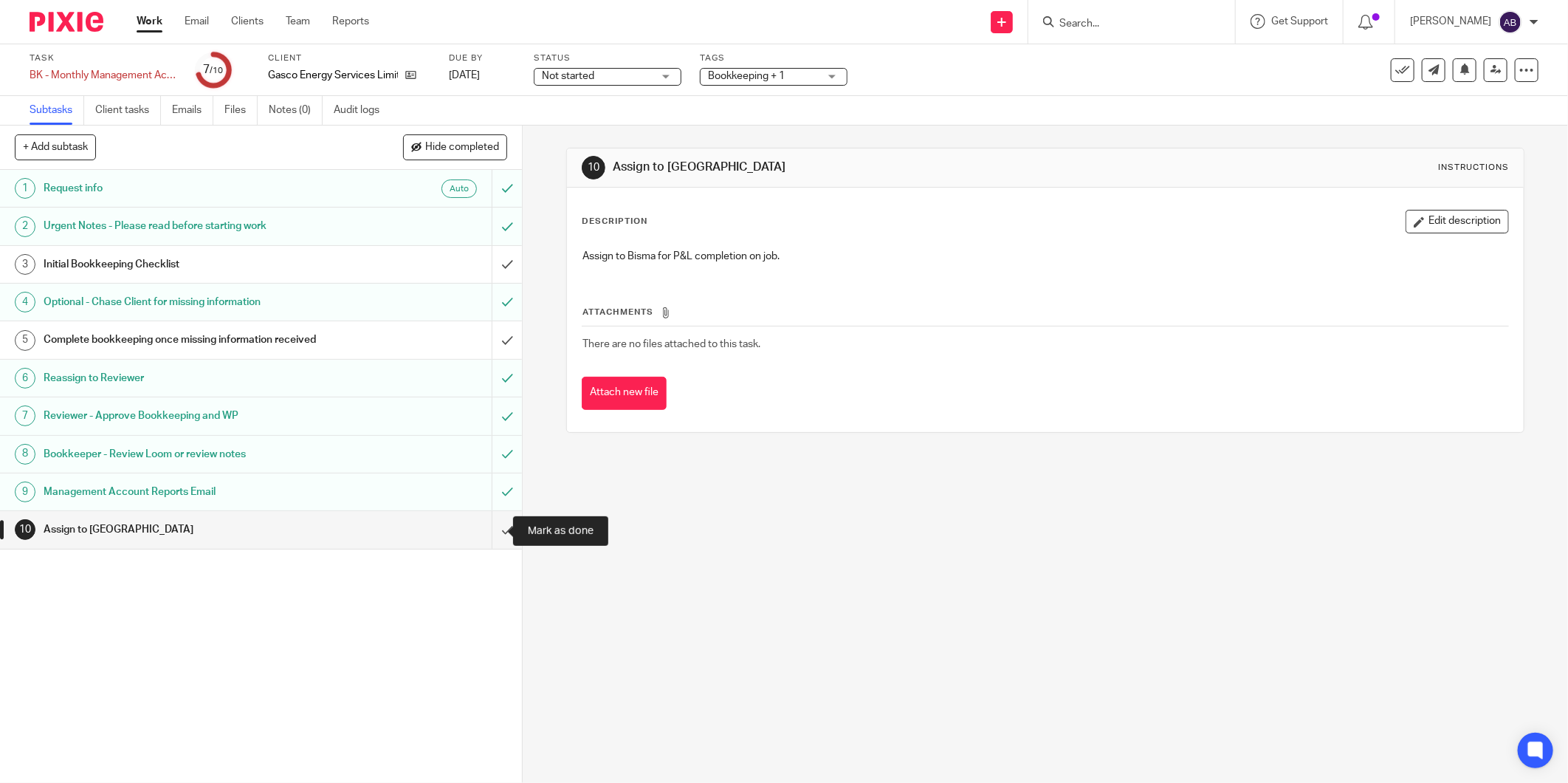
click at [484, 533] on input "submit" at bounding box center [261, 529] width 522 height 37
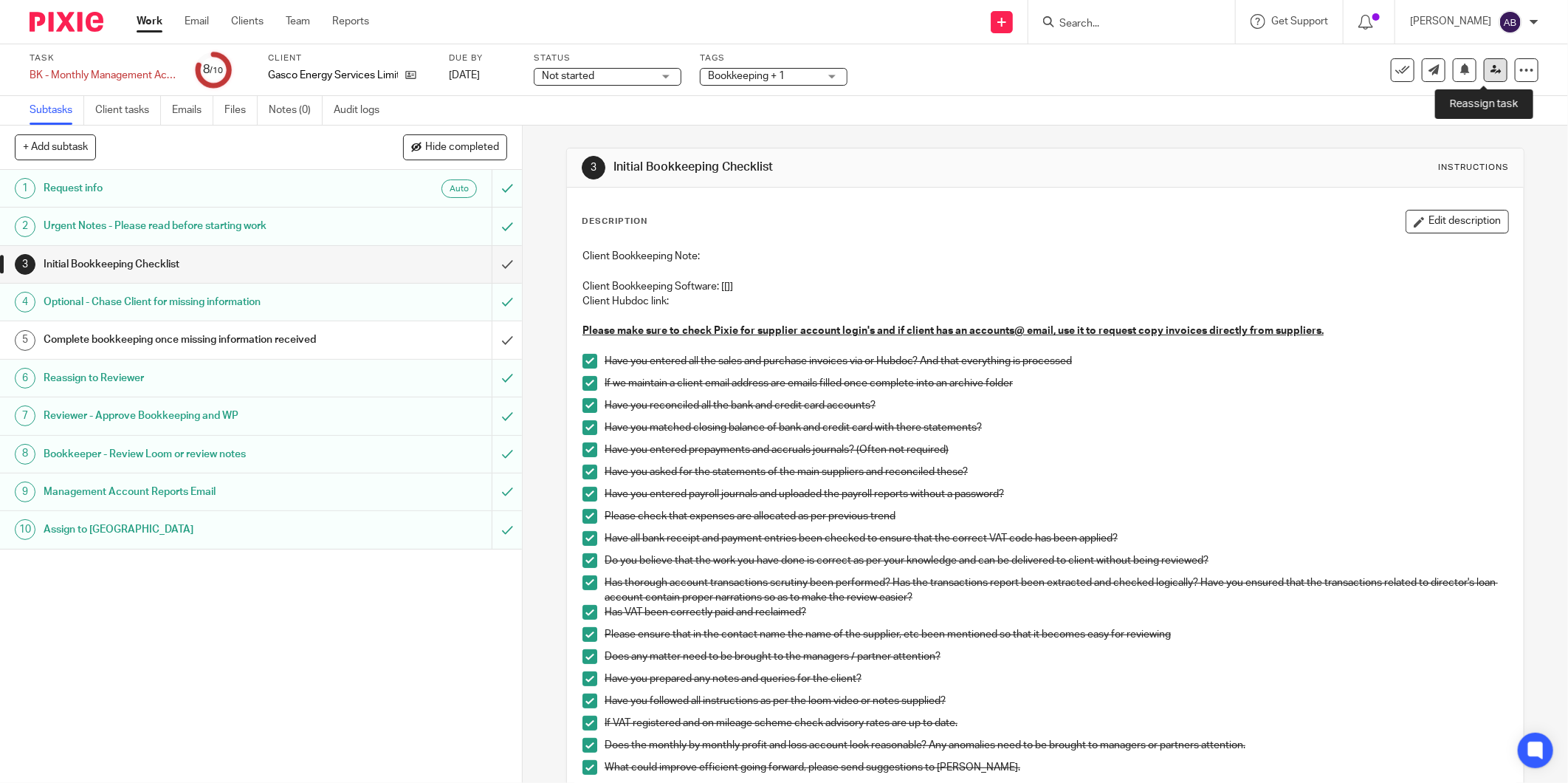
click at [1491, 68] on icon at bounding box center [1497, 70] width 11 height 11
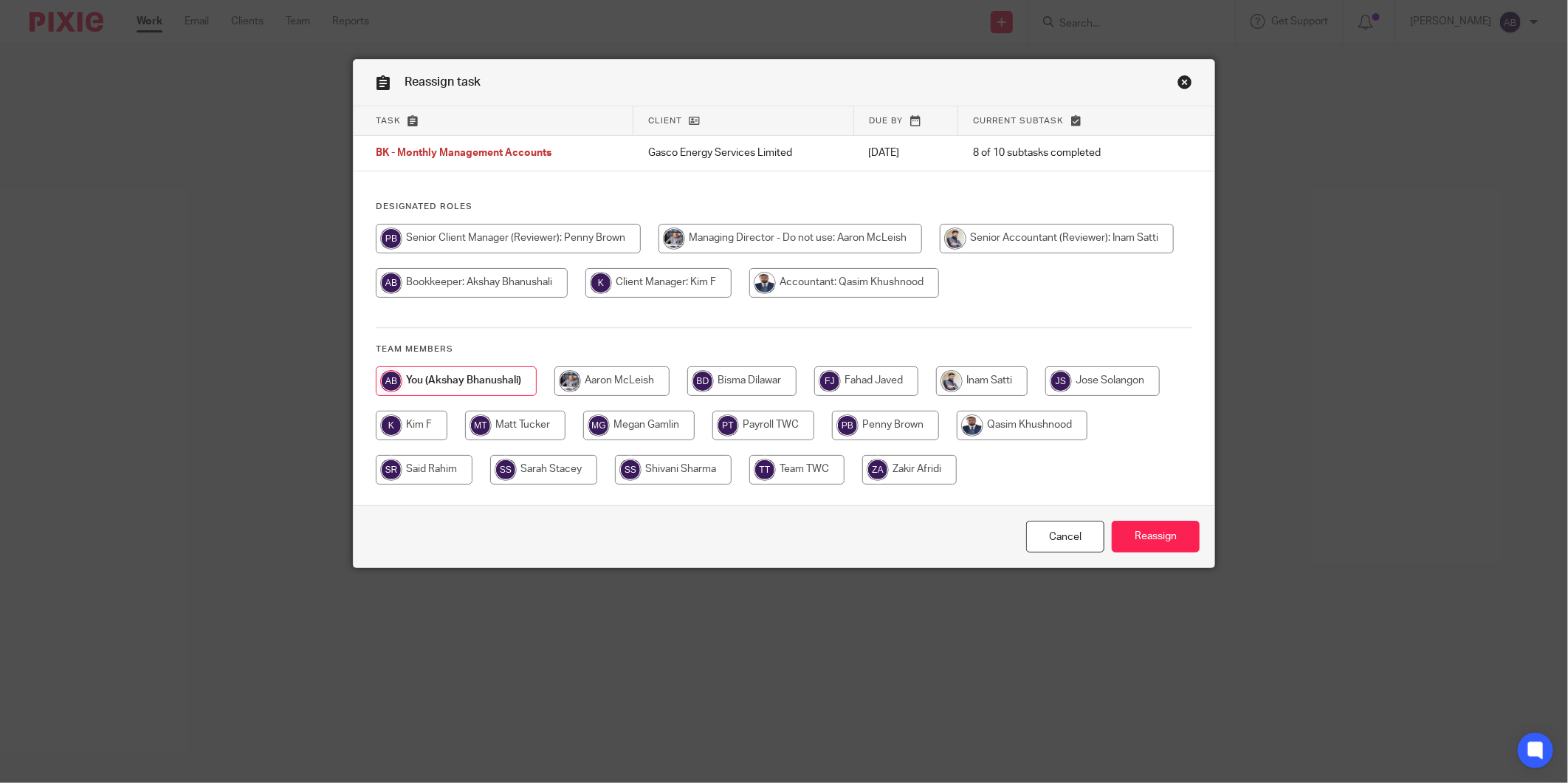
click at [755, 377] on input "radio" at bounding box center [742, 381] width 109 height 30
radio input "true"
click at [1127, 536] on input "Reassign" at bounding box center [1156, 536] width 88 height 31
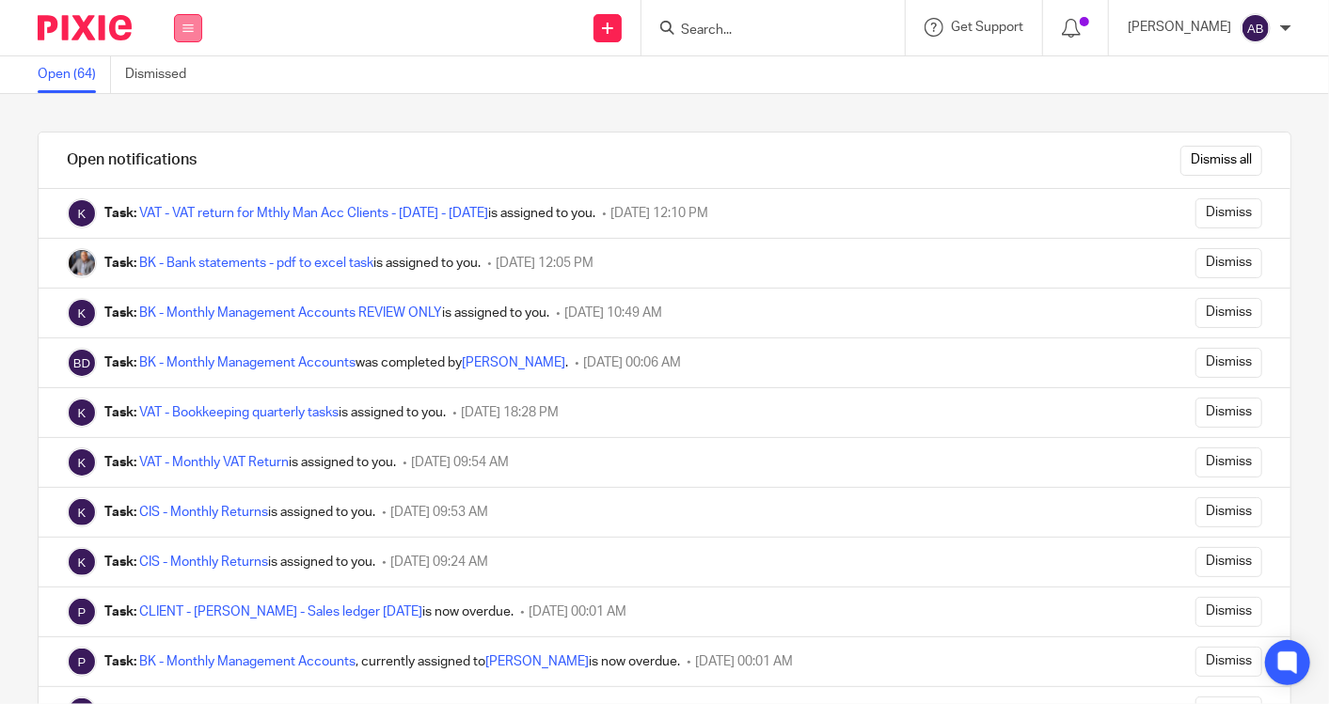
click at [183, 21] on button at bounding box center [188, 28] width 28 height 28
click at [185, 99] on li "Work" at bounding box center [188, 87] width 50 height 27
click at [184, 86] on link "Work" at bounding box center [178, 87] width 30 height 13
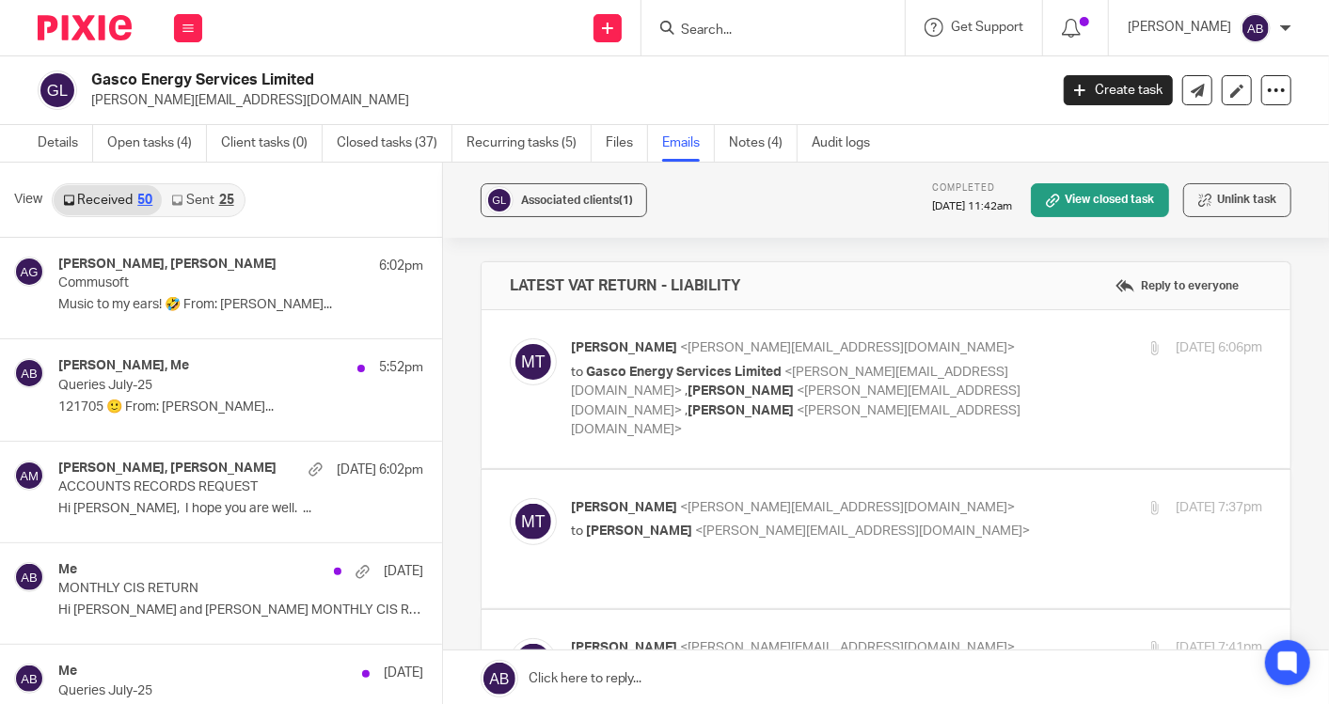
scroll to position [1881, 0]
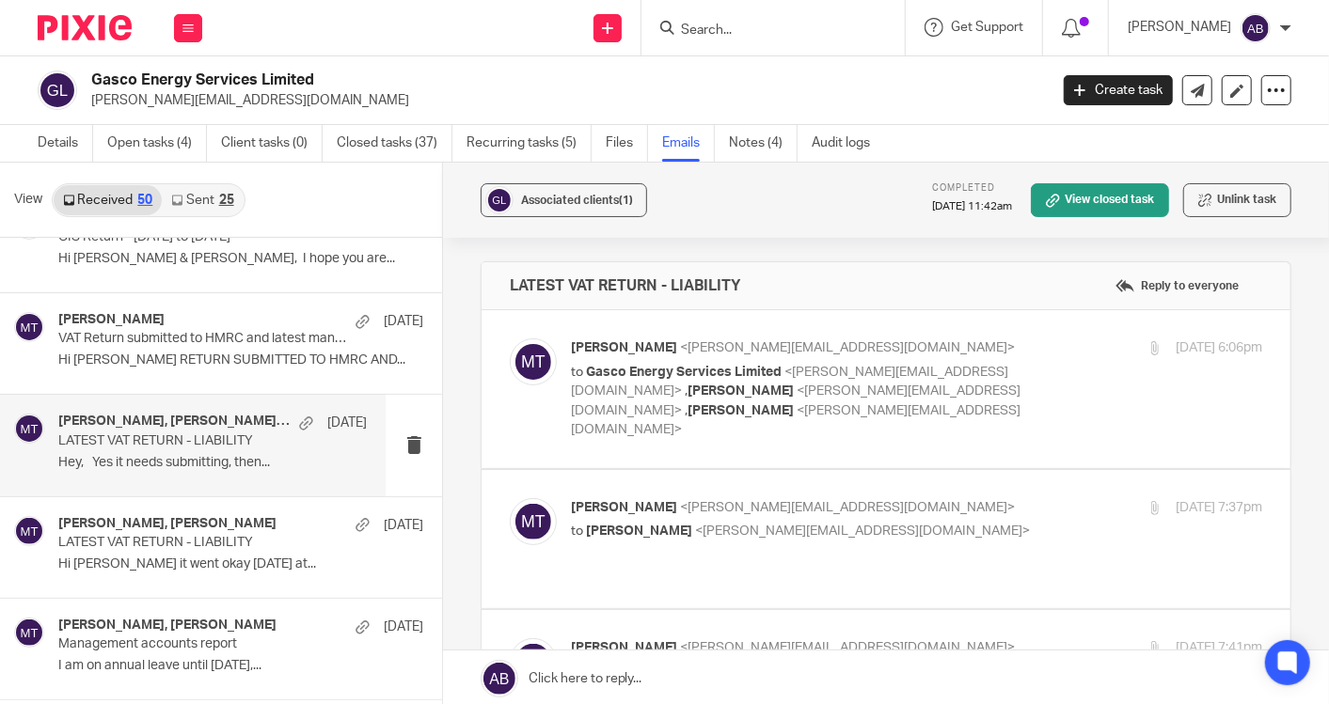
click at [714, 30] on input "Search" at bounding box center [763, 31] width 169 height 17
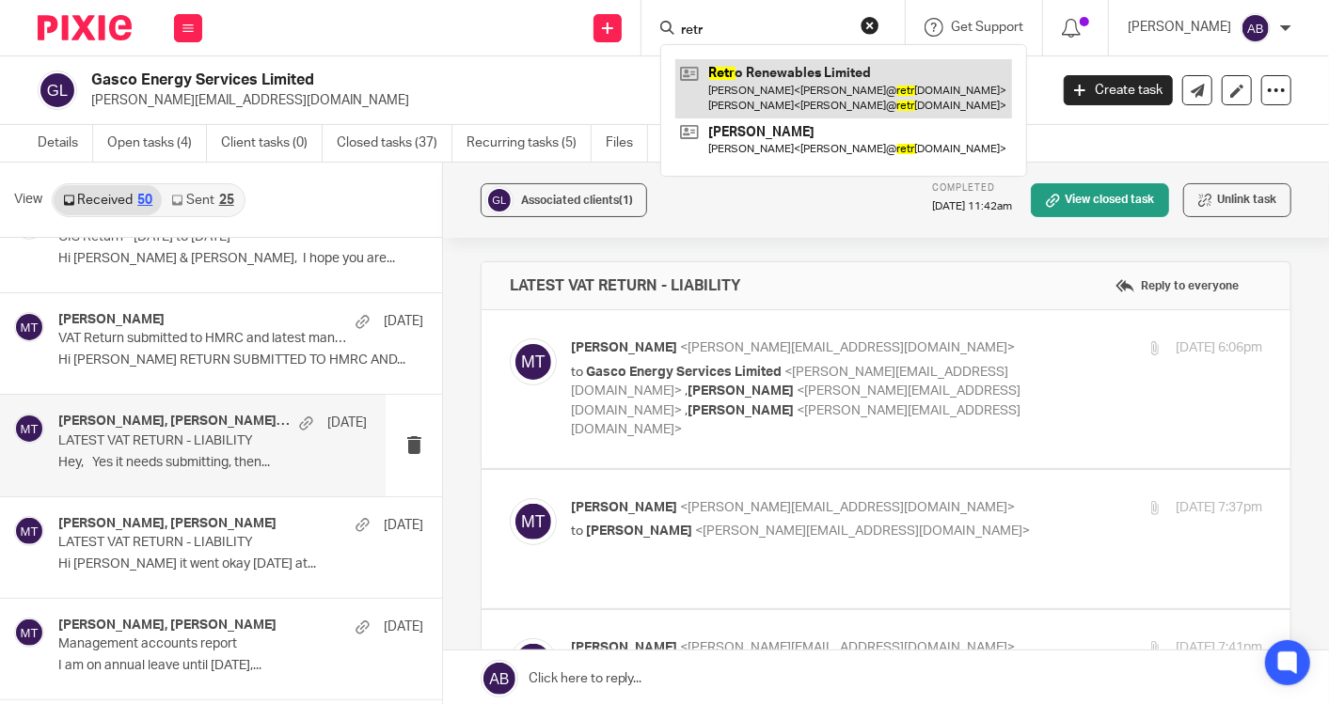
type input "retr"
click at [781, 91] on link at bounding box center [843, 88] width 337 height 58
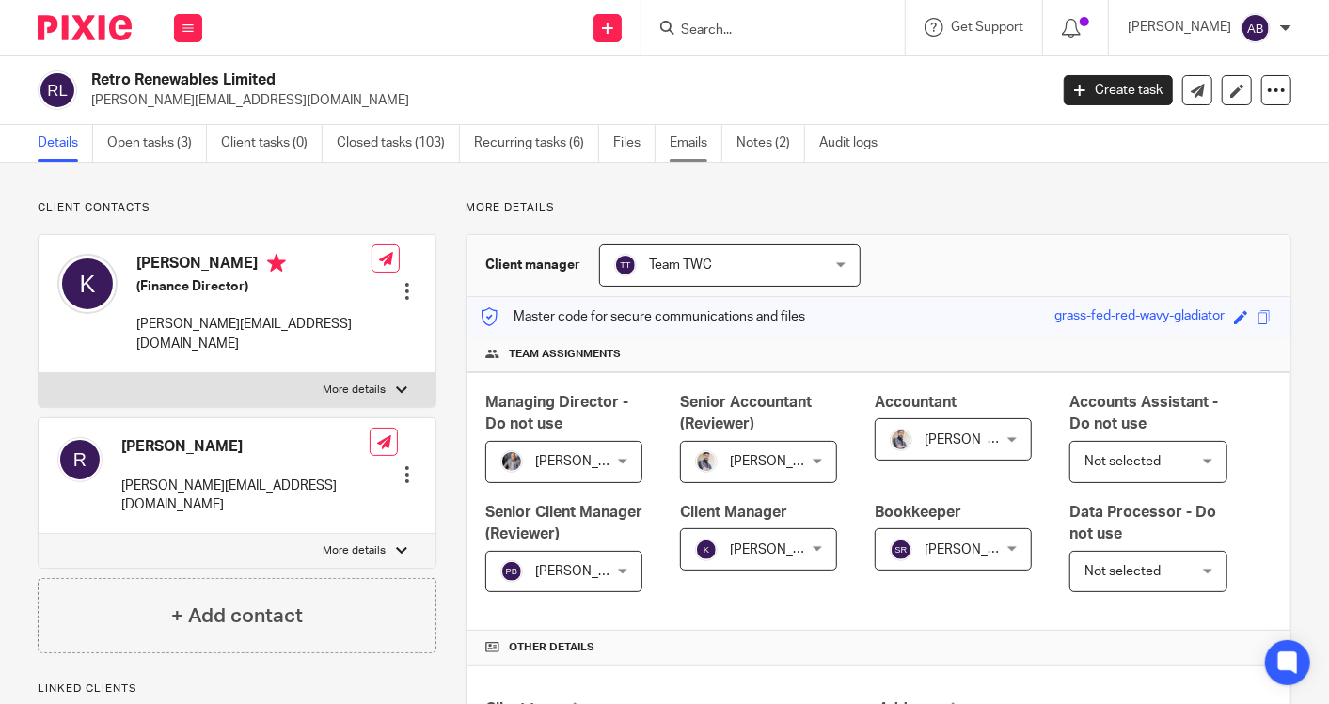
click at [690, 143] on link "Emails" at bounding box center [696, 143] width 53 height 37
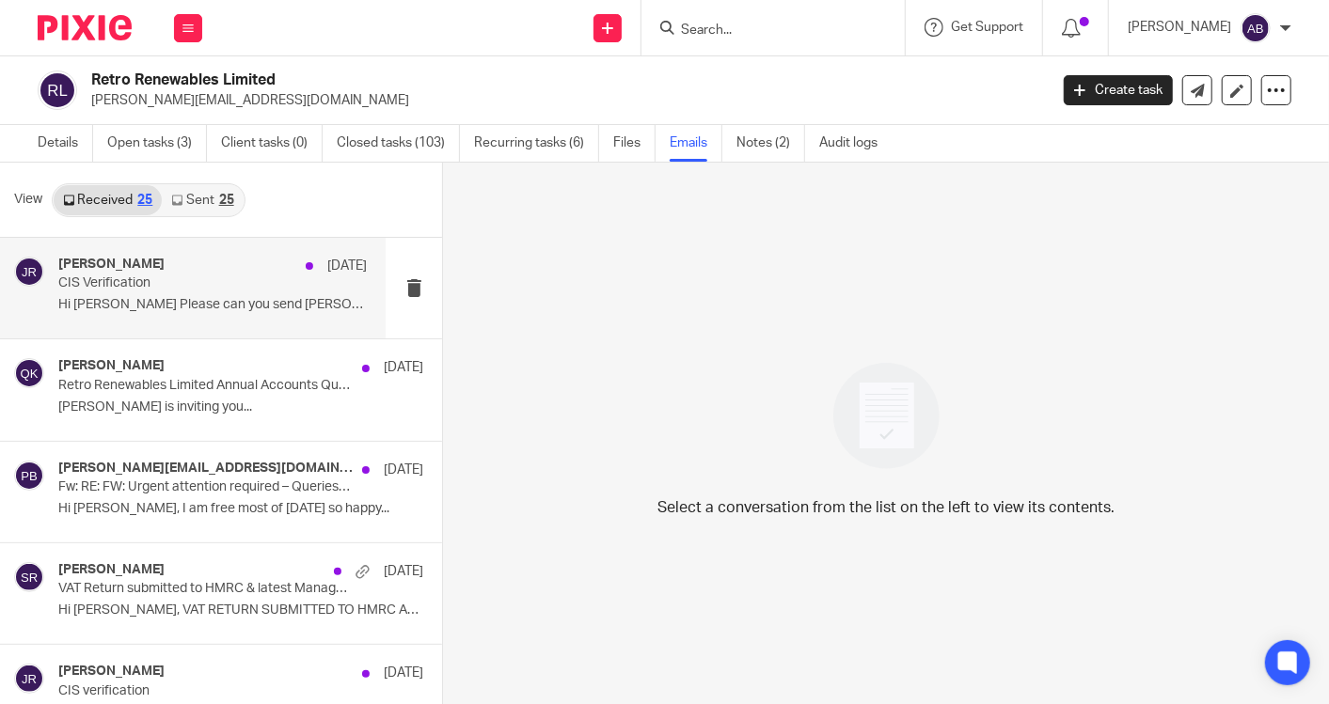
click at [174, 301] on p "Hi [PERSON_NAME] Please can you send [PERSON_NAME]..." at bounding box center [212, 305] width 308 height 16
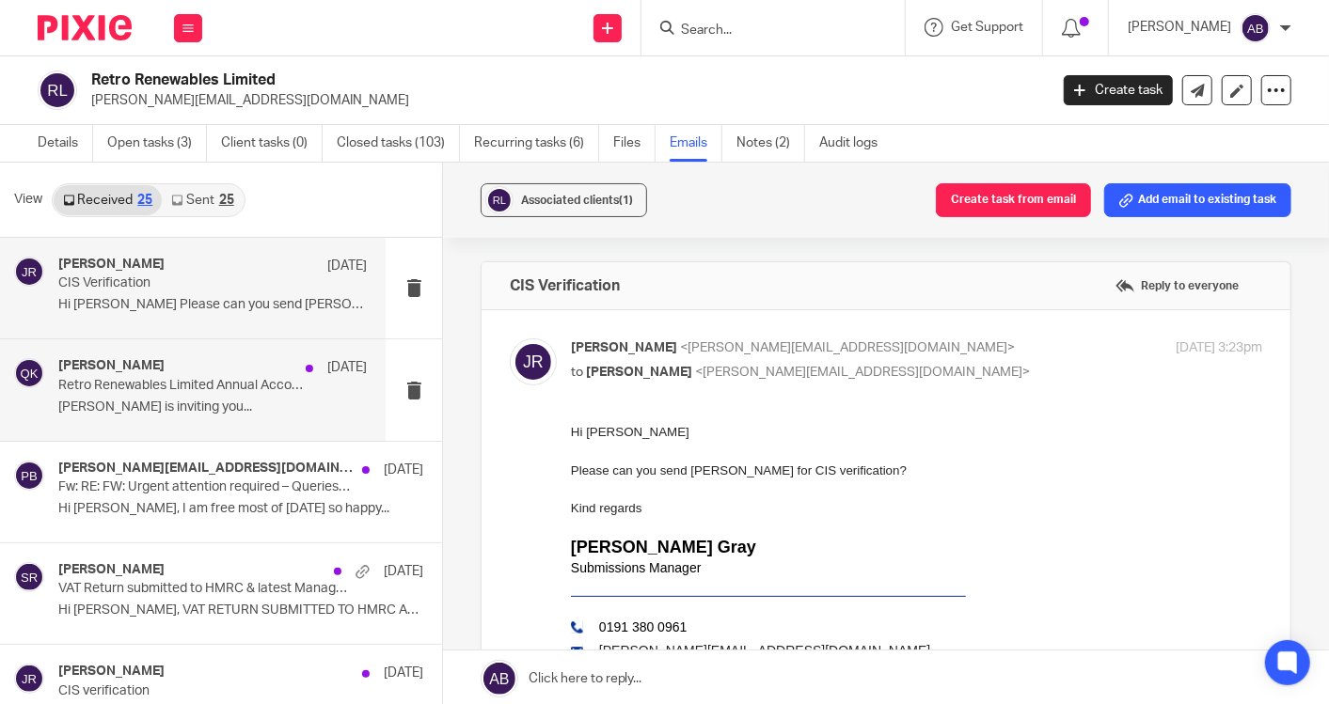
click at [197, 400] on p "[PERSON_NAME] is inviting you..." at bounding box center [212, 408] width 308 height 16
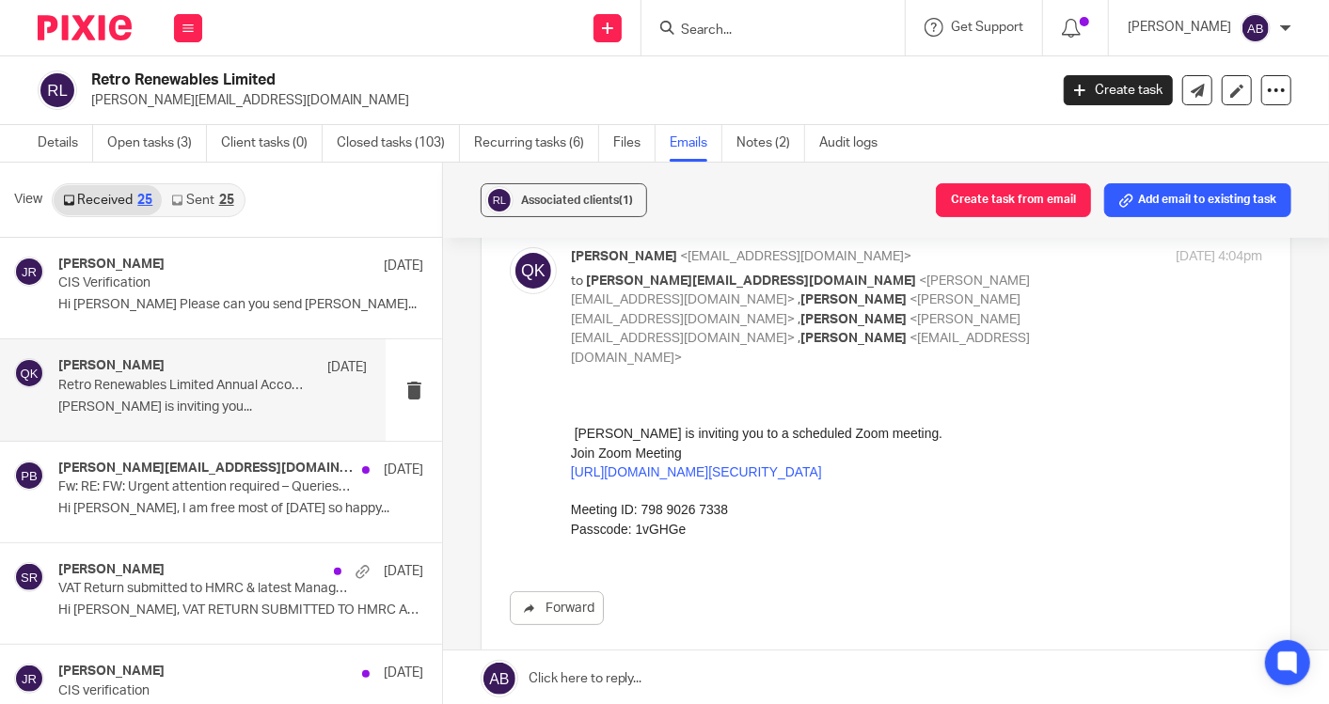
scroll to position [209, 0]
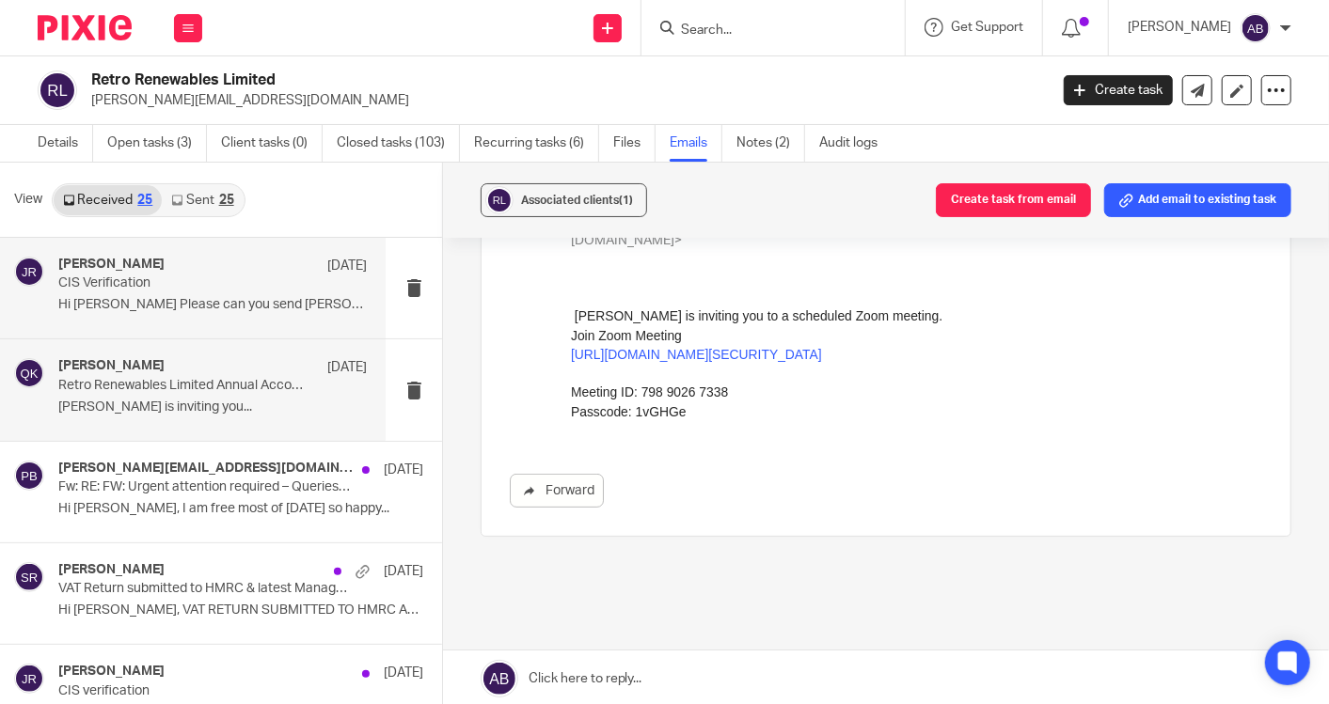
click at [161, 293] on div "Jennie Retro 12 Aug CIS Verification Hi Kim Please can you send Anthony Austin.…" at bounding box center [212, 288] width 308 height 63
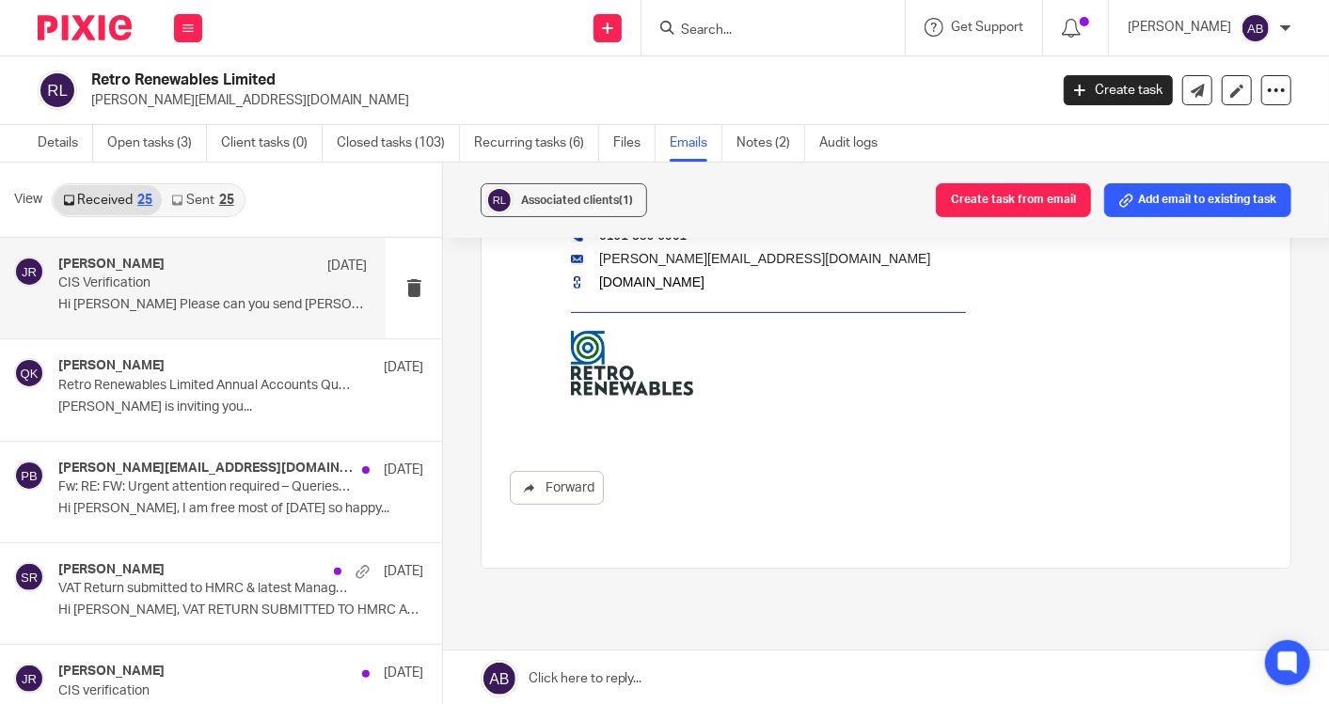
scroll to position [418, 0]
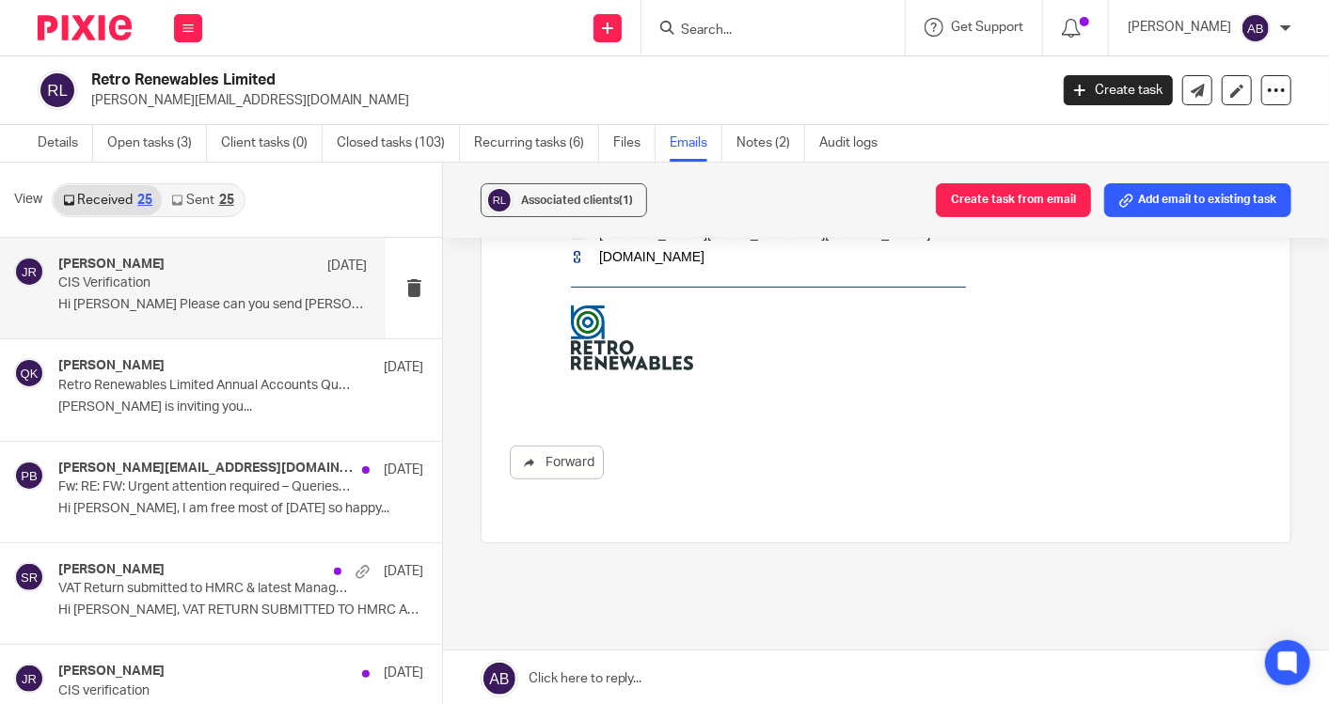
click at [190, 205] on link "Sent 25" at bounding box center [202, 200] width 81 height 30
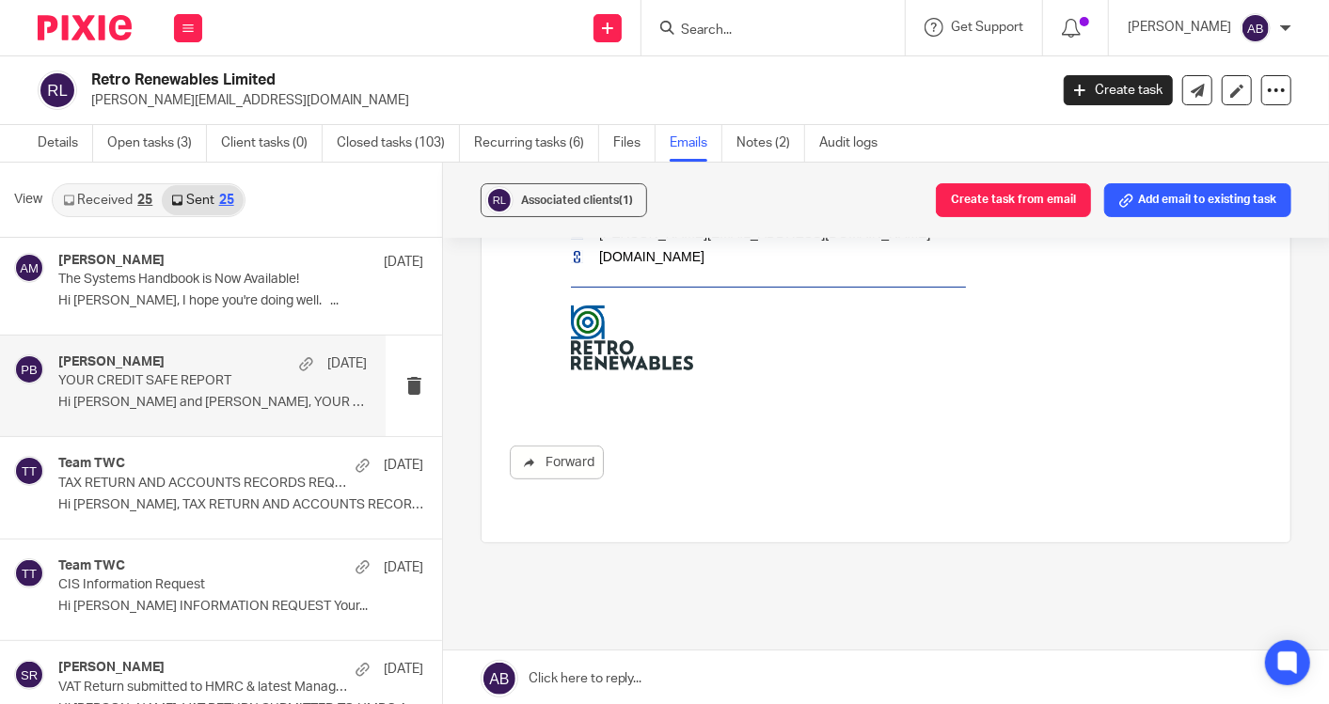
scroll to position [209, 0]
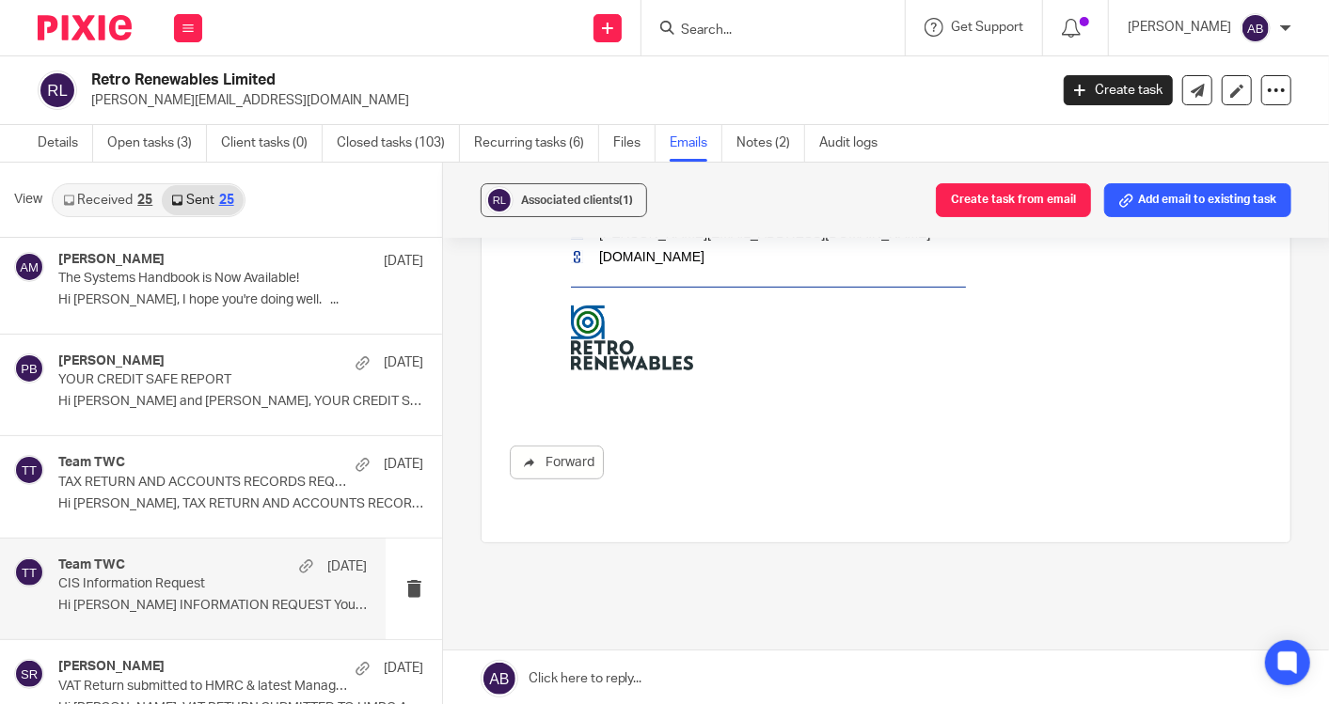
click at [165, 586] on p "CIS Information Request" at bounding box center [181, 584] width 246 height 16
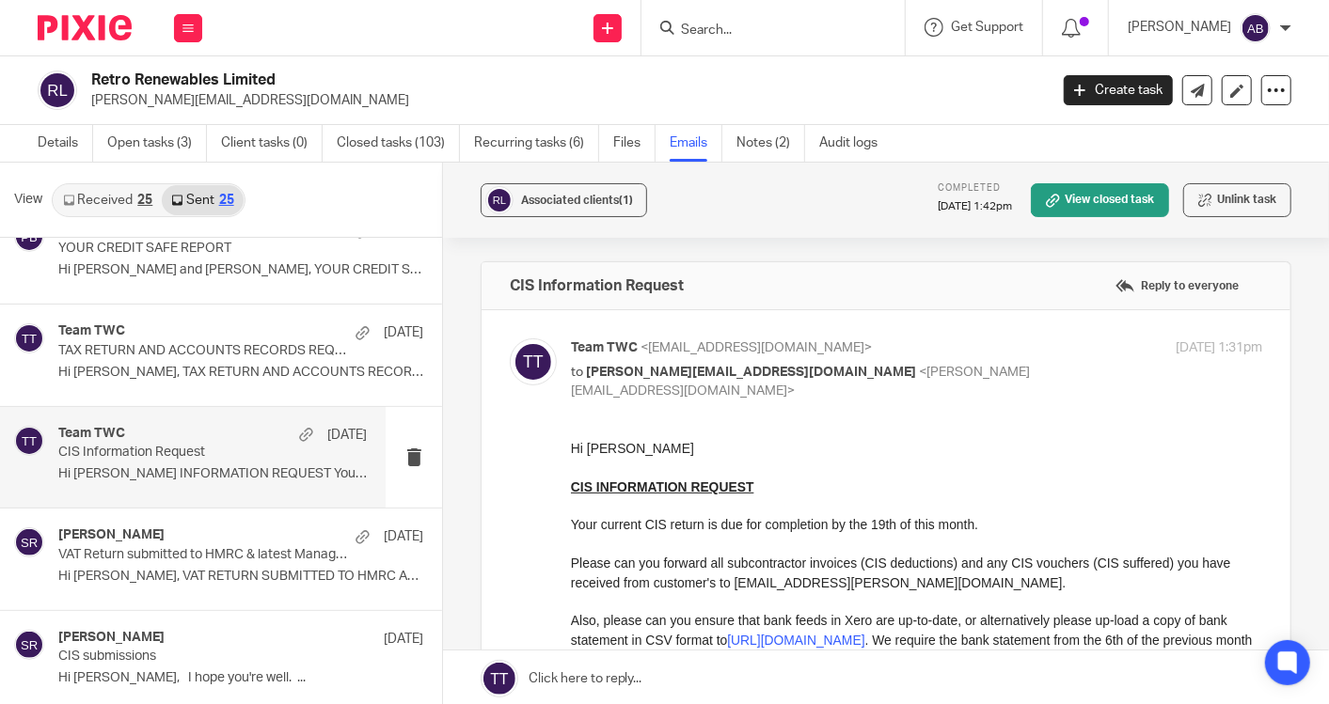
scroll to position [418, 0]
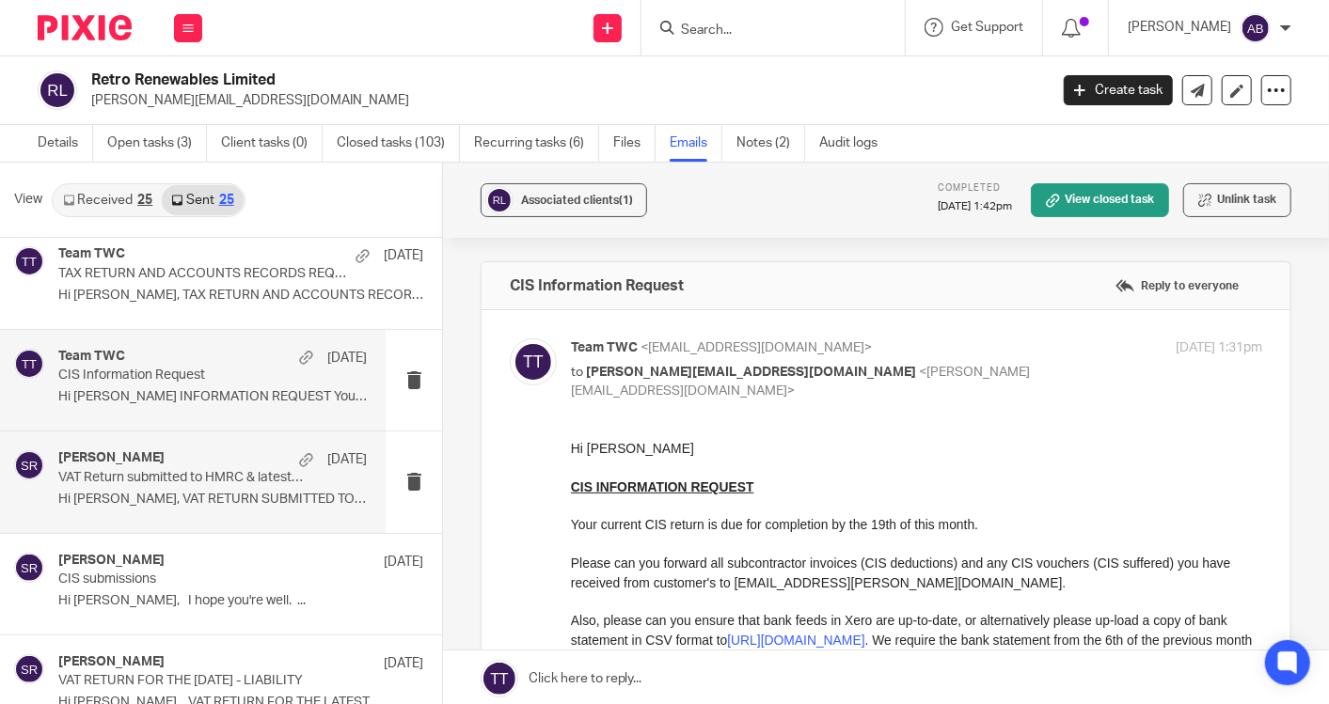
click at [148, 483] on p "VAT Return submitted to HMRC & latest Management Accounts." at bounding box center [181, 478] width 246 height 16
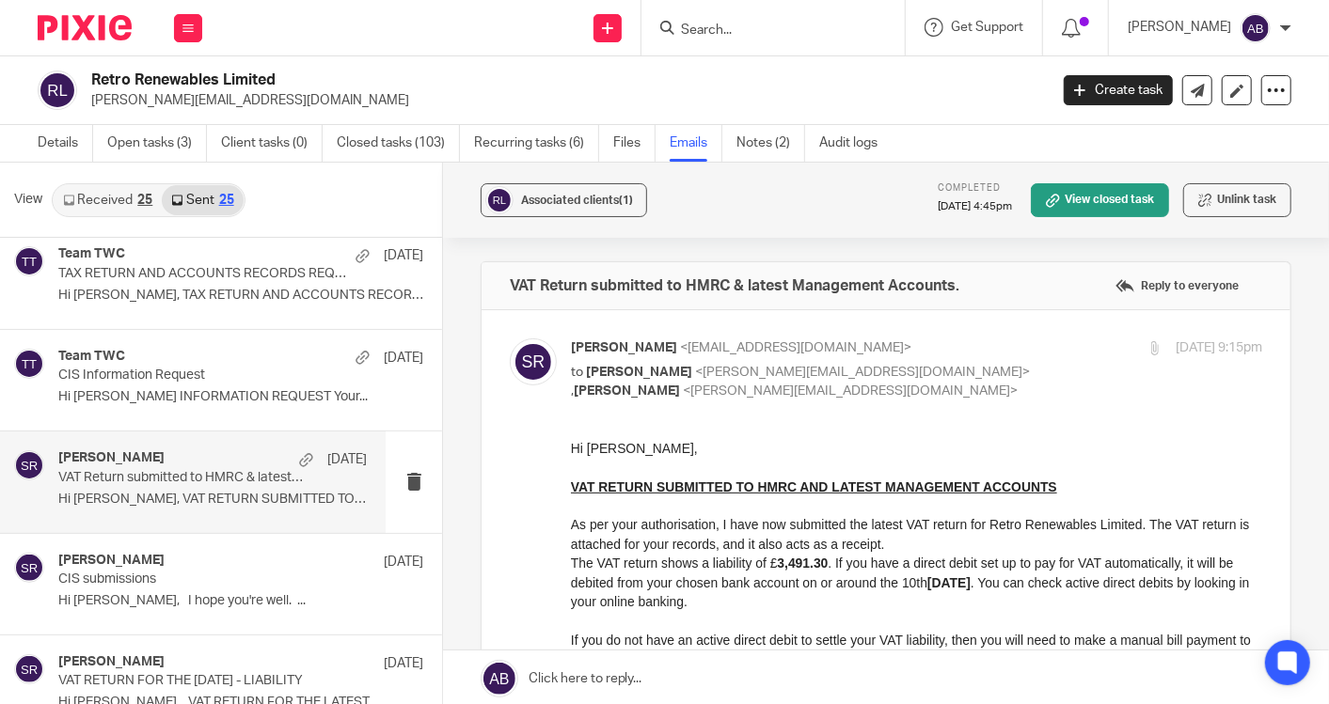
scroll to position [0, 0]
click at [145, 145] on link "Open tasks (3)" at bounding box center [157, 143] width 100 height 37
